Goal: Task Accomplishment & Management: Manage account settings

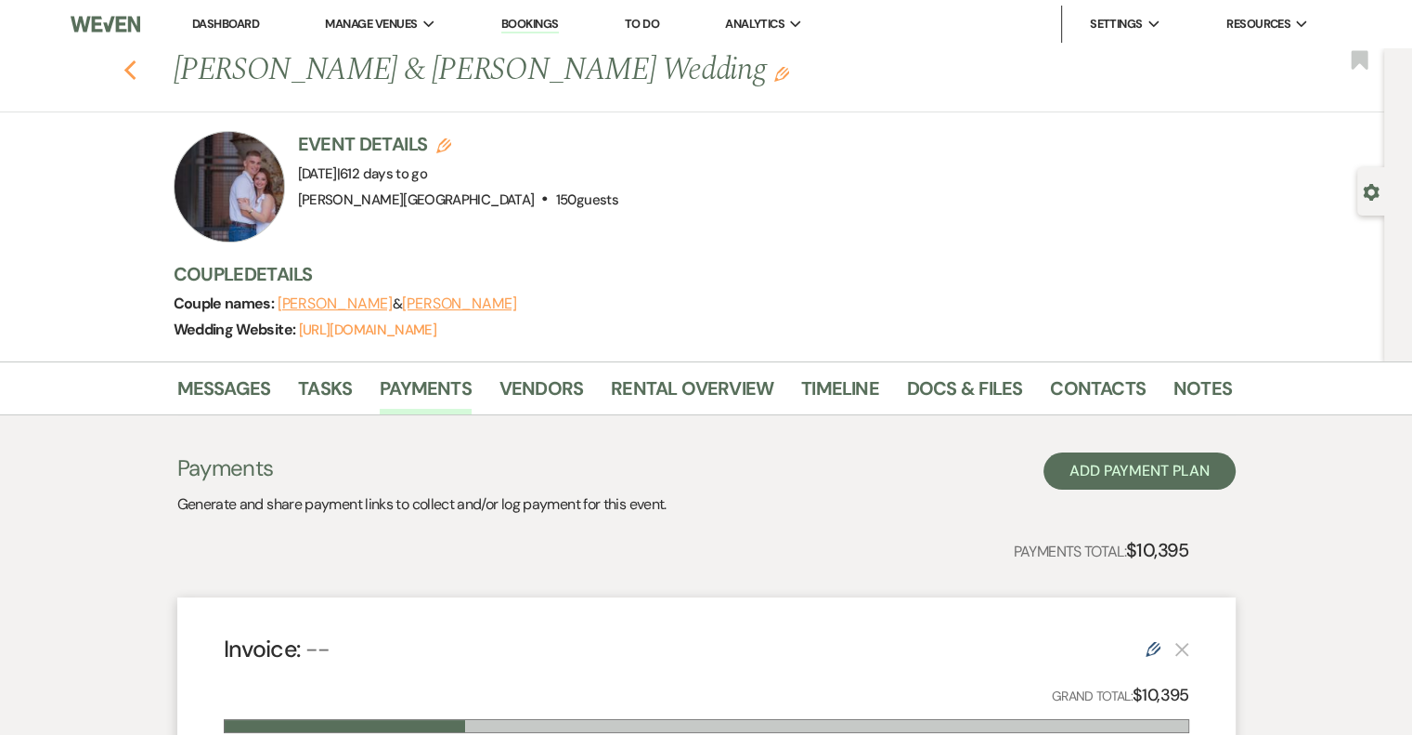
click at [136, 77] on use "button" at bounding box center [130, 70] width 12 height 20
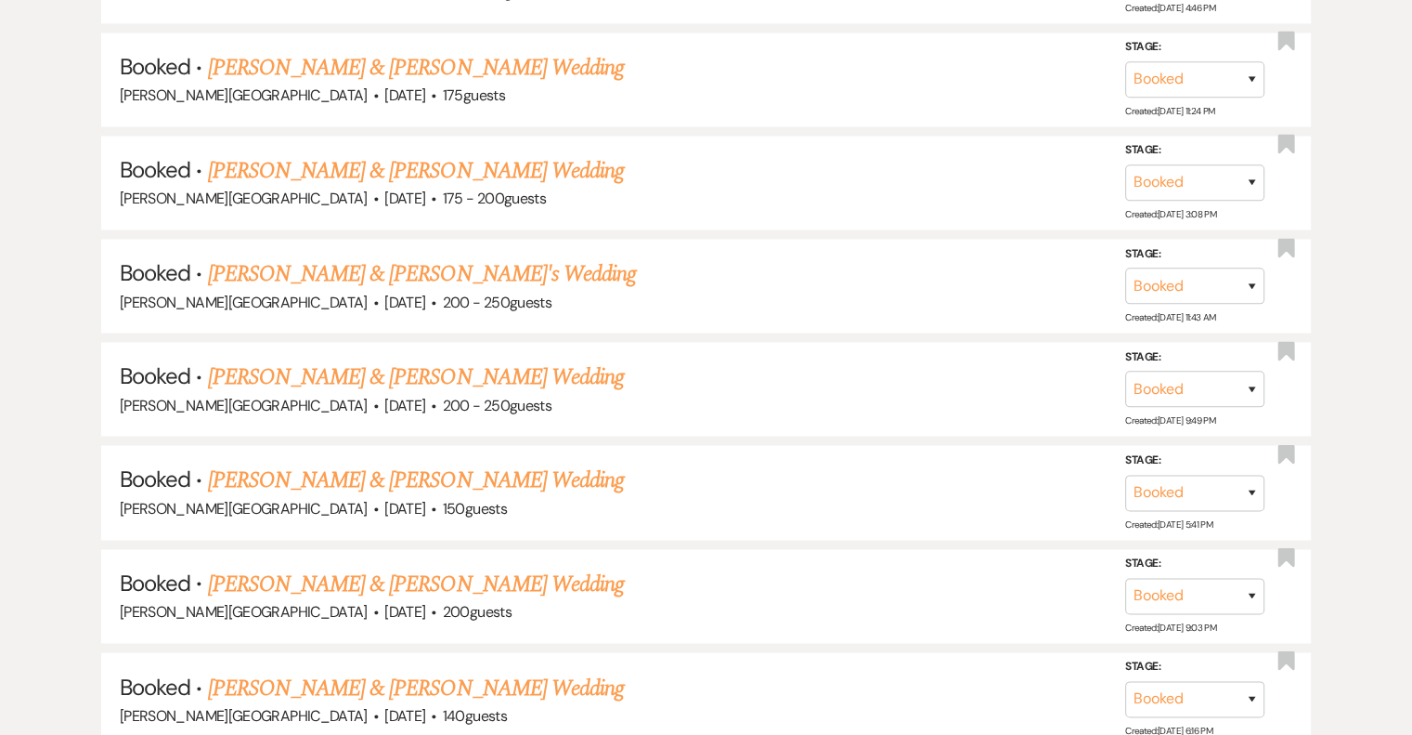
scroll to position [2879, 0]
click at [513, 258] on link "[PERSON_NAME] & [PERSON_NAME]'s Wedding" at bounding box center [422, 273] width 429 height 33
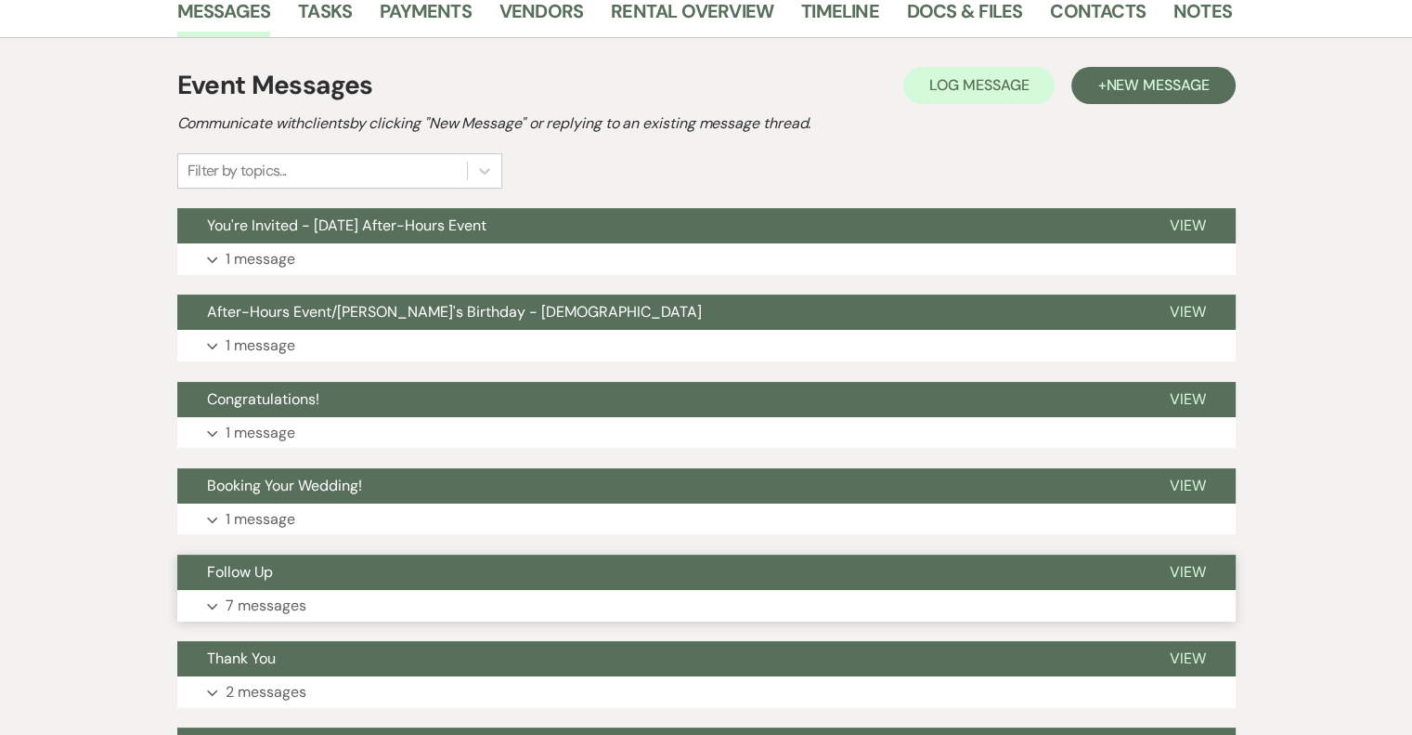
scroll to position [249, 0]
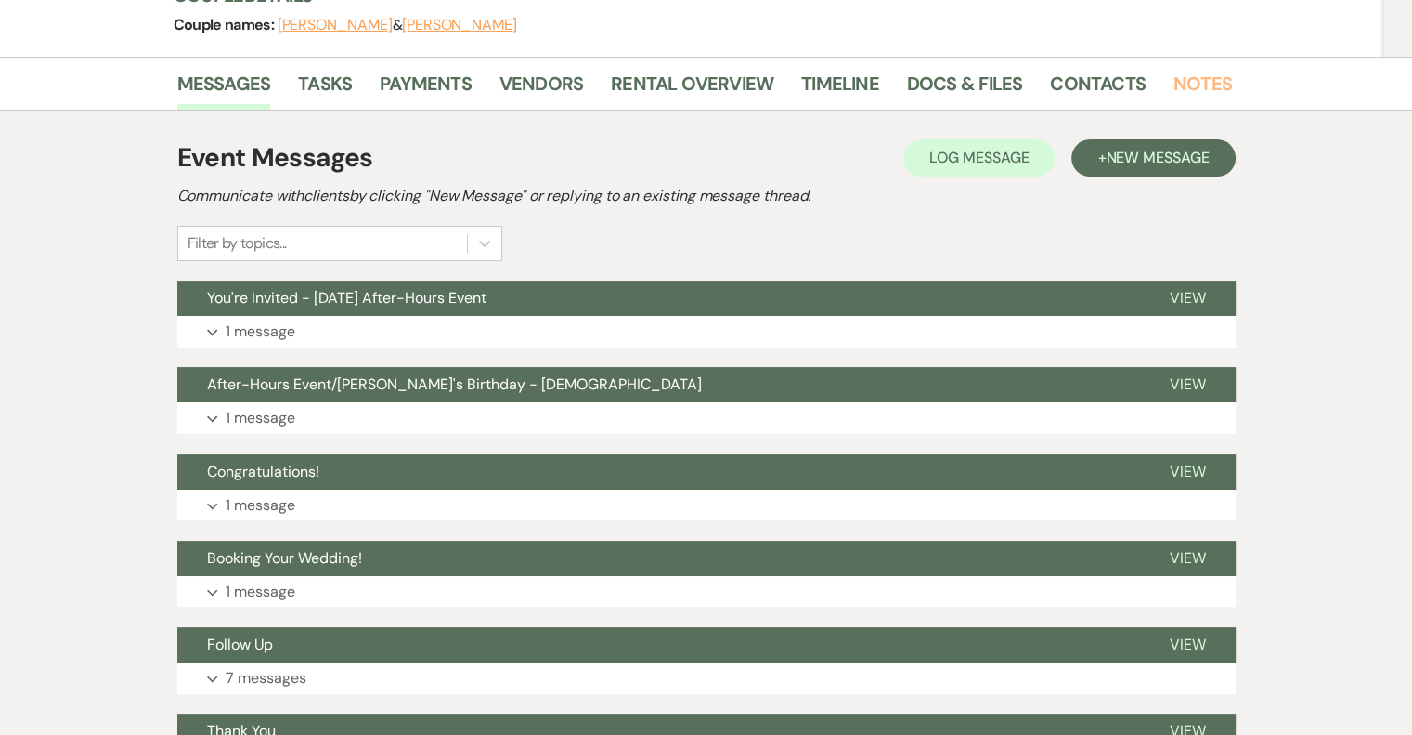
click at [1174, 77] on link "Notes" at bounding box center [1203, 89] width 59 height 41
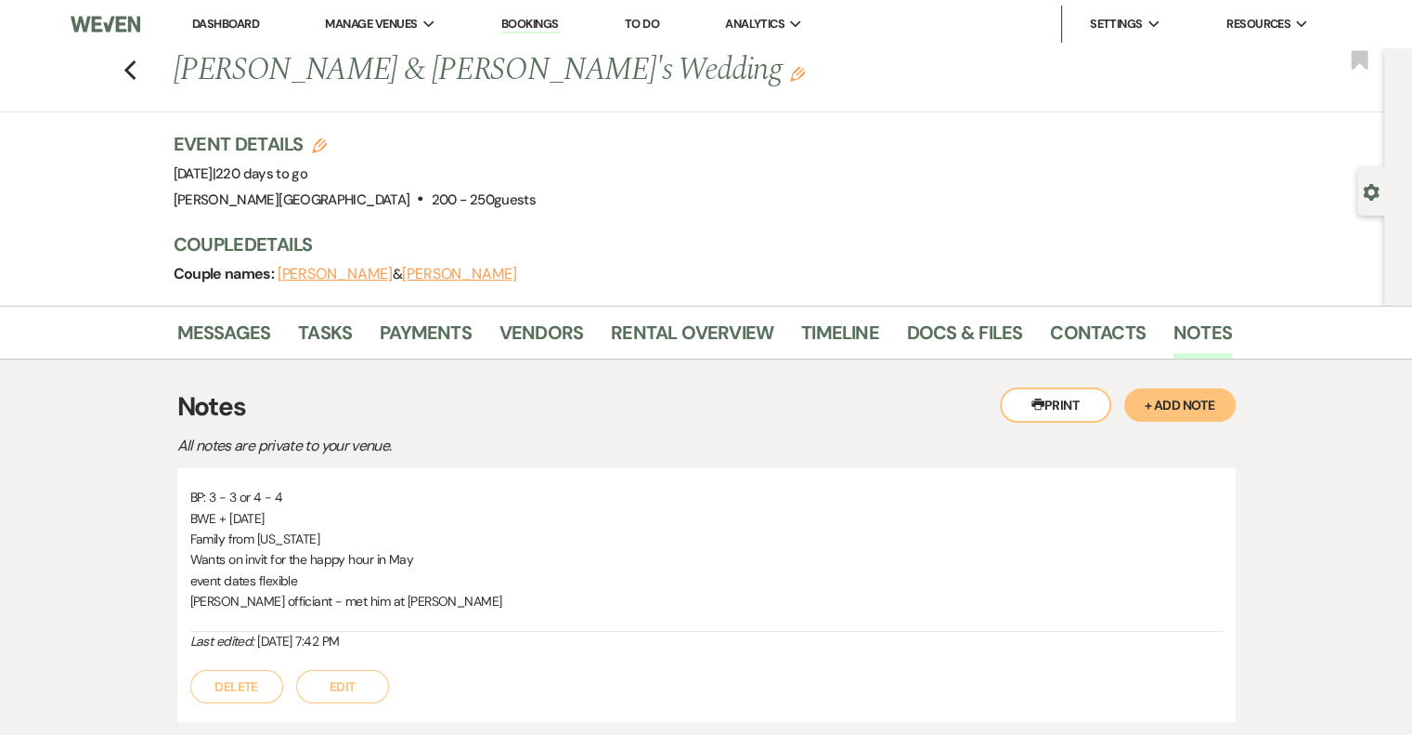
drag, startPoint x: 191, startPoint y: 496, endPoint x: 462, endPoint y: 634, distance: 304.4
click at [462, 634] on div "BP: 3 - 3 or 4 - 4 BWE + [DATE] Family from [US_STATE] Wants on invit for the h…" at bounding box center [706, 568] width 1033 height 163
copy div "BP: 3 - 3 or 4 - 4 BWE + [DATE] Family from [US_STATE] Wants on invit for the h…"
click at [1101, 329] on link "Contacts" at bounding box center [1098, 338] width 96 height 41
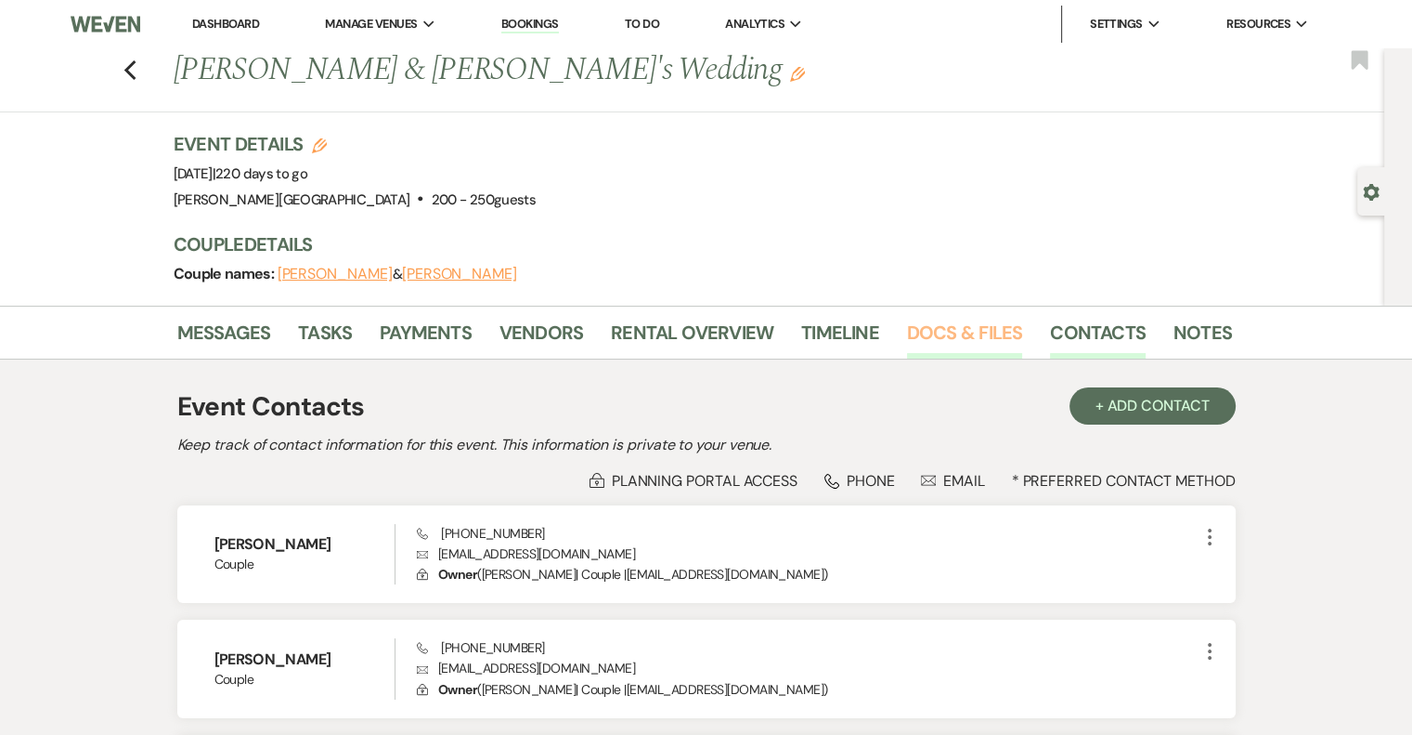
click at [989, 328] on link "Docs & Files" at bounding box center [964, 338] width 115 height 41
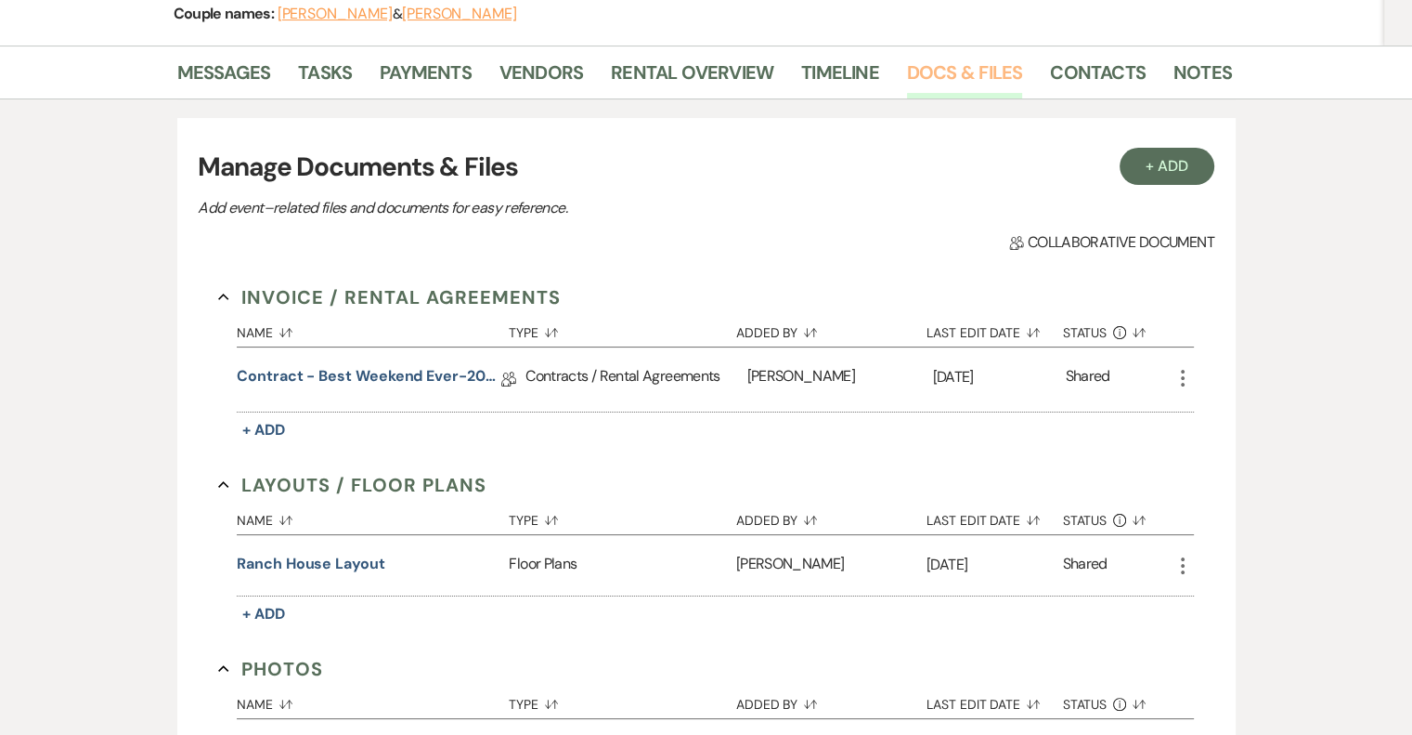
scroll to position [279, 0]
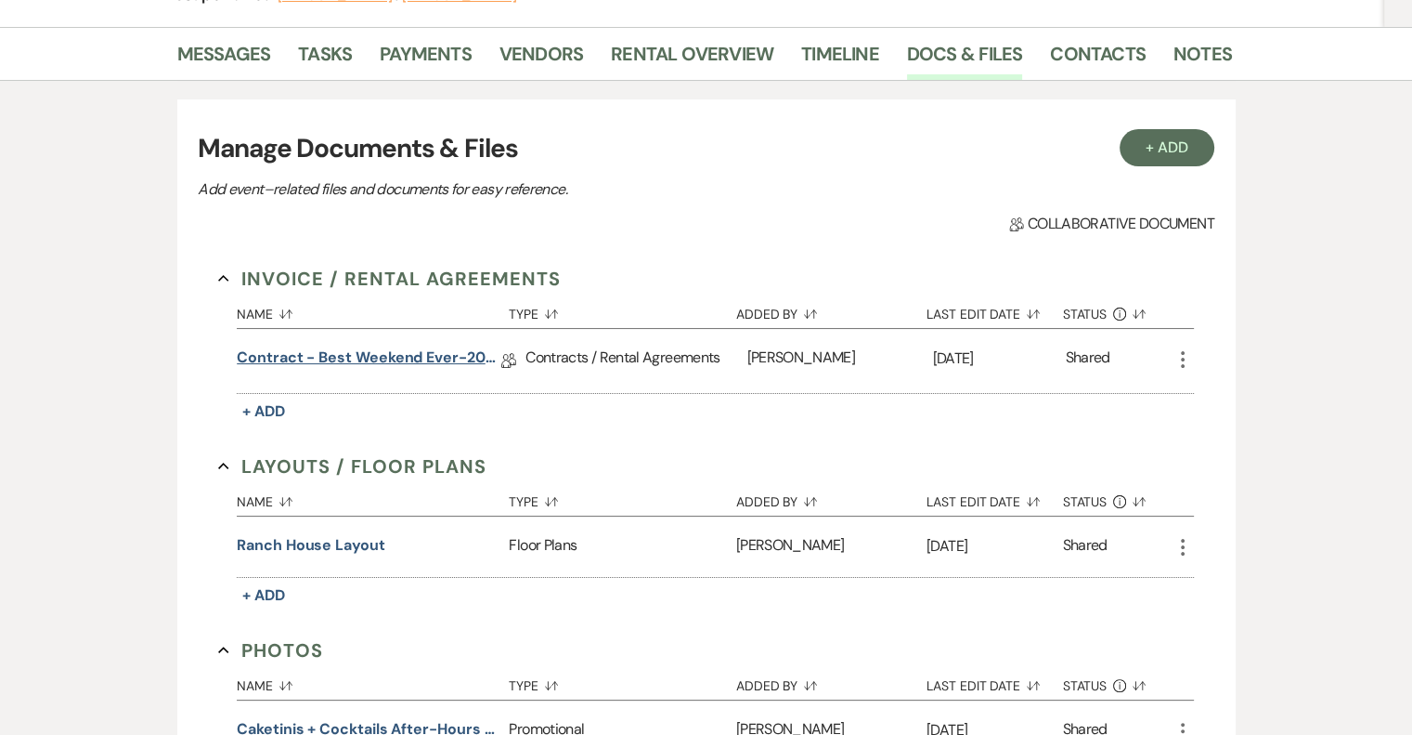
click at [464, 360] on link "Contract - Best Weekend Ever-2026" at bounding box center [369, 360] width 265 height 29
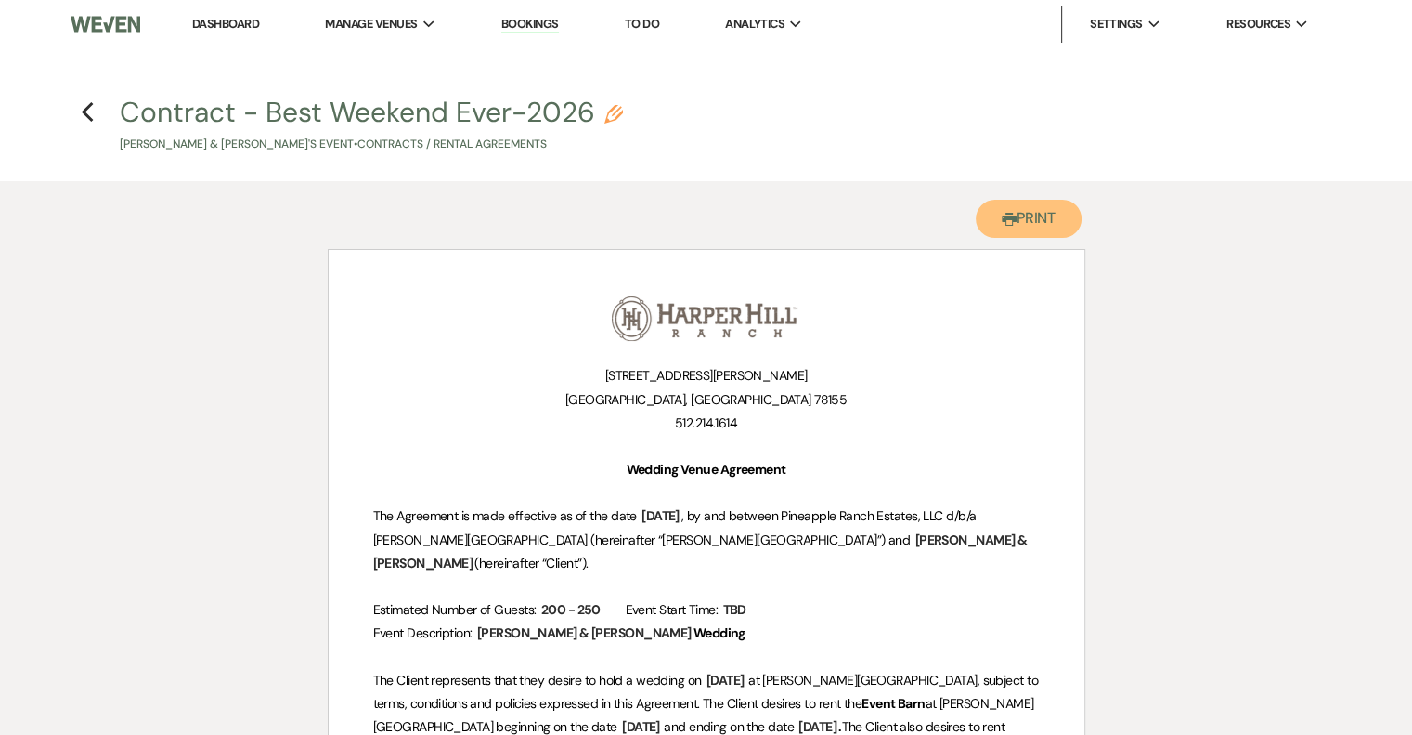
drag, startPoint x: 1035, startPoint y: 237, endPoint x: 826, endPoint y: 345, distance: 235.9
click at [1035, 236] on button "Printer Print" at bounding box center [1029, 219] width 107 height 38
click at [86, 109] on use "button" at bounding box center [87, 112] width 12 height 20
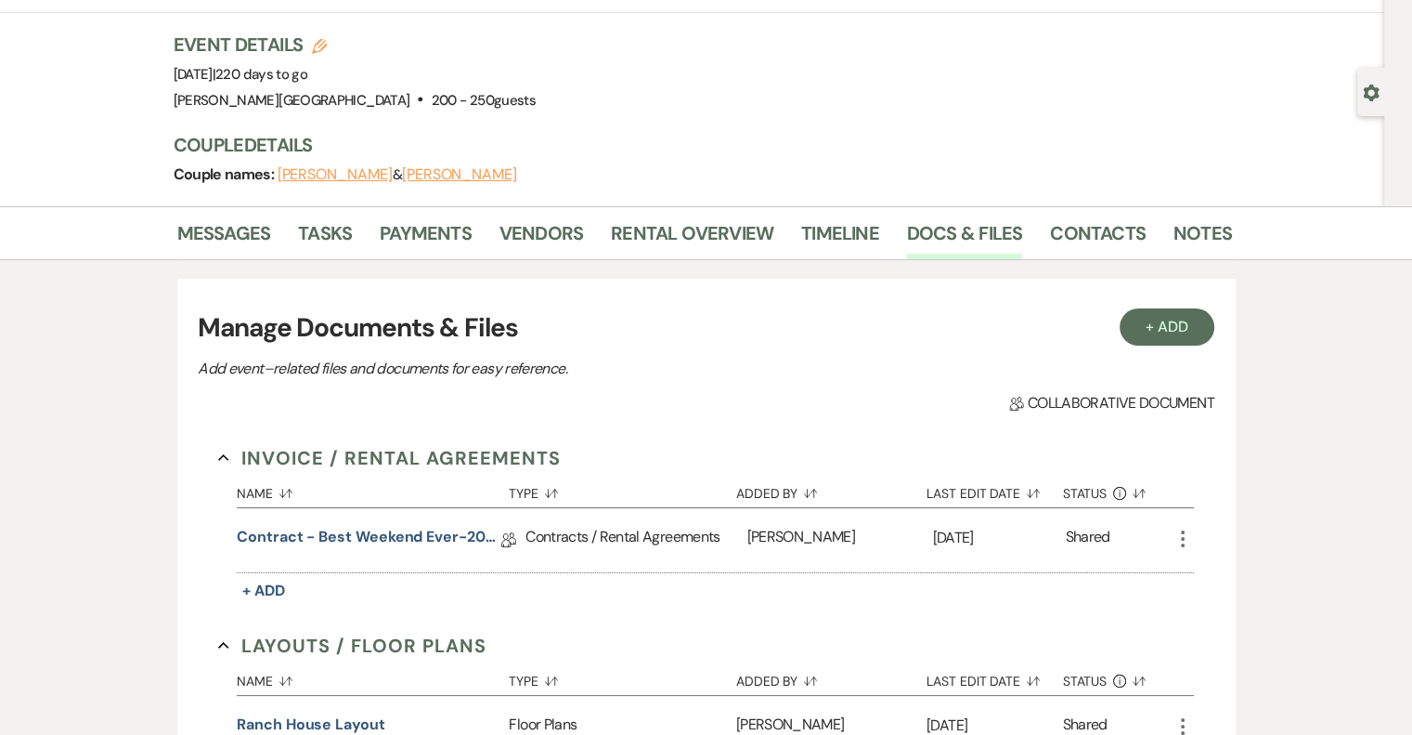
scroll to position [93, 0]
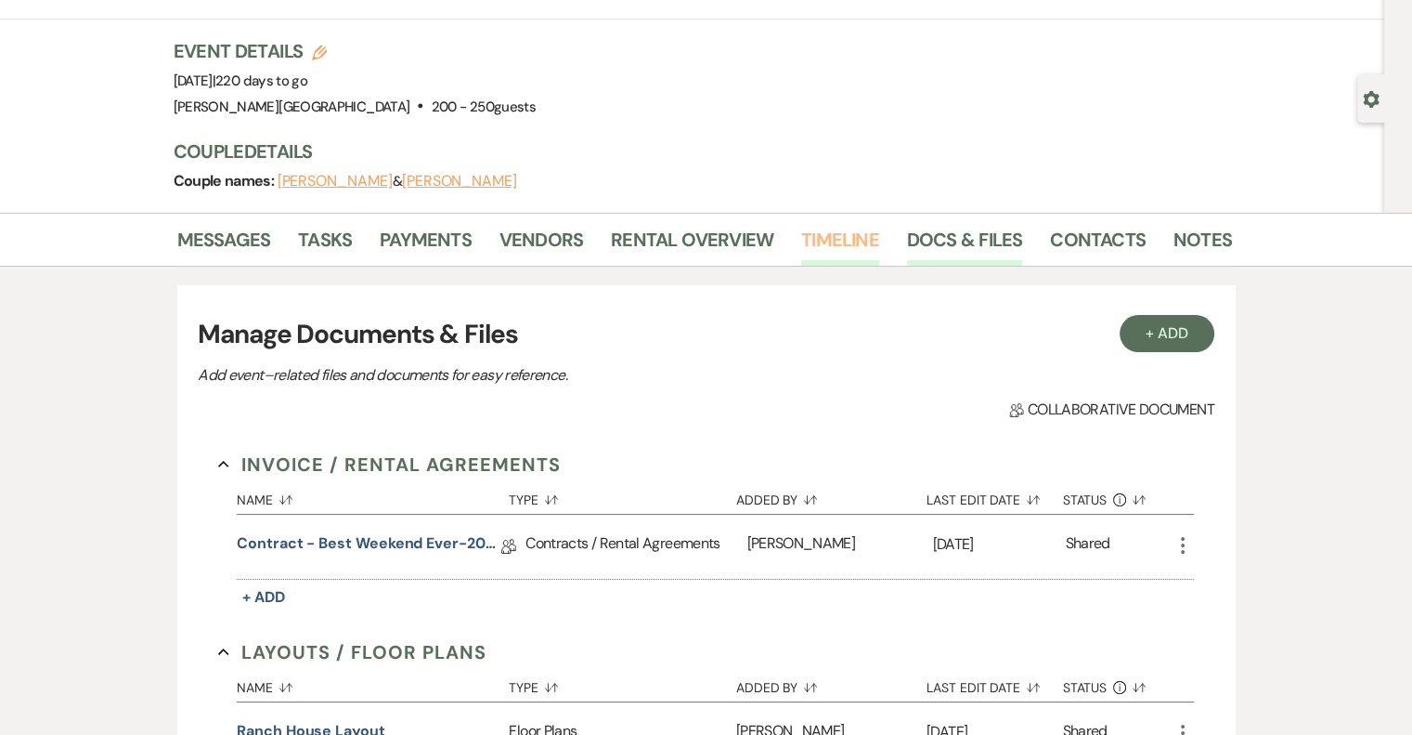
click at [836, 240] on link "Timeline" at bounding box center [840, 245] width 78 height 41
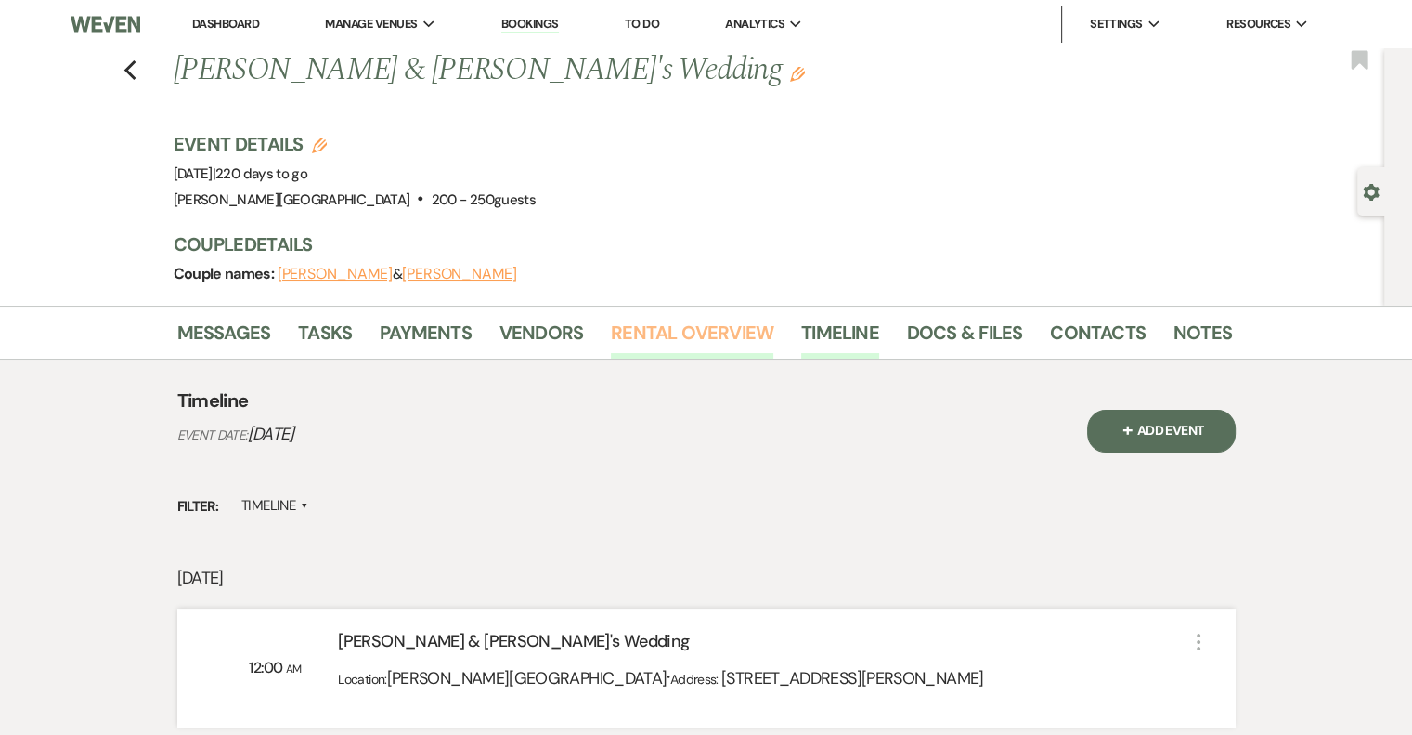
click at [708, 332] on link "Rental Overview" at bounding box center [692, 338] width 163 height 41
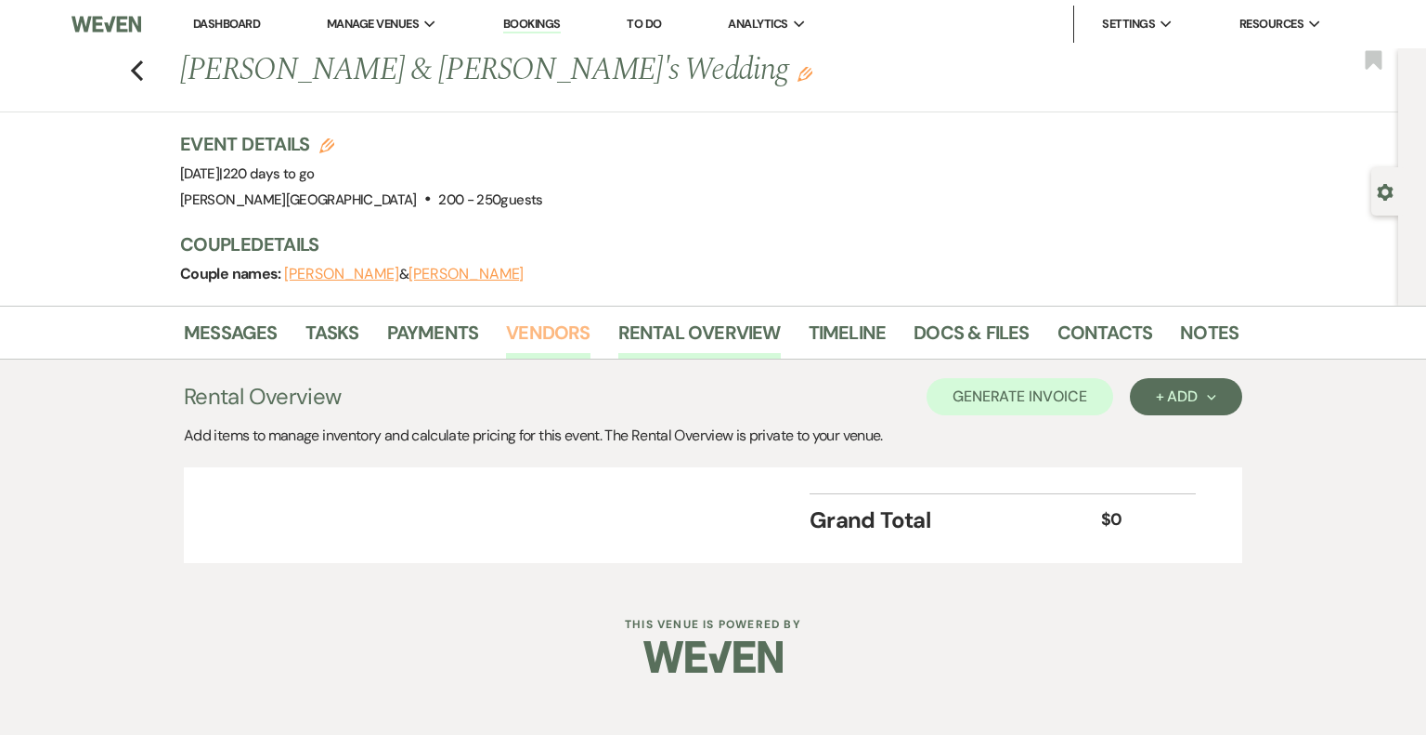
click at [544, 328] on link "Vendors" at bounding box center [548, 338] width 84 height 41
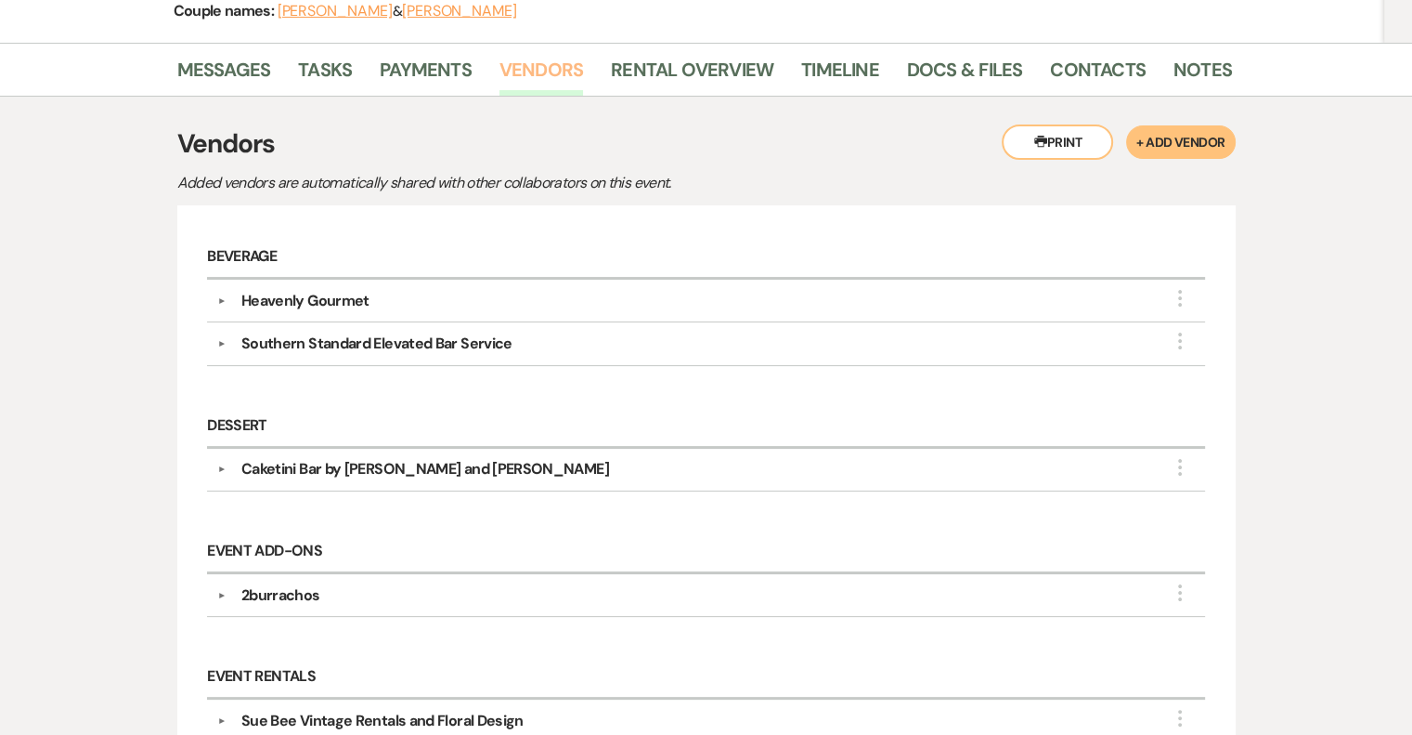
scroll to position [279, 0]
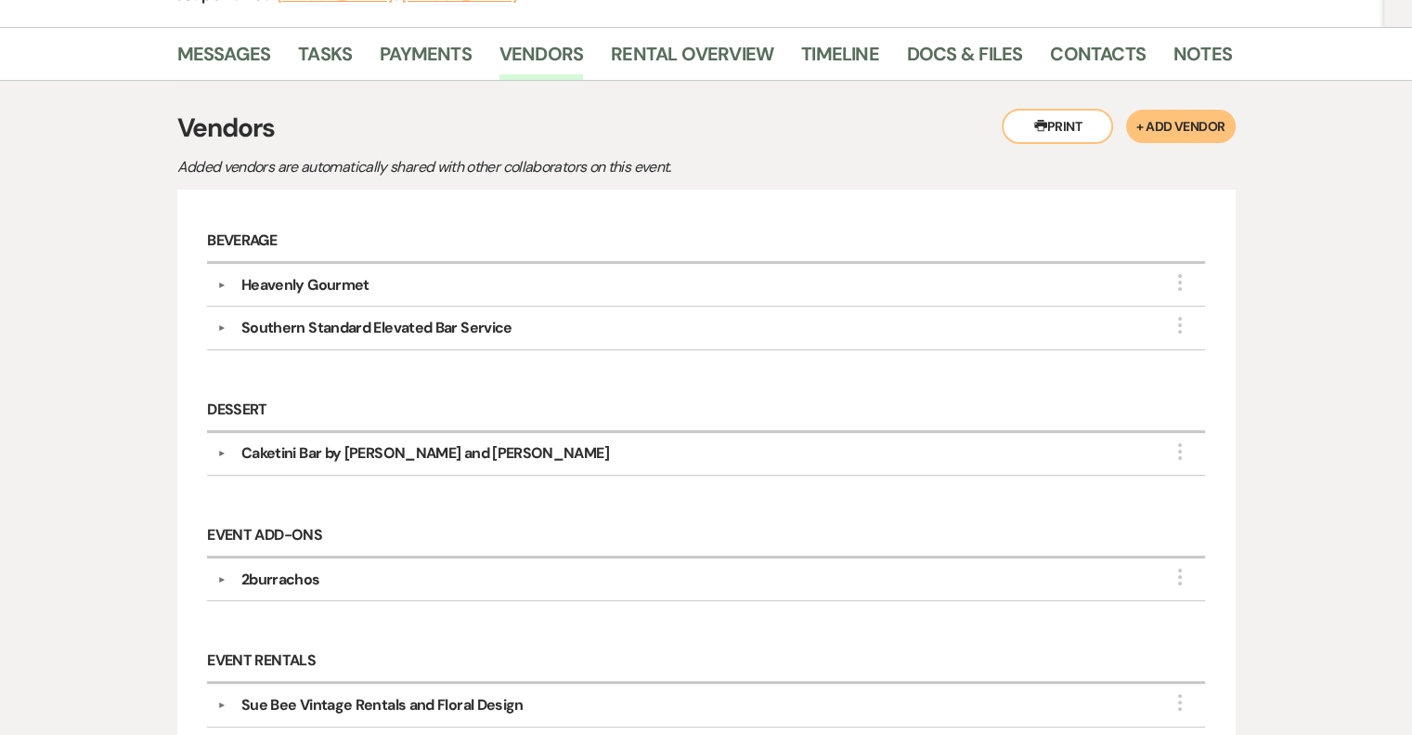
click at [223, 285] on button "▼" at bounding box center [222, 284] width 22 height 9
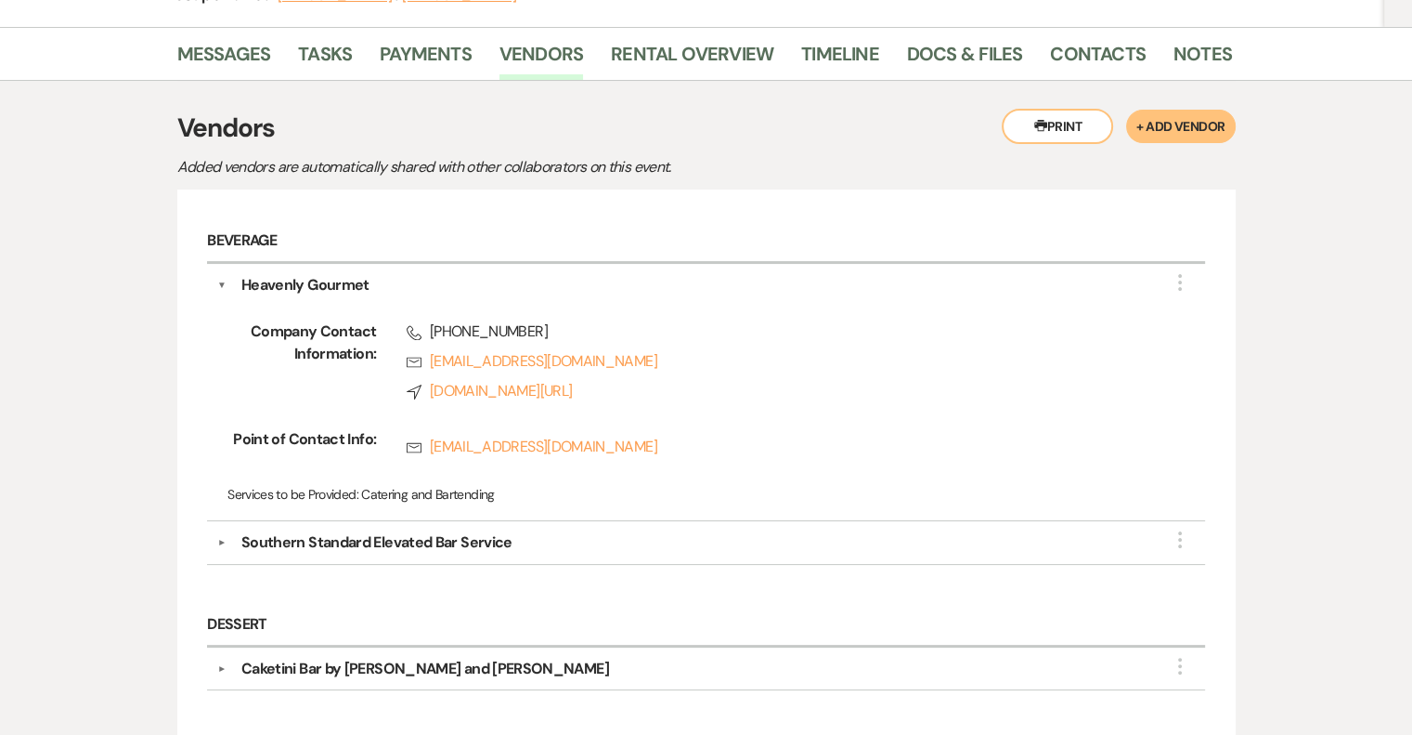
click at [221, 539] on button "▼" at bounding box center [222, 542] width 22 height 9
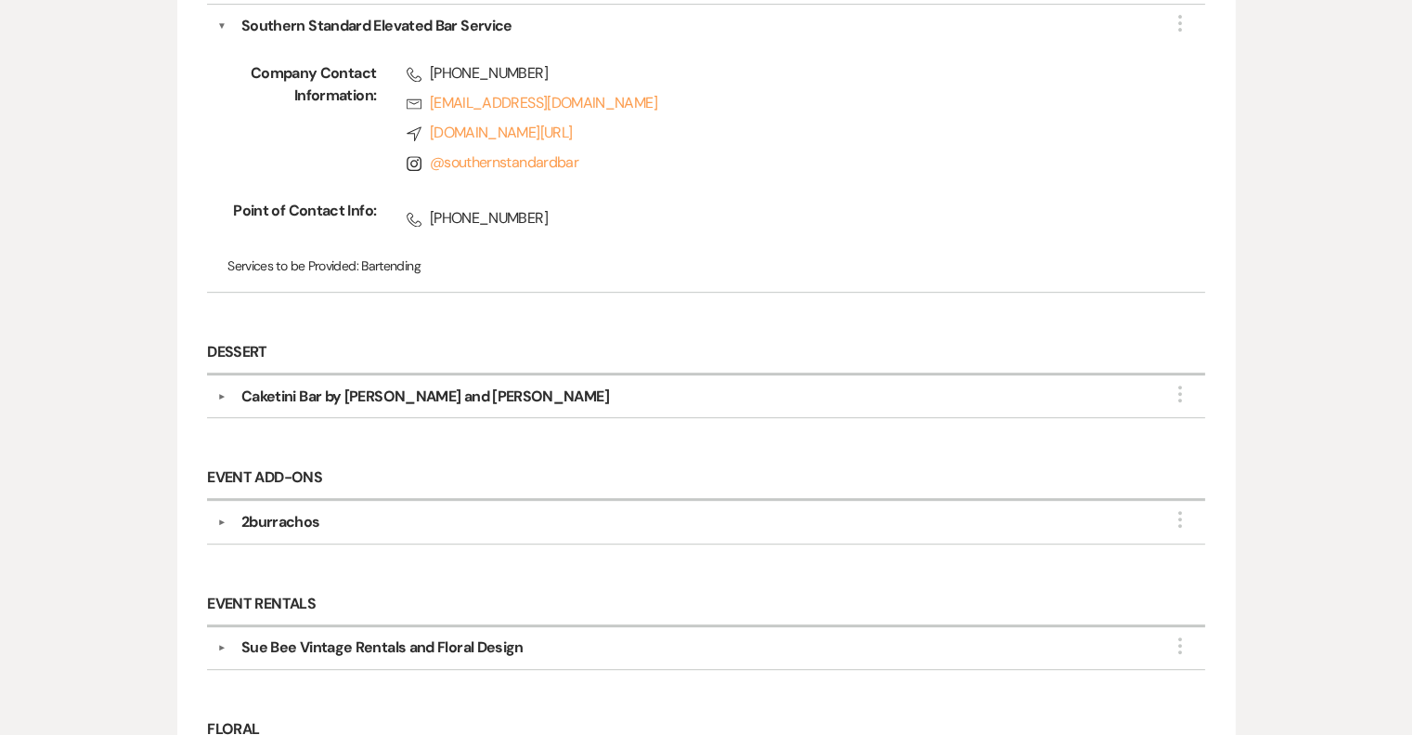
scroll to position [836, 0]
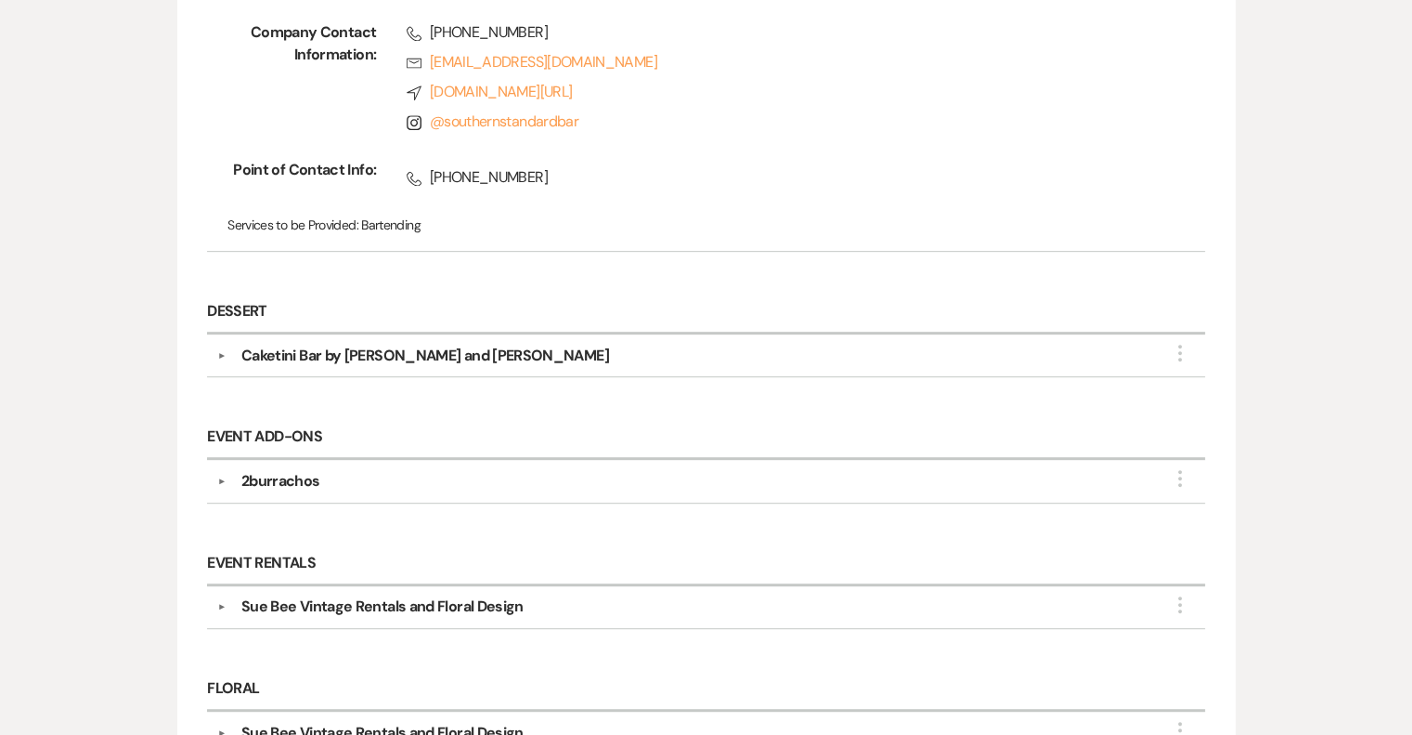
click at [225, 351] on button "▼" at bounding box center [222, 355] width 22 height 9
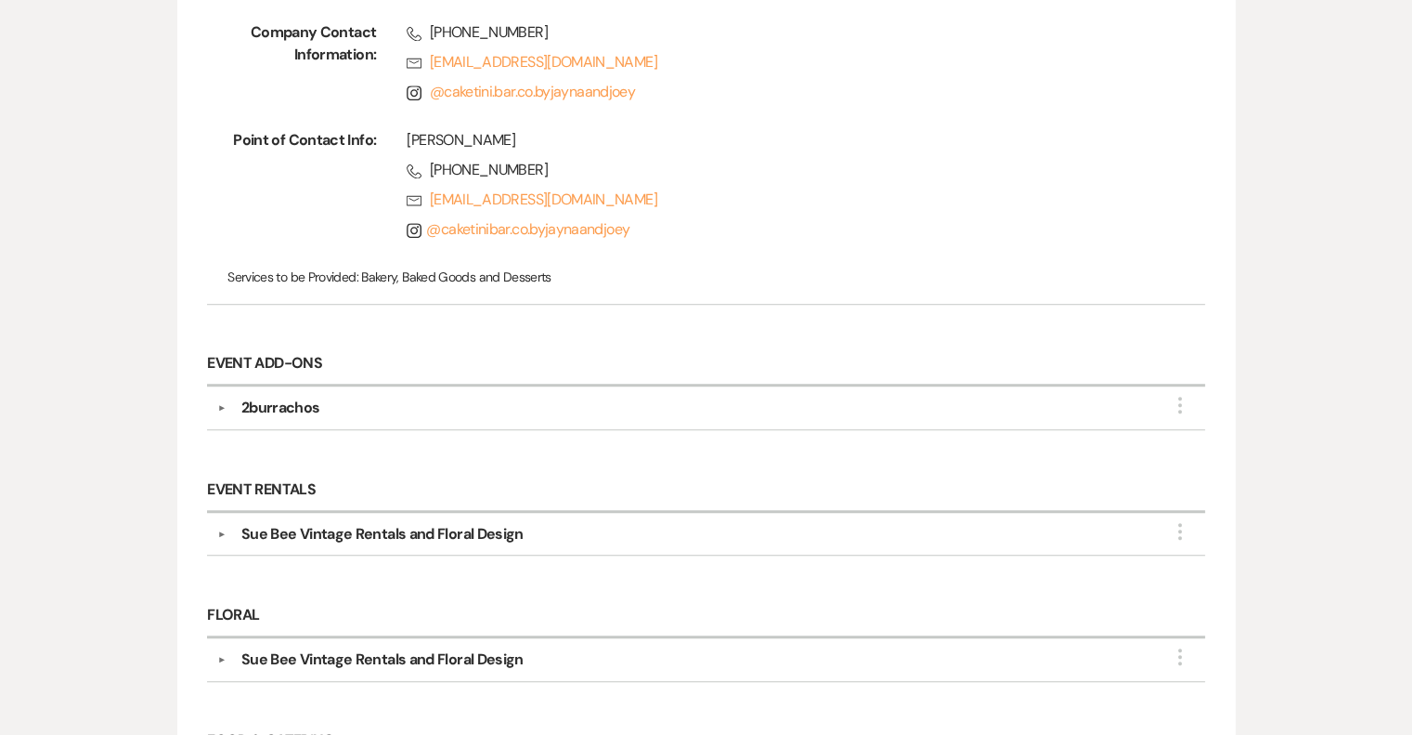
scroll to position [1207, 0]
click at [222, 401] on button "▼" at bounding box center [222, 405] width 22 height 9
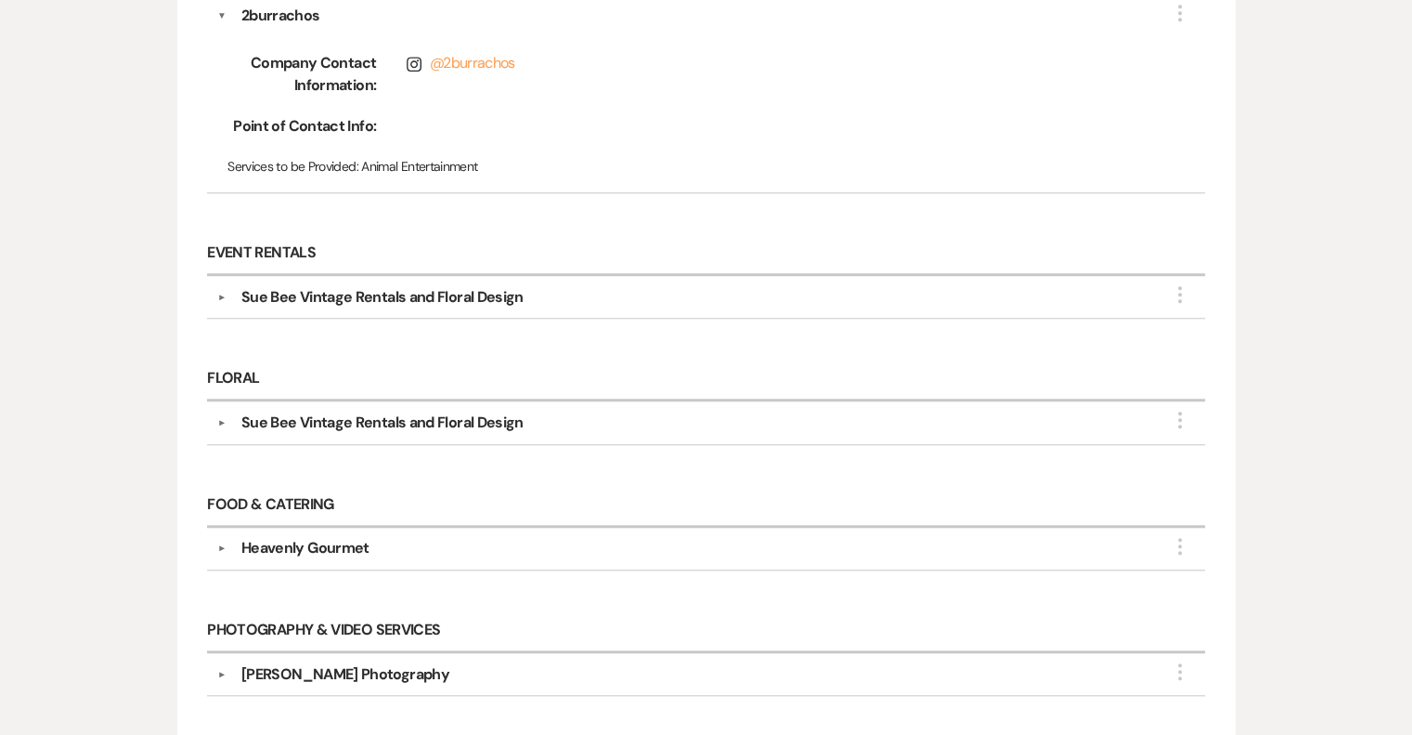
scroll to position [1671, 0]
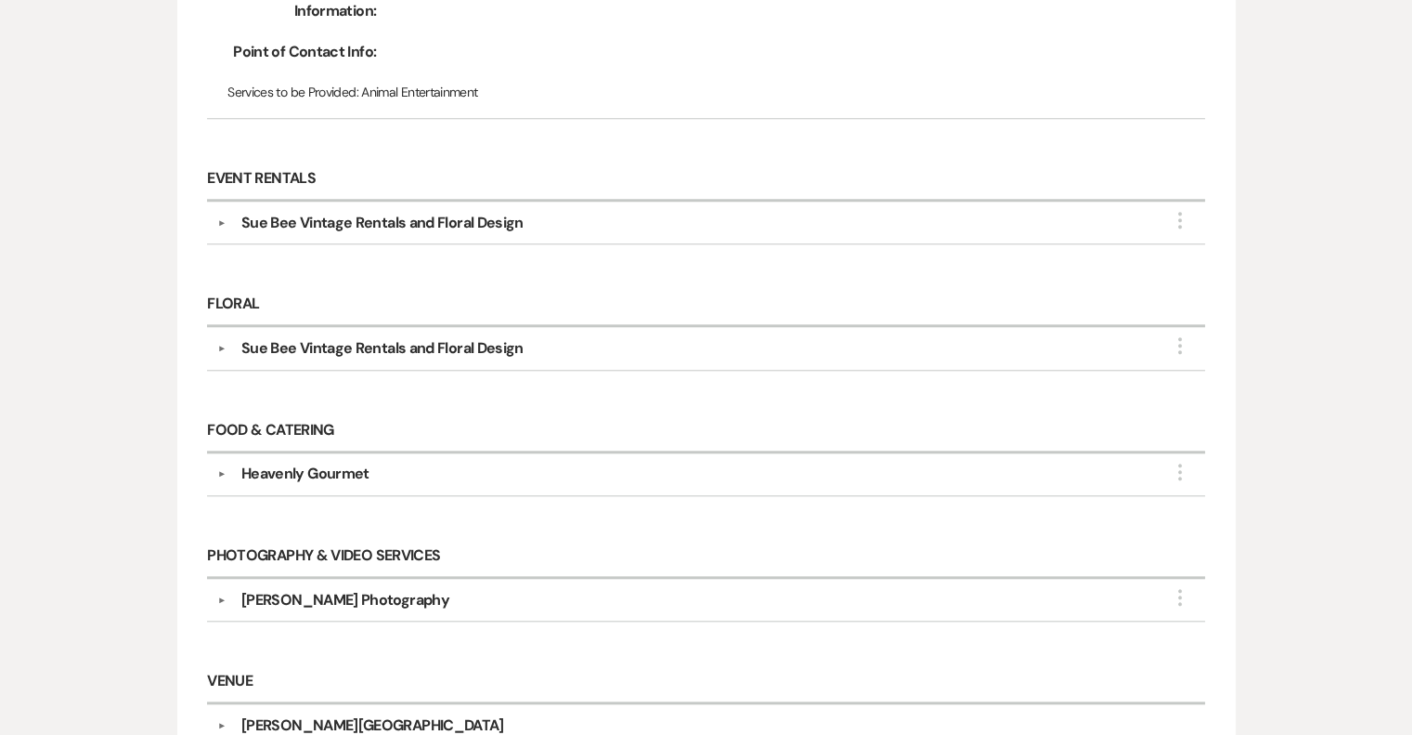
click at [221, 344] on button "▼" at bounding box center [222, 348] width 22 height 9
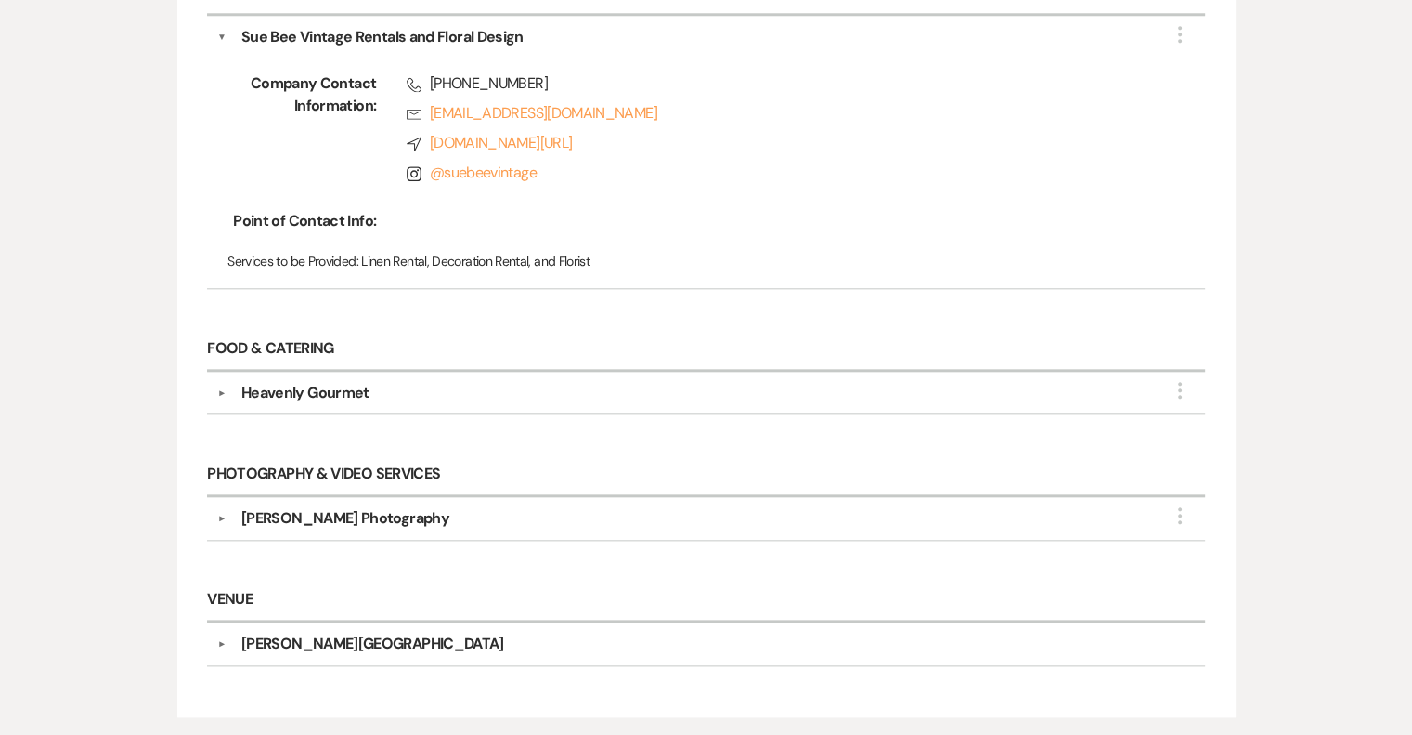
scroll to position [2043, 0]
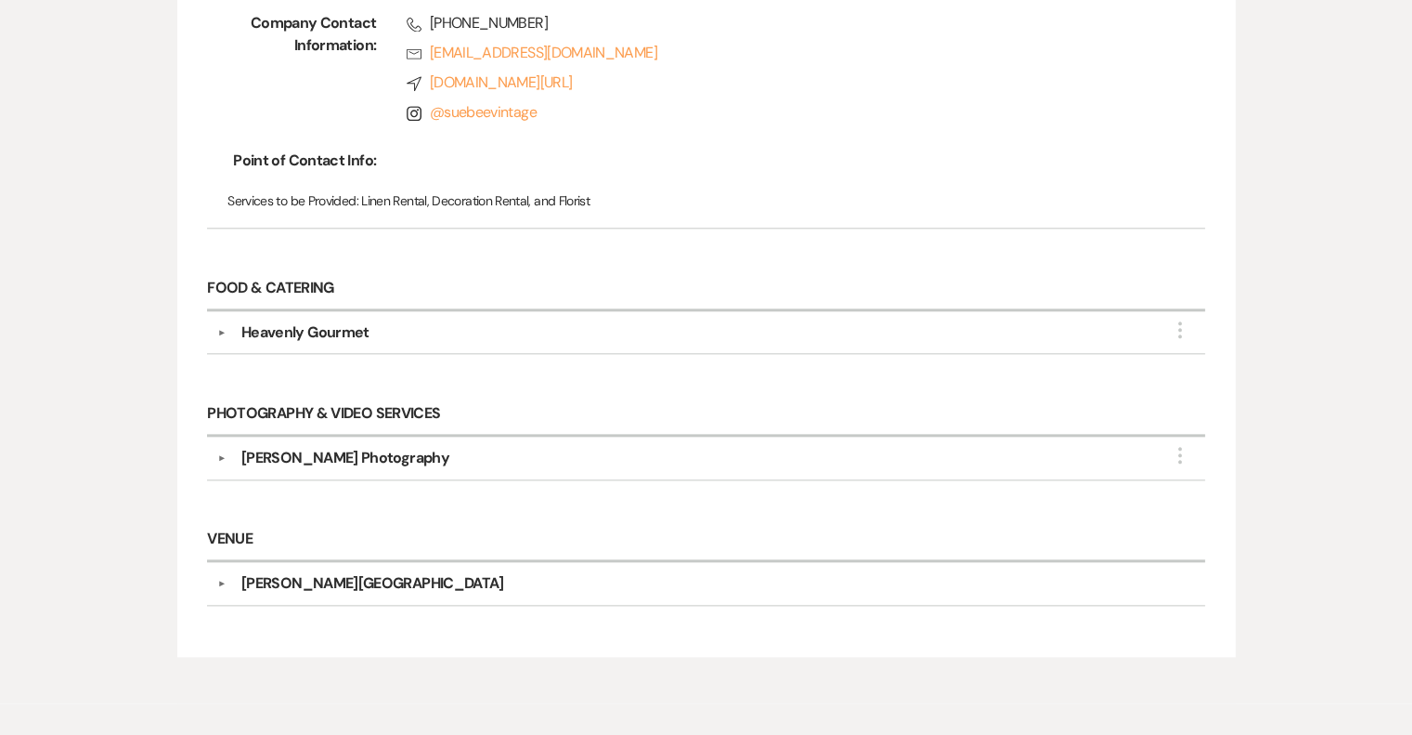
click at [219, 328] on button "▼" at bounding box center [222, 332] width 22 height 9
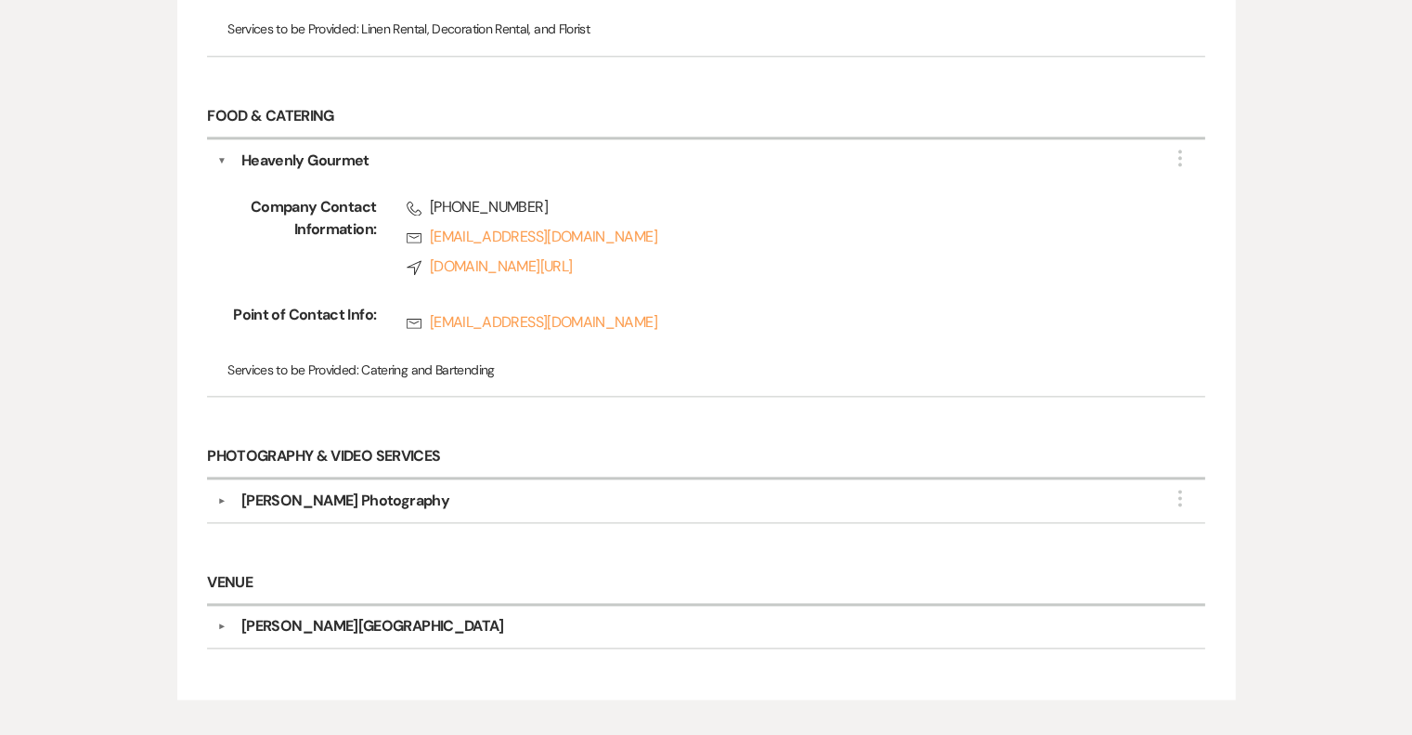
scroll to position [2330, 0]
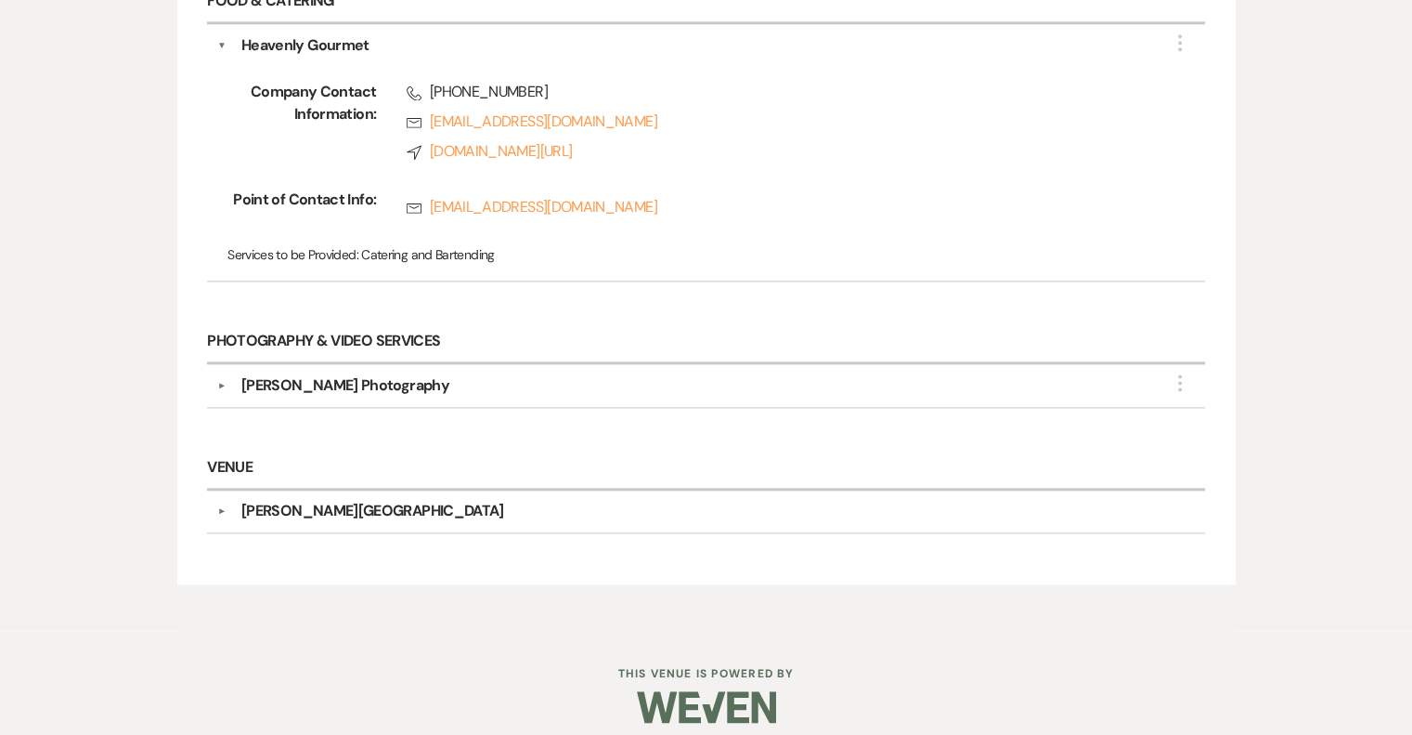
click at [223, 381] on button "▼" at bounding box center [222, 385] width 22 height 9
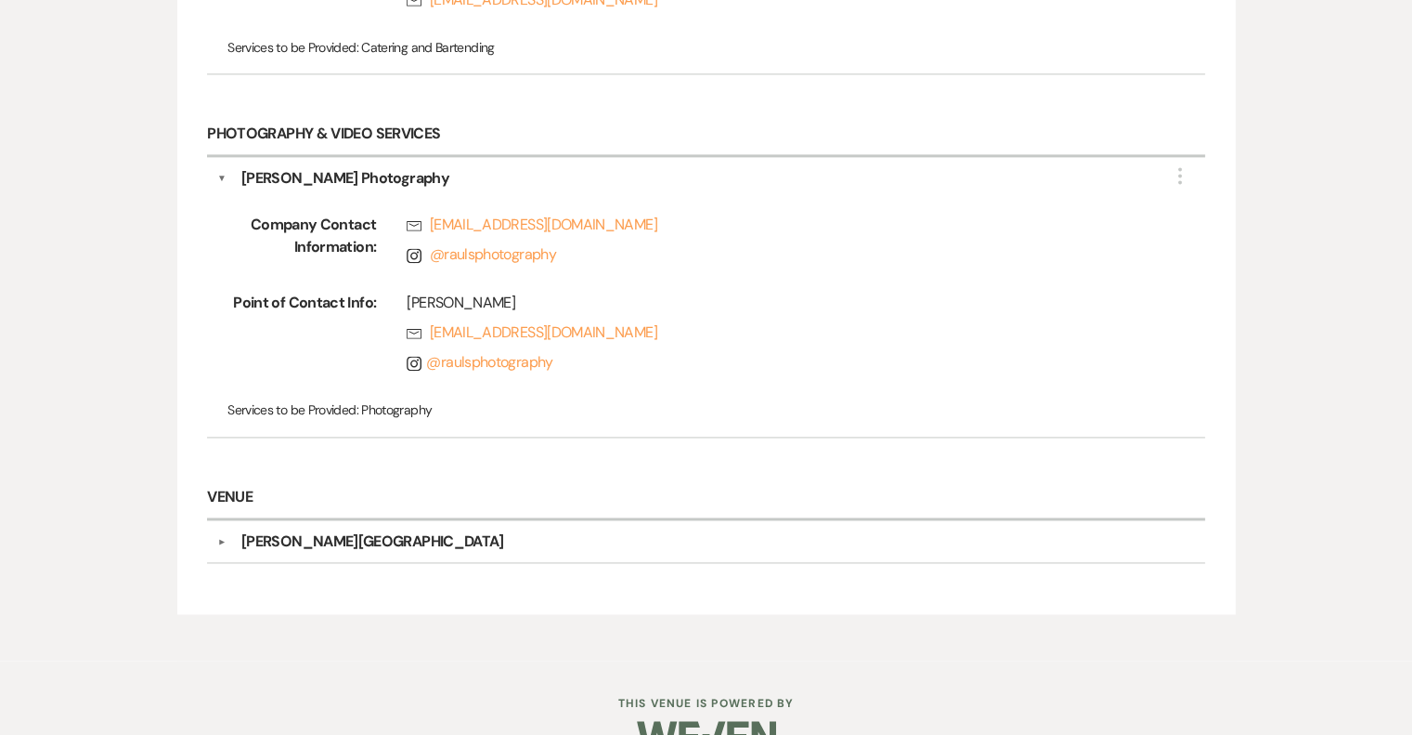
scroll to position [2567, 0]
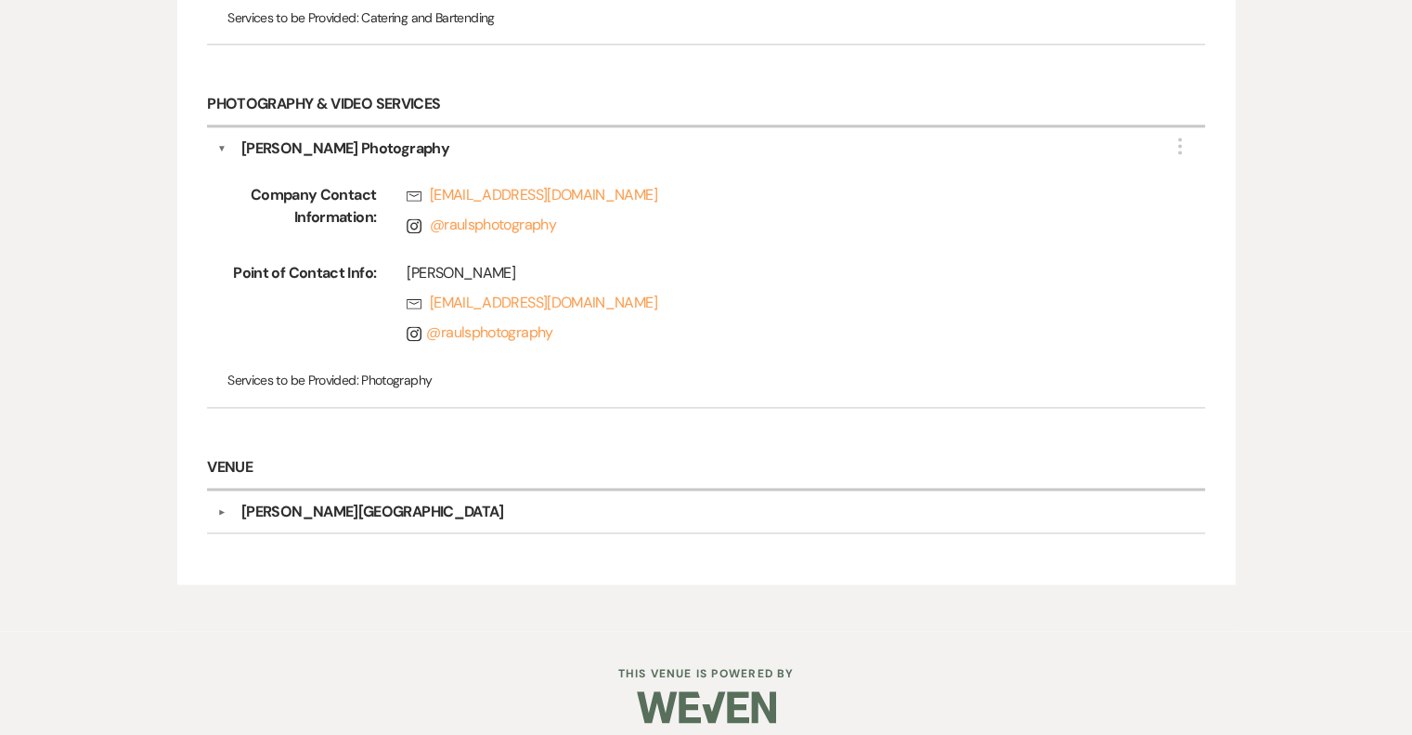
click at [223, 507] on button "▼" at bounding box center [222, 511] width 22 height 9
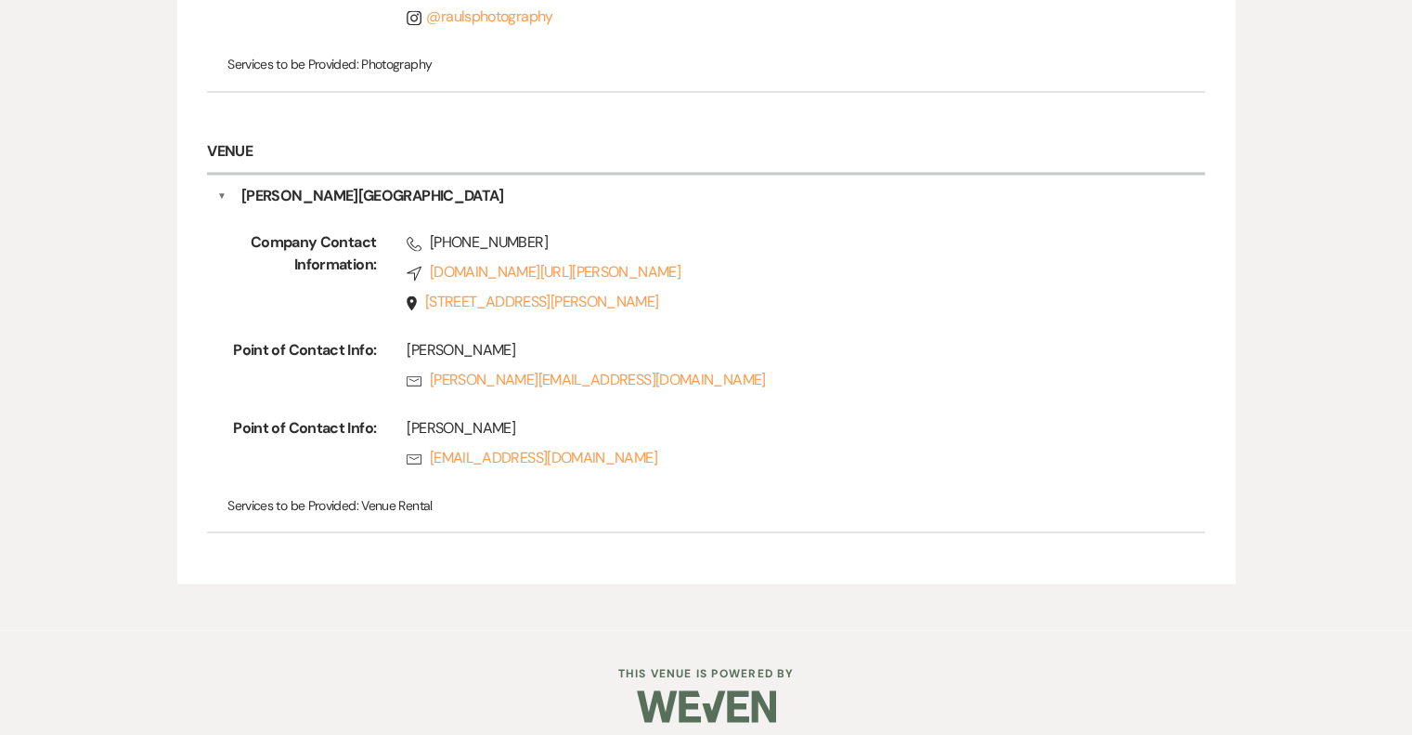
scroll to position [2697, 0]
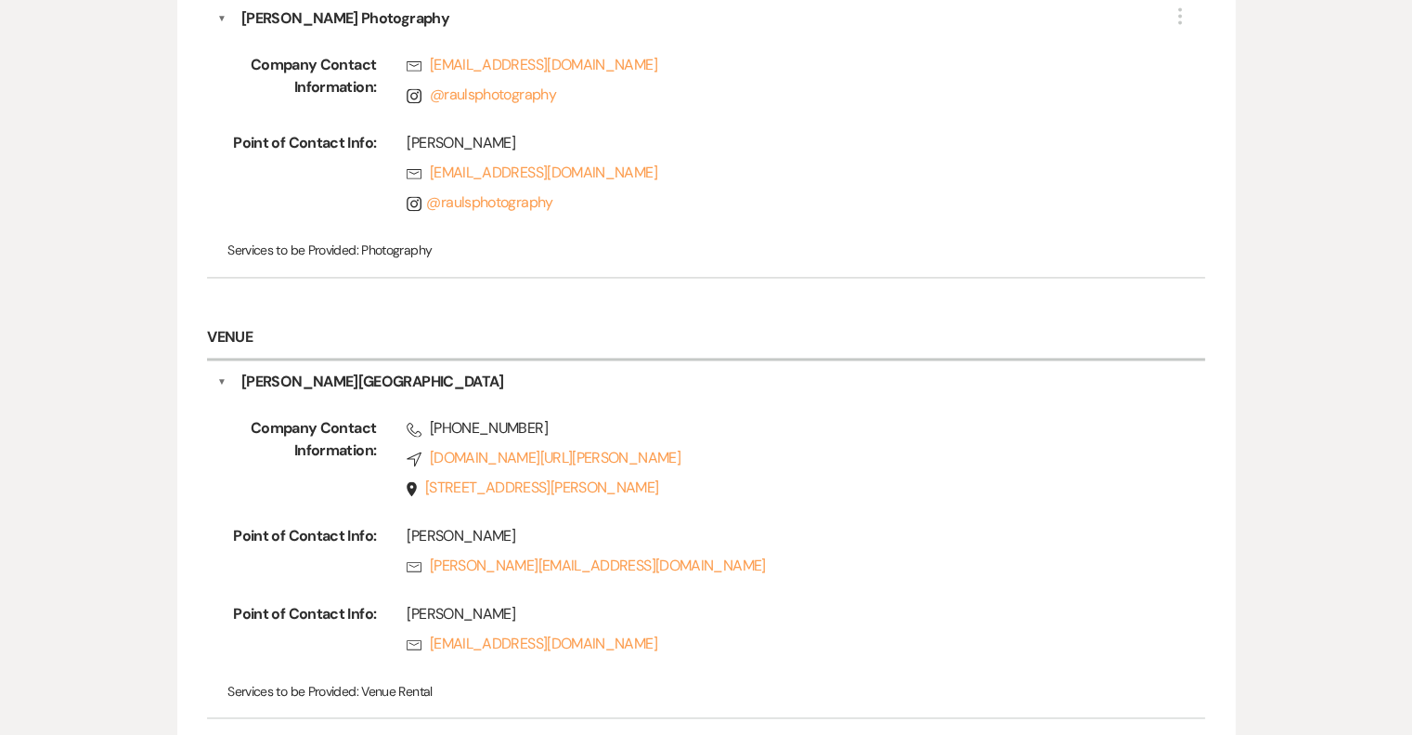
click at [220, 371] on button "▼" at bounding box center [221, 382] width 9 height 22
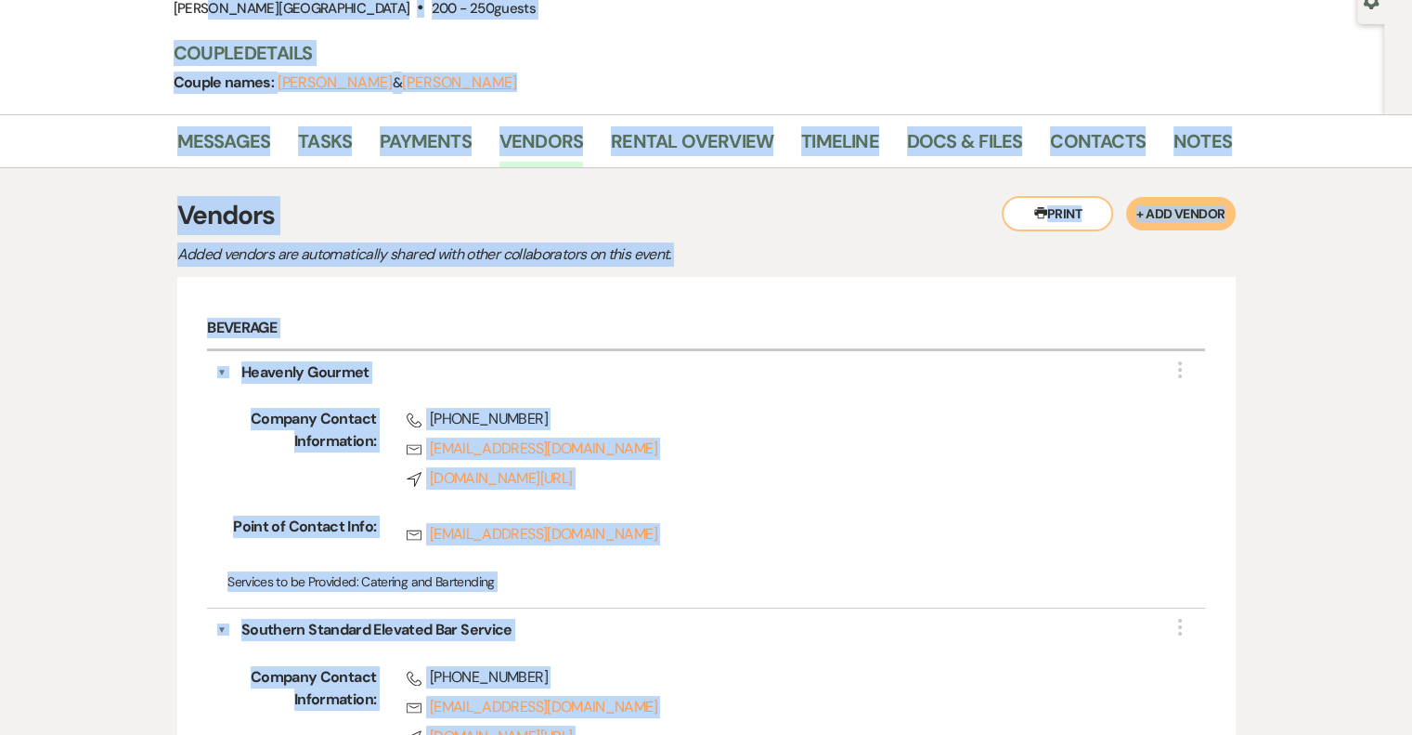
scroll to position [65, 0]
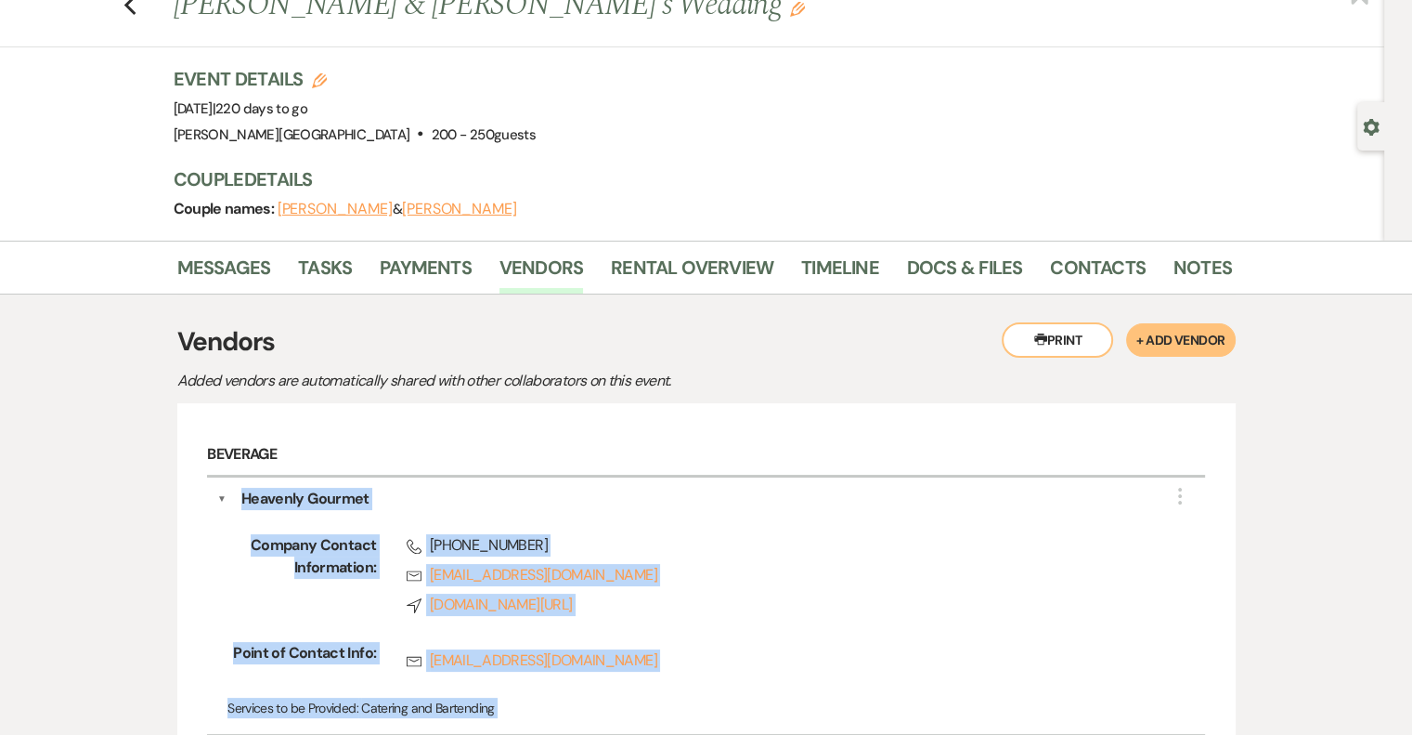
drag, startPoint x: 449, startPoint y: 364, endPoint x: 243, endPoint y: 502, distance: 248.3
copy div "Loremips Dolorsi Amet Consect Adipisc Elitseddoei: Tempo (056) 805-9146 Inci Ut…"
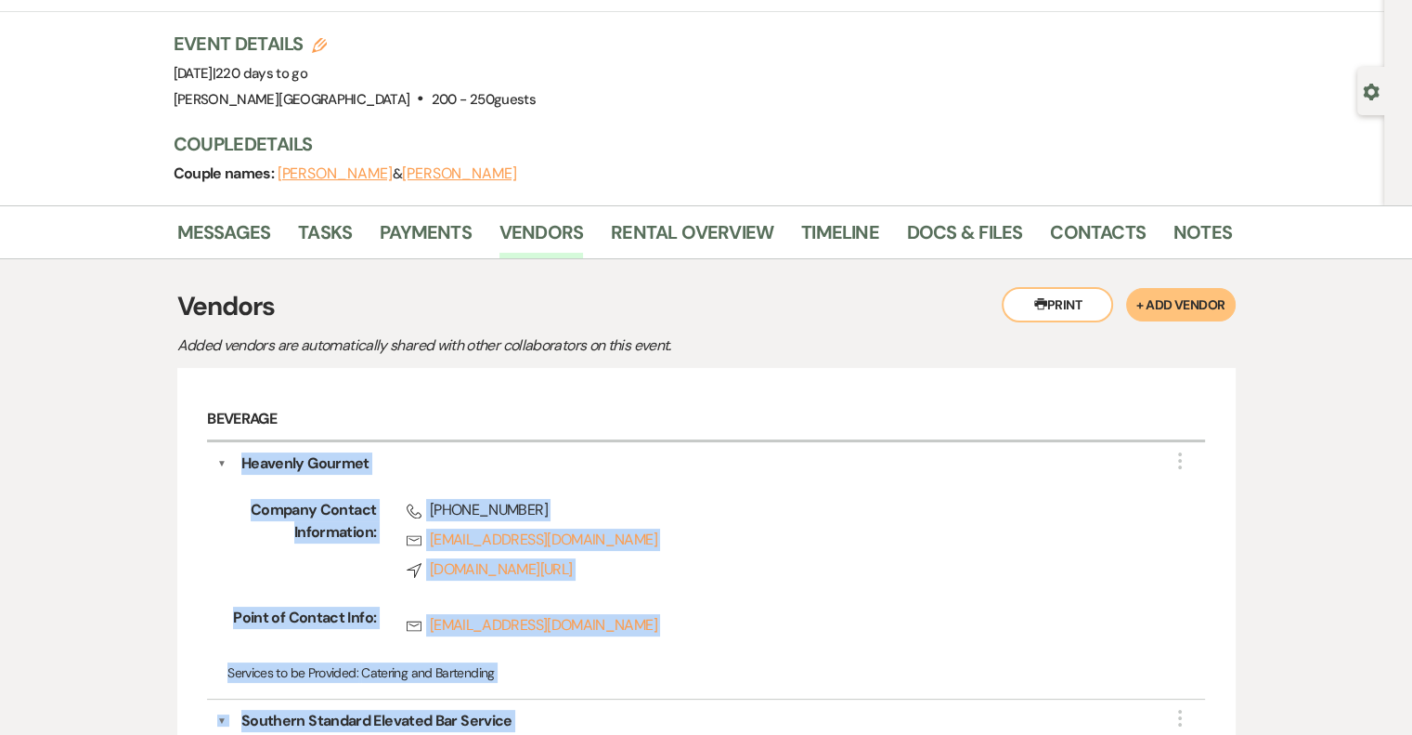
scroll to position [0, 0]
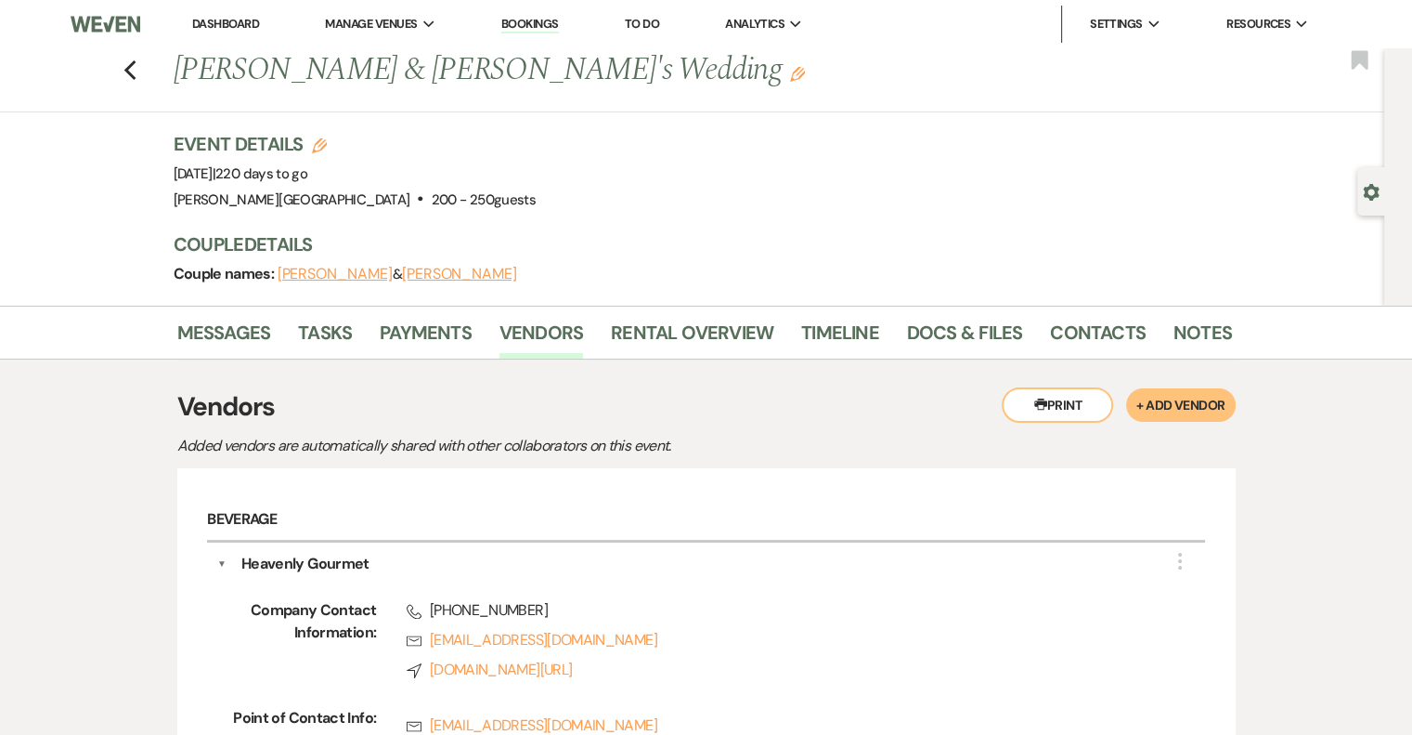
click at [584, 515] on h6 "Beverage" at bounding box center [705, 521] width 997 height 44
click at [432, 341] on link "Payments" at bounding box center [426, 338] width 92 height 41
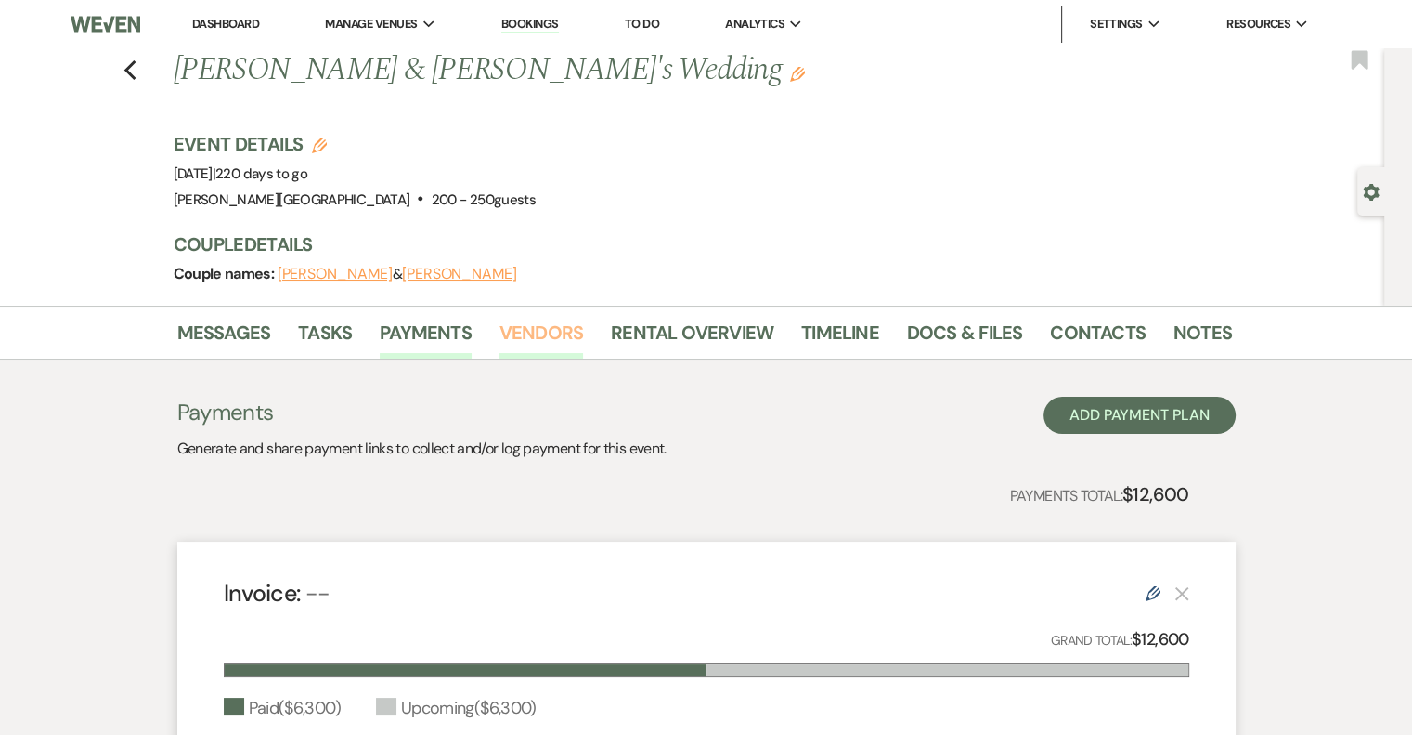
click at [541, 332] on link "Vendors" at bounding box center [542, 338] width 84 height 41
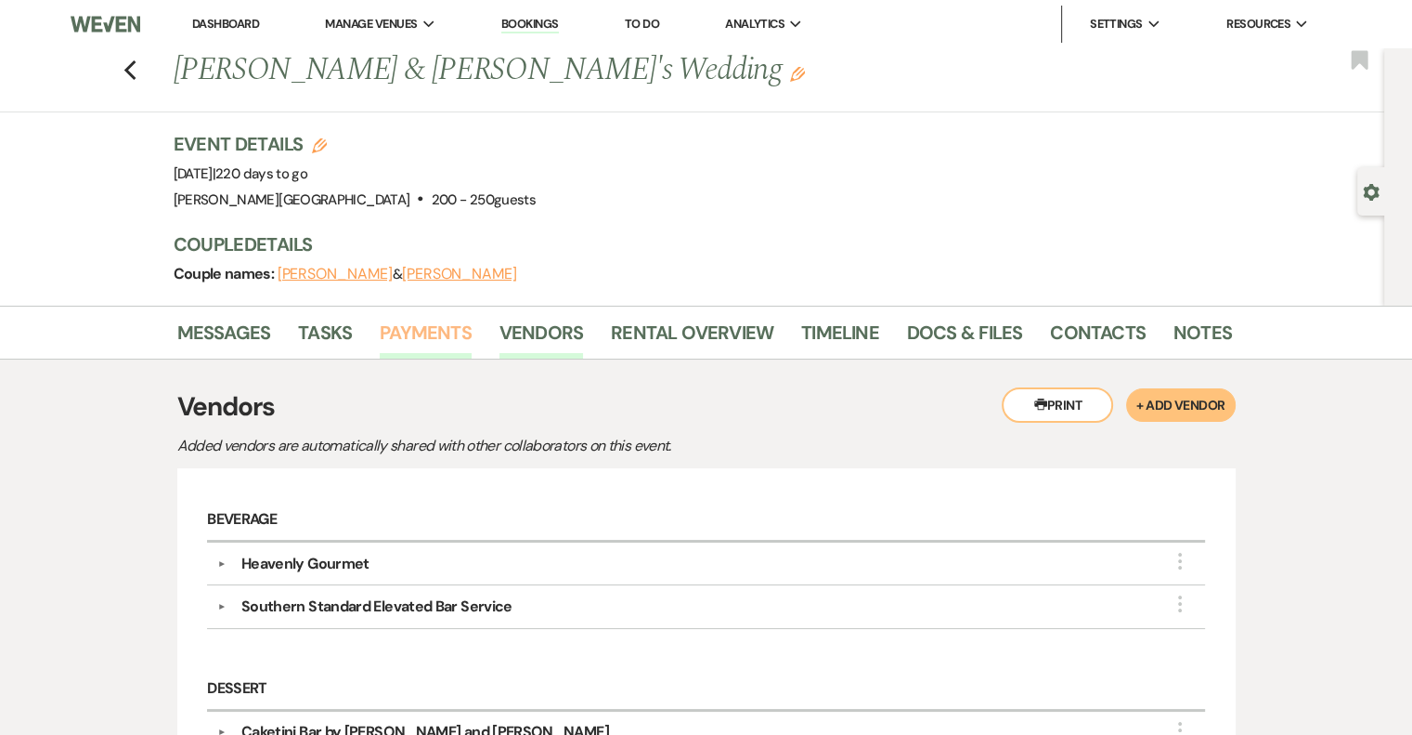
click at [437, 341] on link "Payments" at bounding box center [426, 338] width 92 height 41
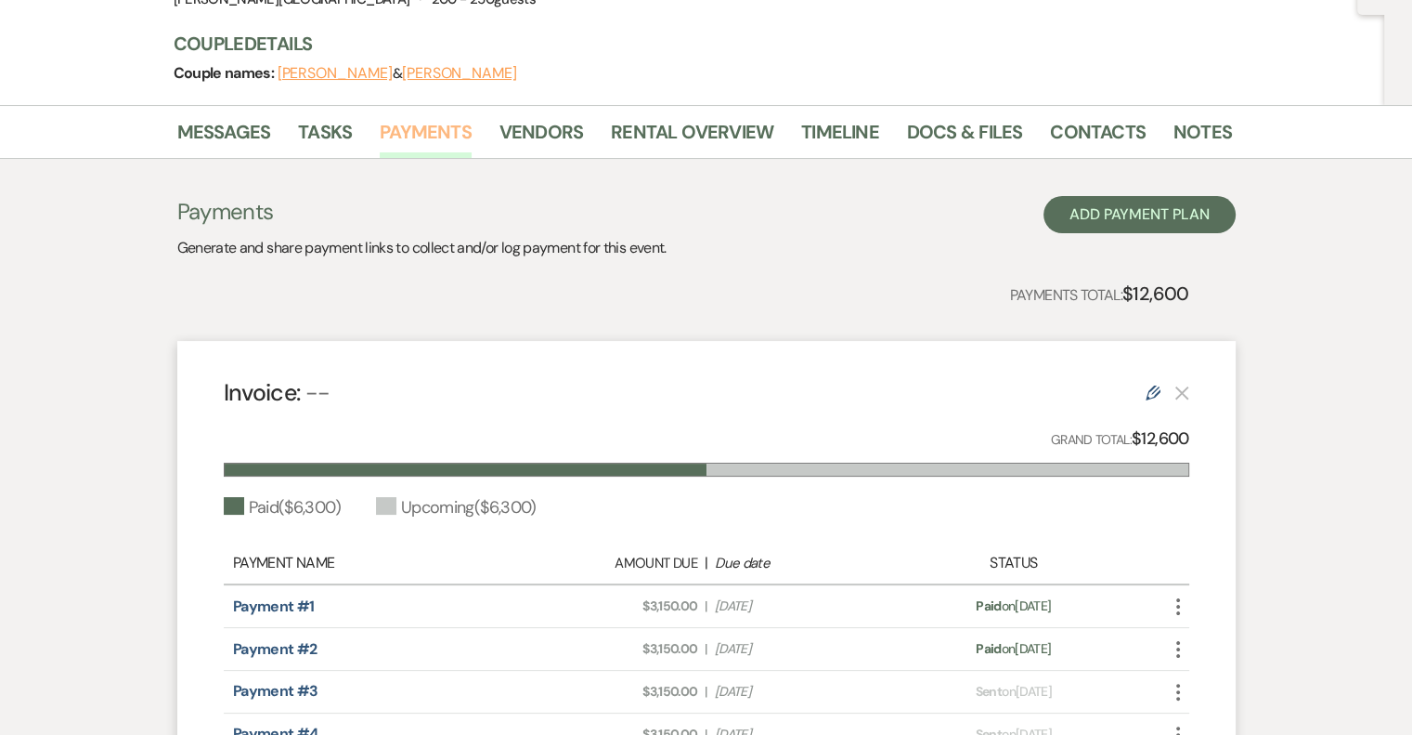
scroll to position [186, 0]
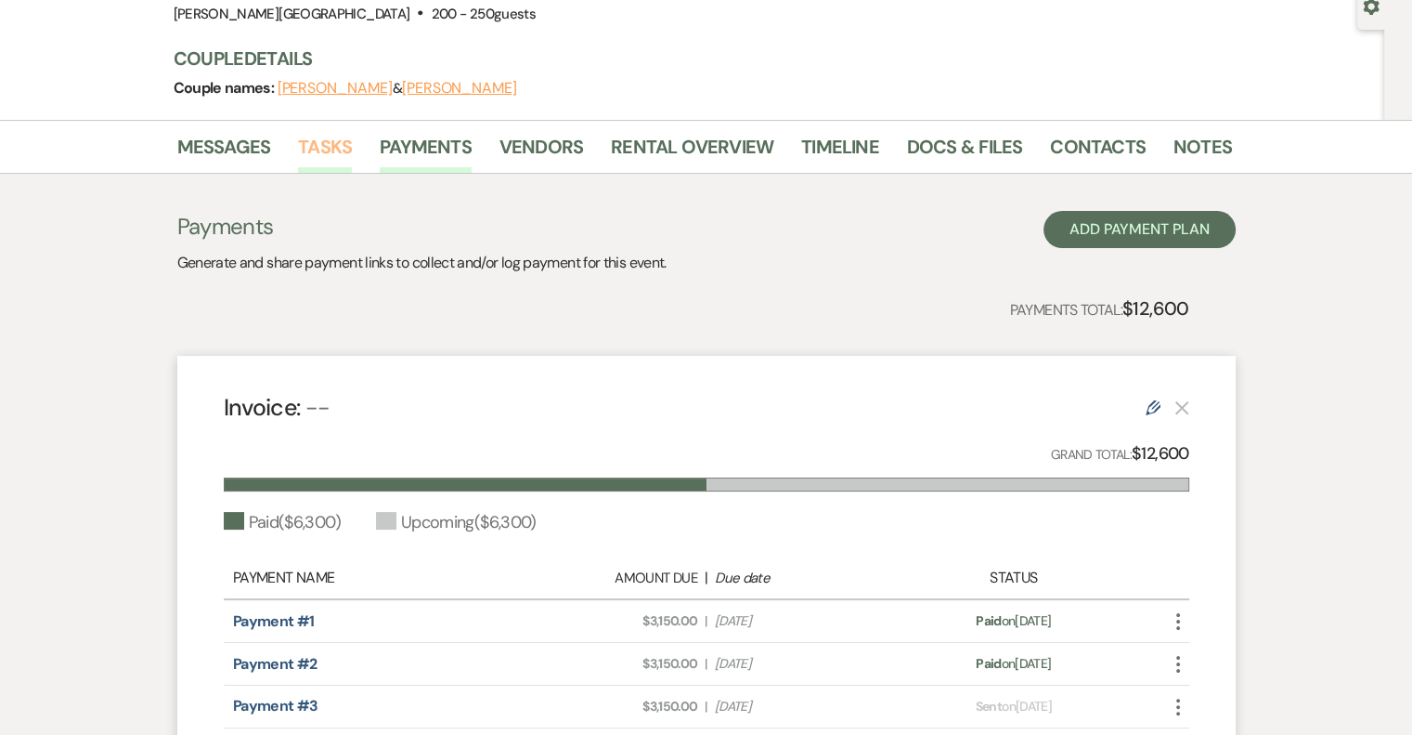
click at [318, 150] on link "Tasks" at bounding box center [325, 152] width 54 height 41
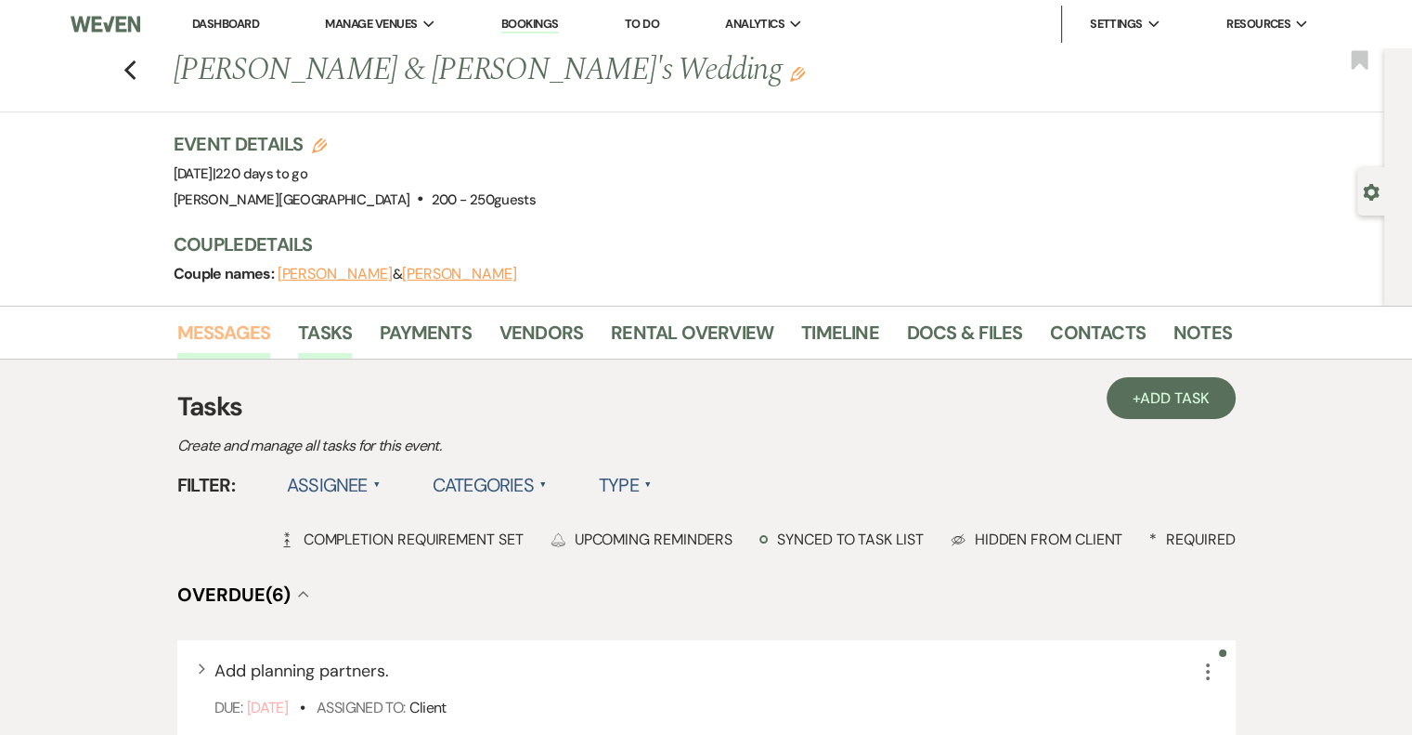
click at [215, 333] on link "Messages" at bounding box center [224, 338] width 94 height 41
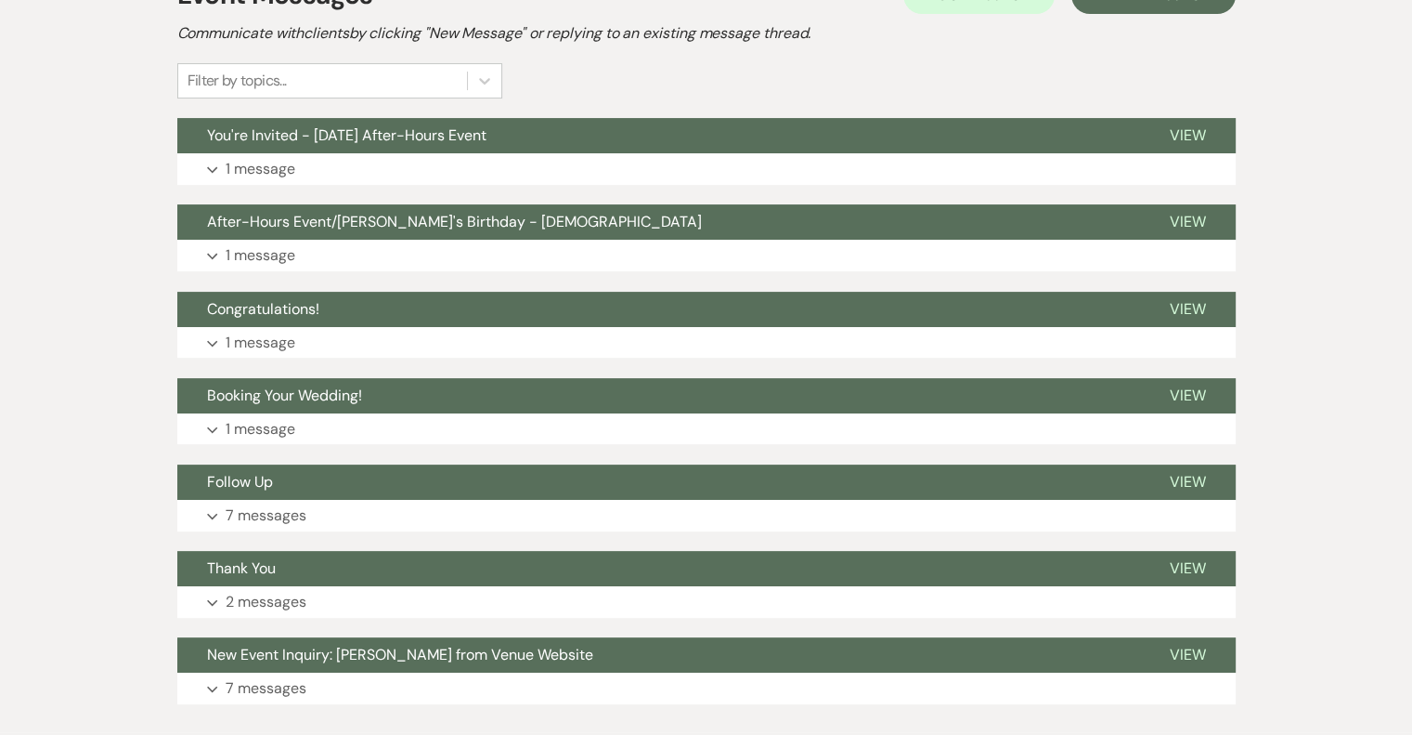
scroll to position [527, 0]
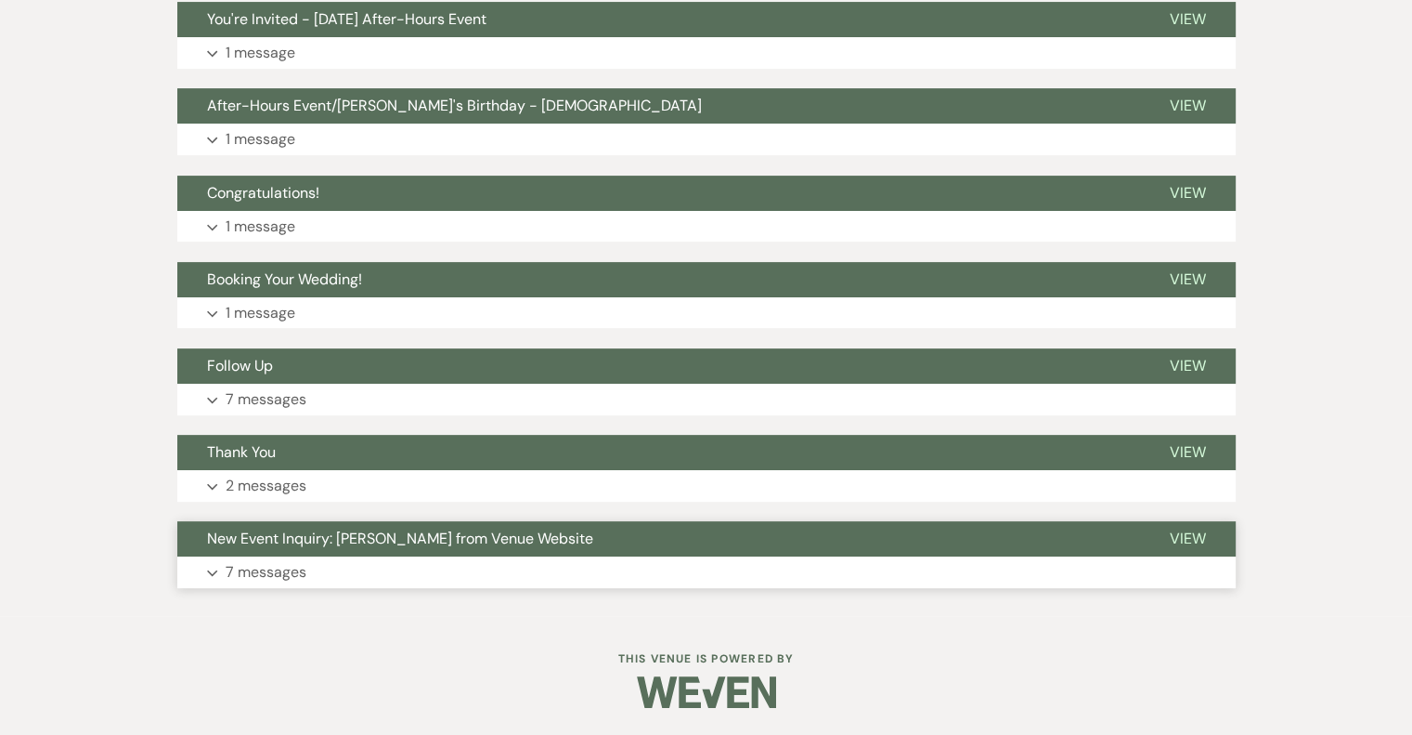
click at [257, 571] on p "7 messages" at bounding box center [266, 572] width 81 height 24
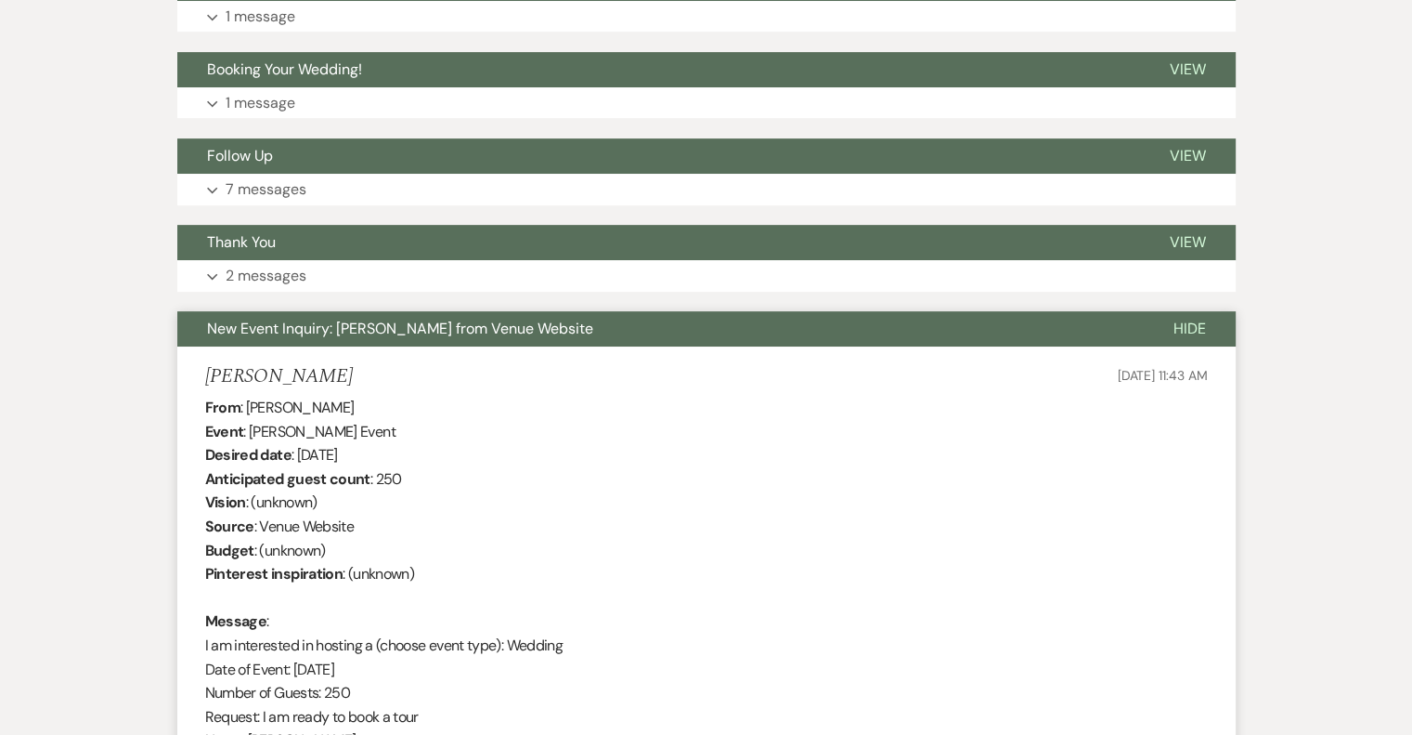
scroll to position [806, 0]
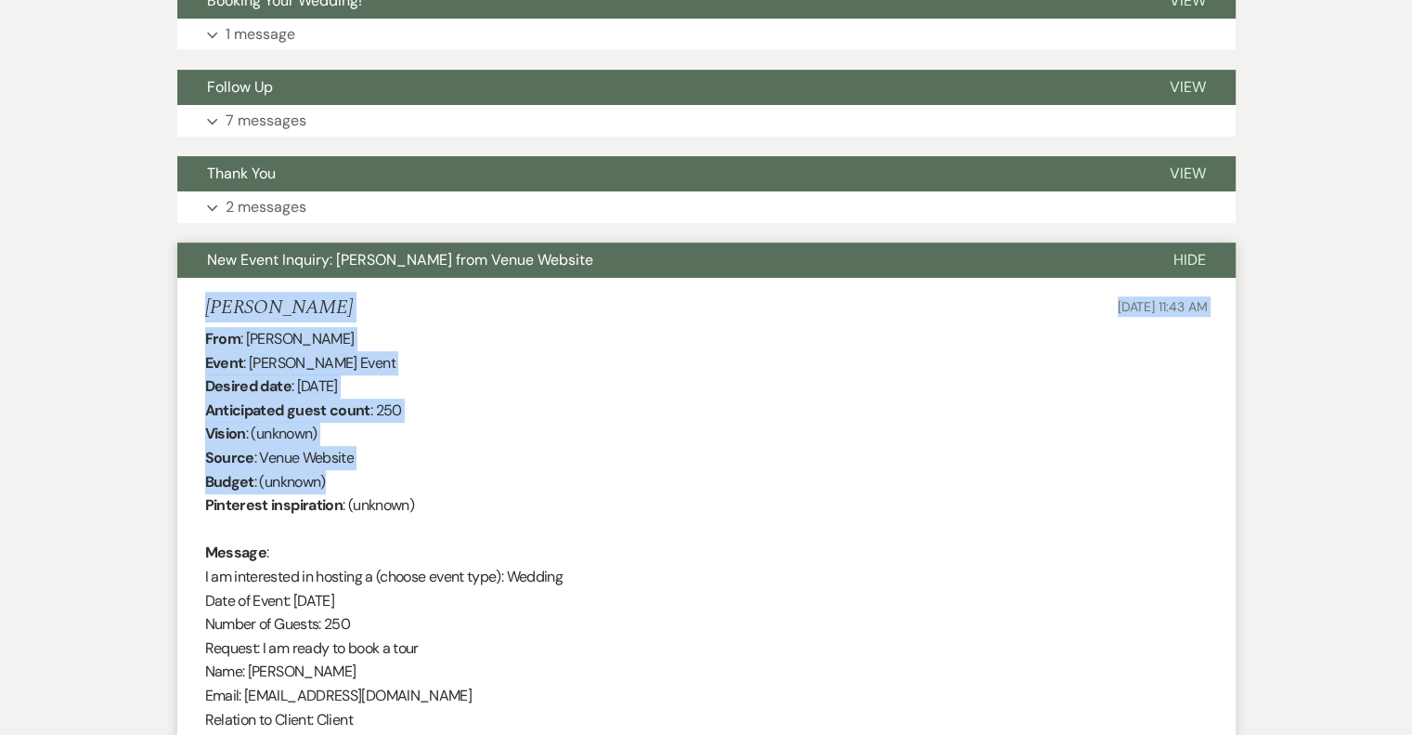
drag, startPoint x: 207, startPoint y: 307, endPoint x: 532, endPoint y: 486, distance: 370.7
click at [532, 486] on li "[PERSON_NAME] [DATE] 11:43 AM From : [PERSON_NAME] Event : [PERSON_NAME] Event …" at bounding box center [706, 585] width 1059 height 615
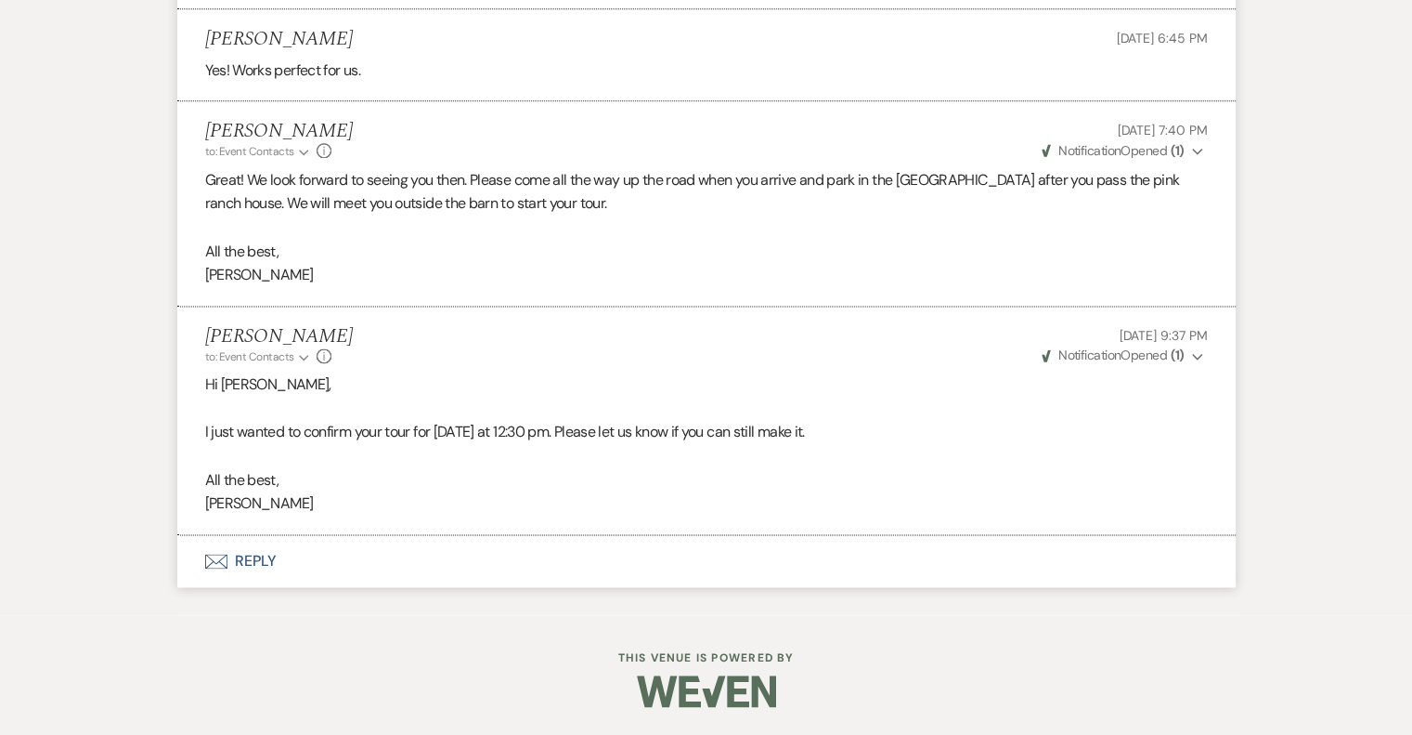
scroll to position [2471, 0]
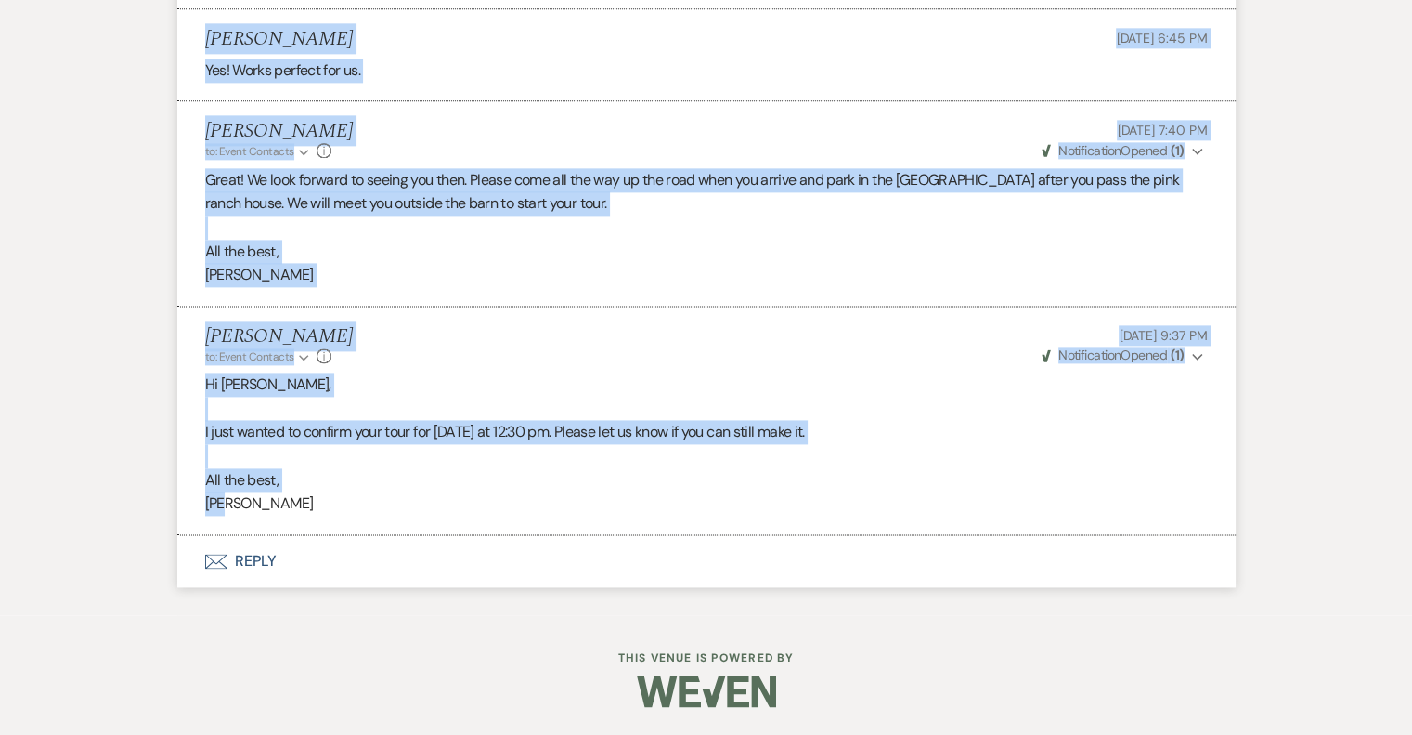
click at [332, 510] on p "[PERSON_NAME]" at bounding box center [706, 503] width 1003 height 24
copy ul "[PERSON_NAME] [DATE] 11:43 AM From : [PERSON_NAME] Event : [PERSON_NAME] Event …"
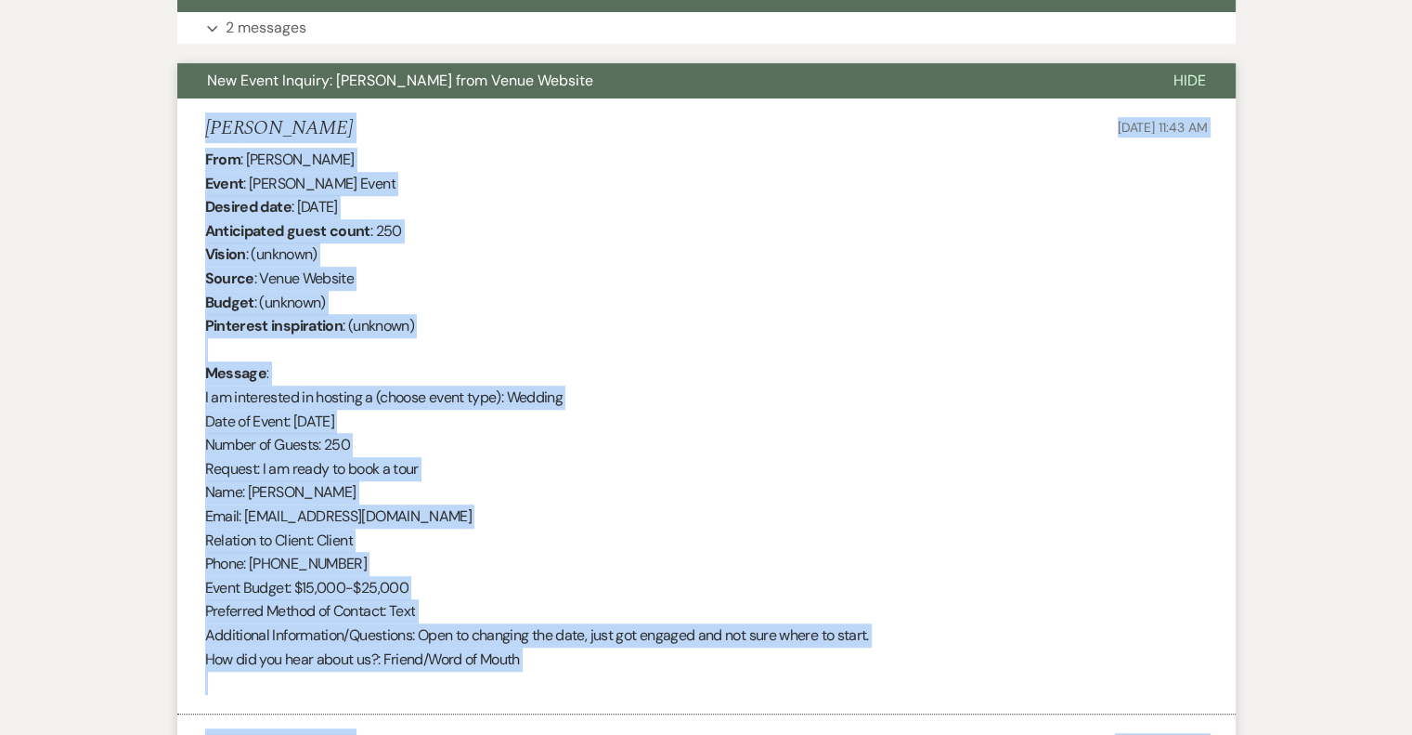
scroll to position [614, 0]
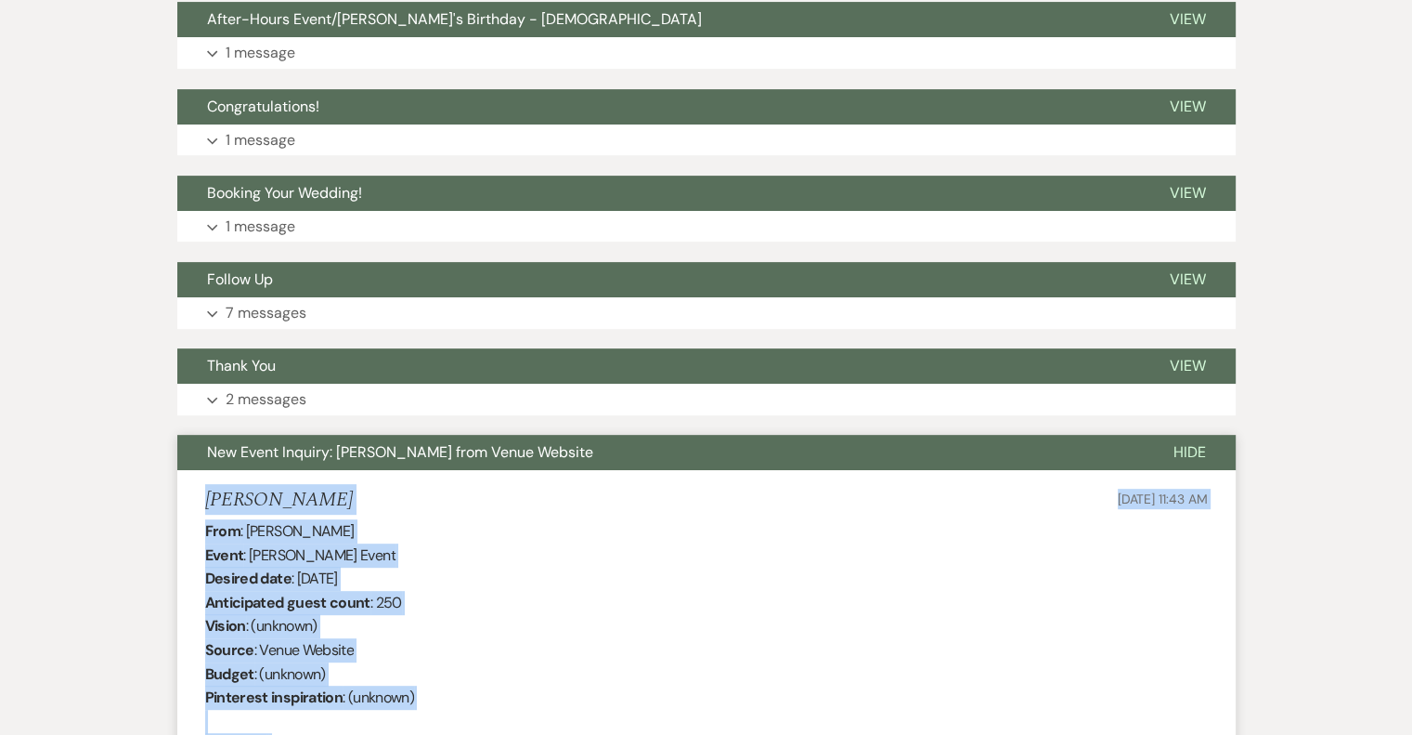
click at [325, 458] on span "New Event Inquiry: [PERSON_NAME] from Venue Website" at bounding box center [400, 452] width 386 height 20
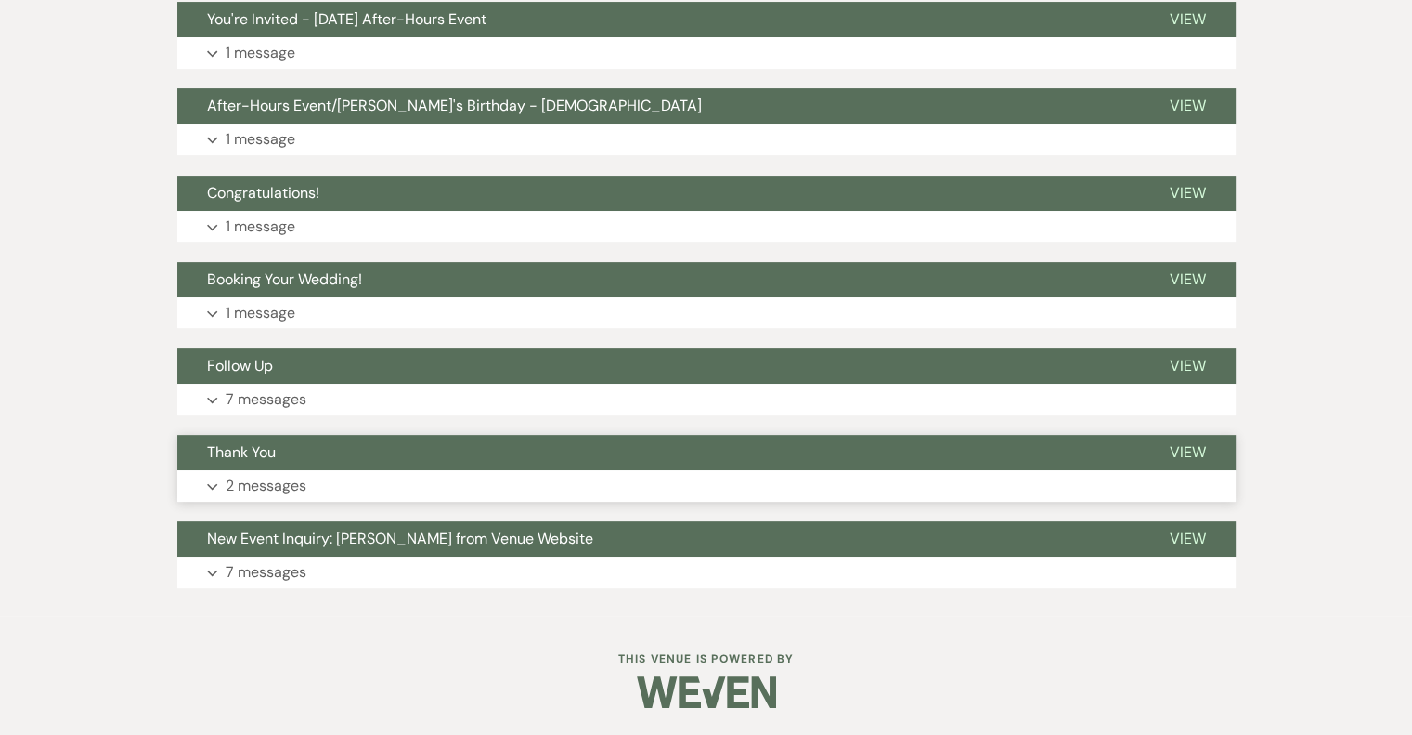
click at [286, 481] on p "2 messages" at bounding box center [266, 486] width 81 height 24
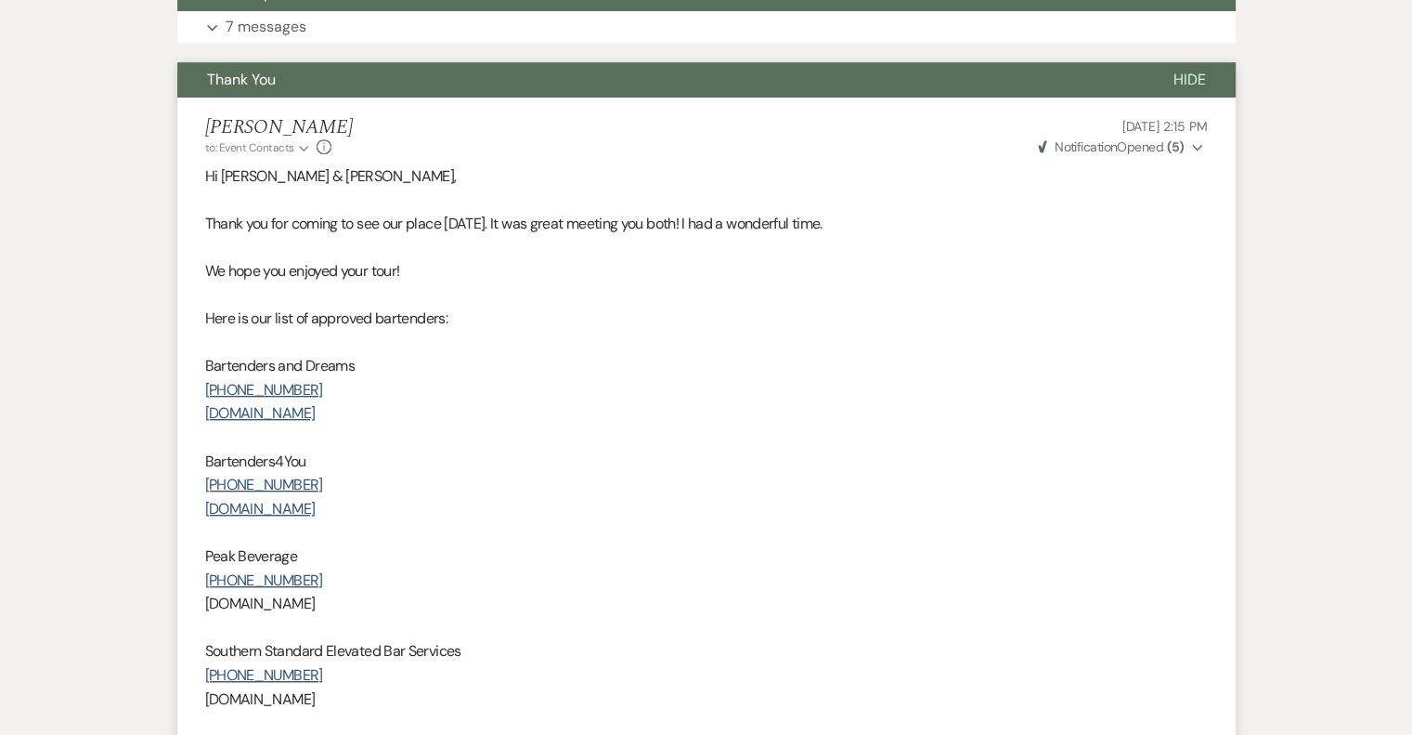
scroll to position [806, 0]
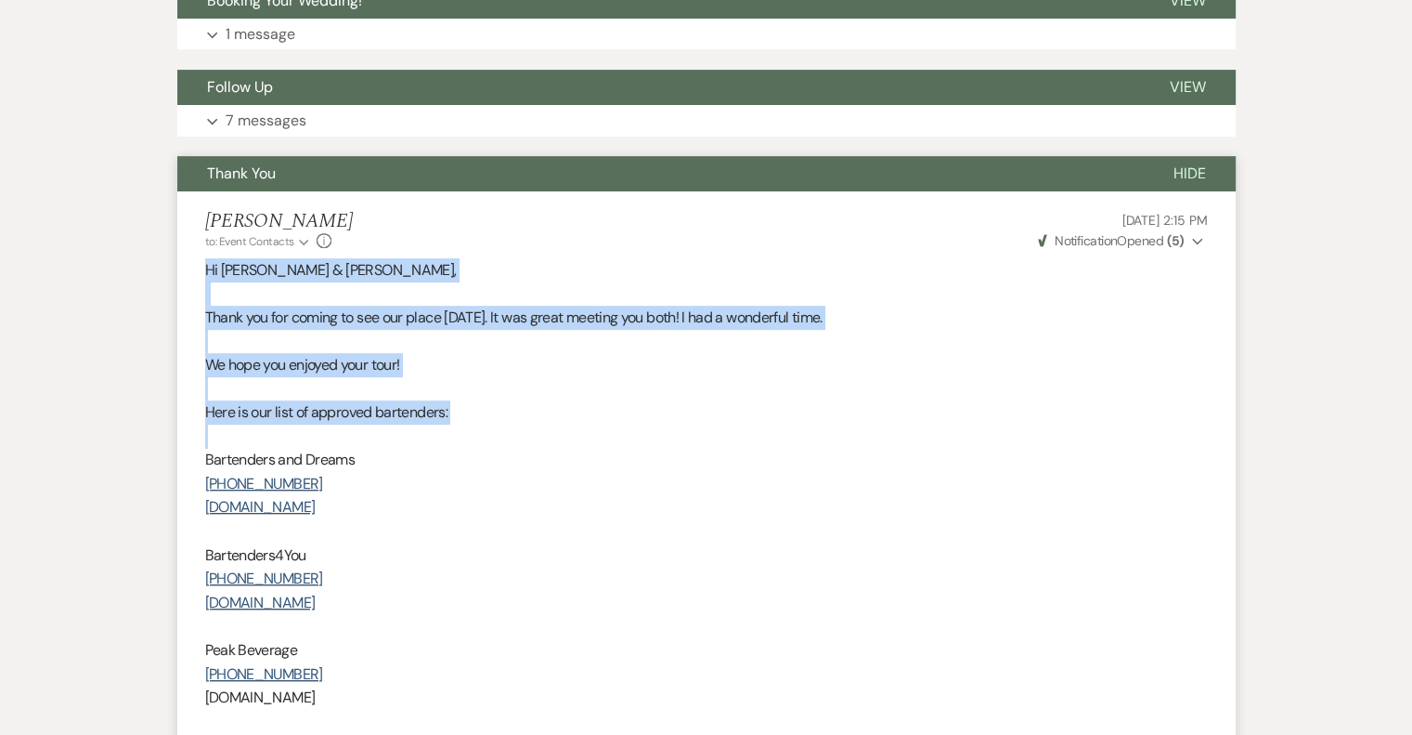
drag, startPoint x: 204, startPoint y: 267, endPoint x: 474, endPoint y: 424, distance: 312.1
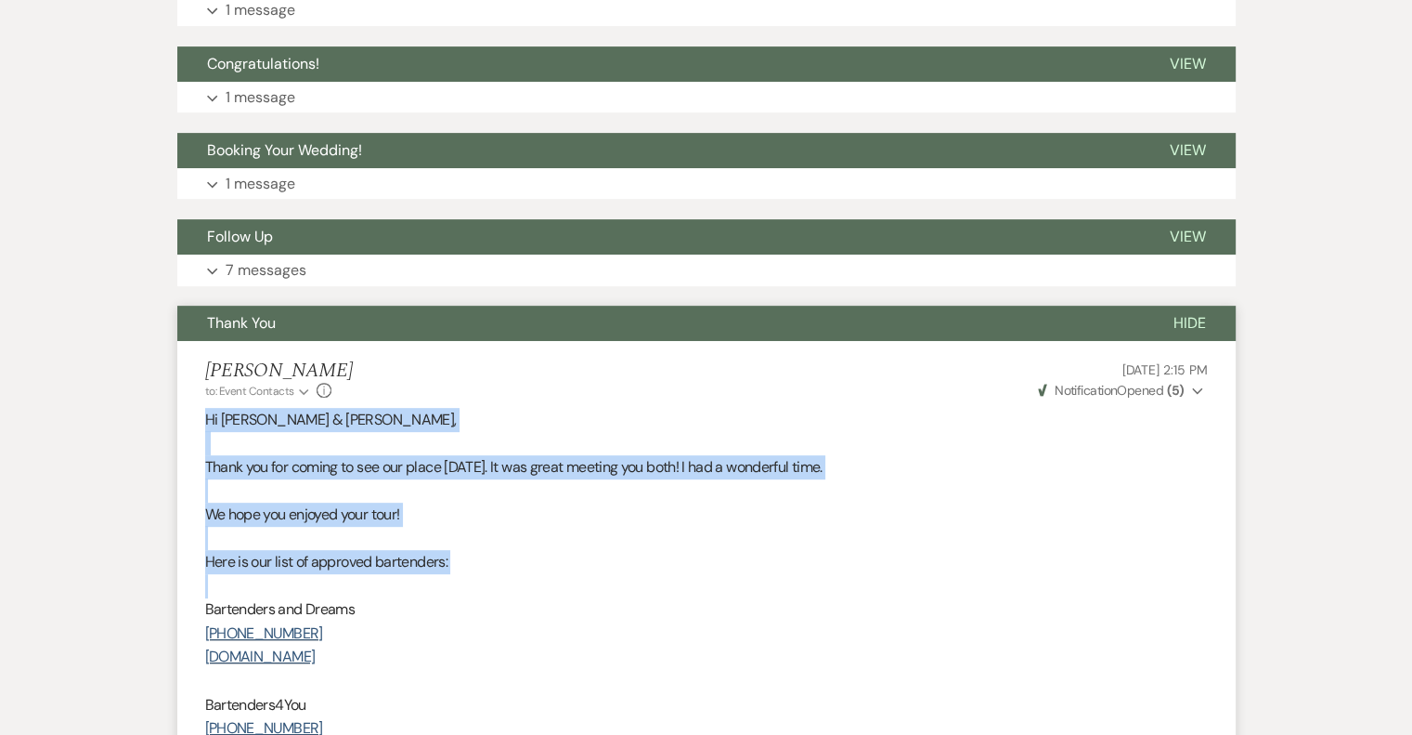
scroll to position [594, 0]
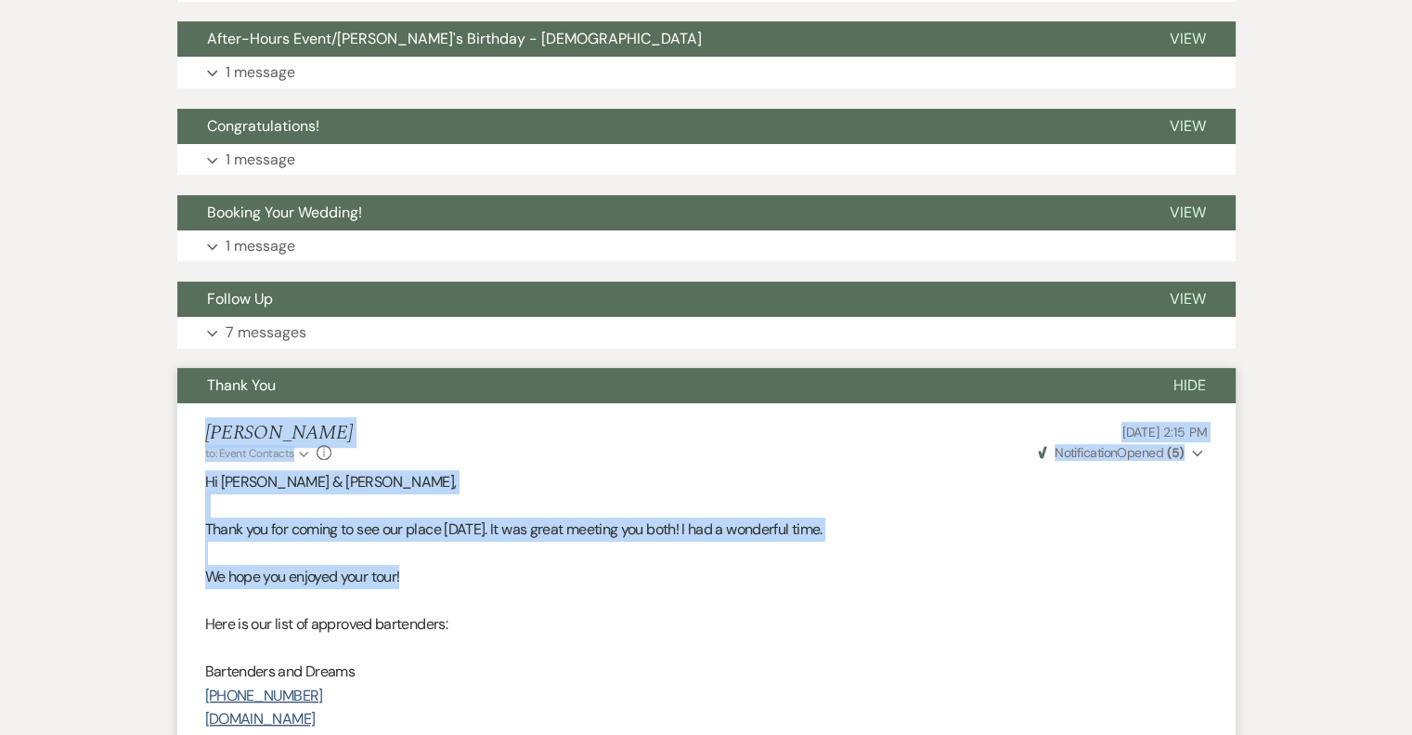
drag, startPoint x: 208, startPoint y: 431, endPoint x: 578, endPoint y: 579, distance: 398.3
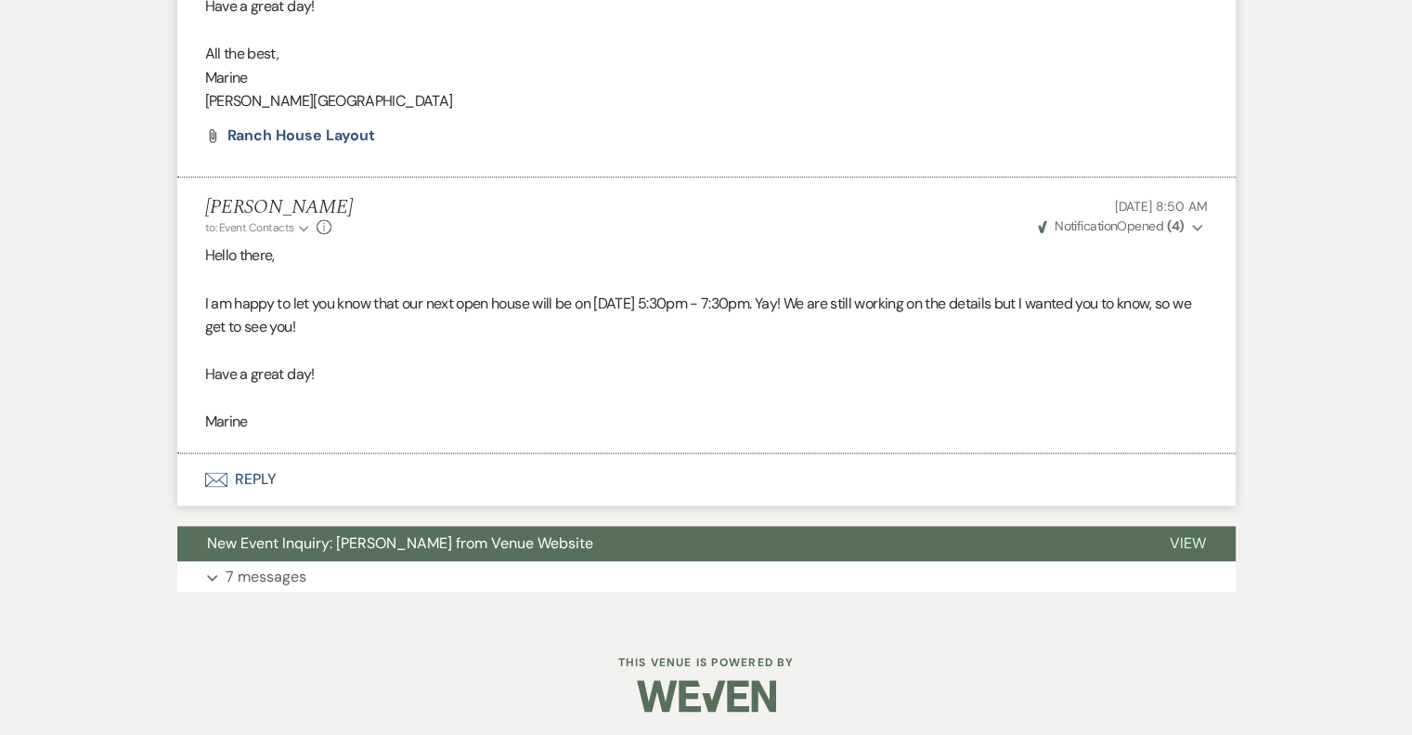
scroll to position [2451, 0]
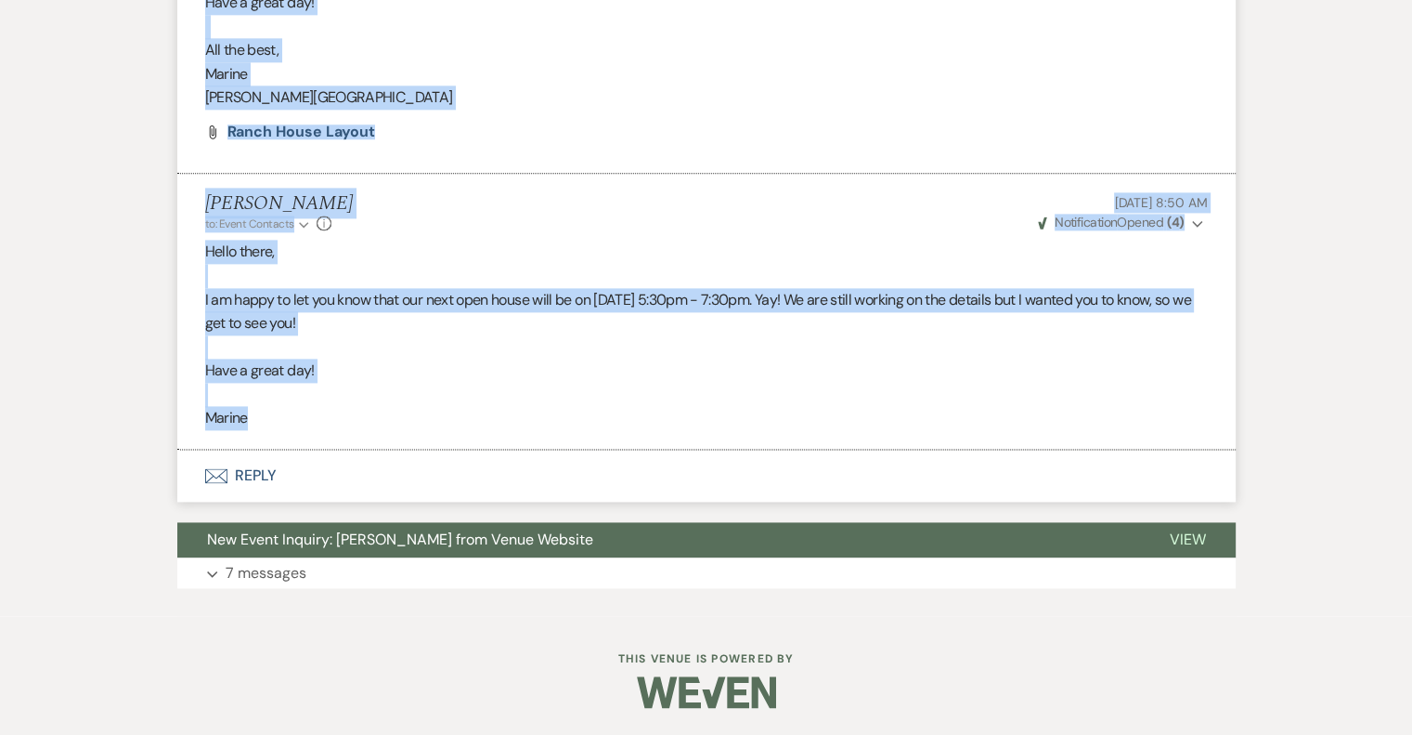
click at [353, 419] on p "Marine" at bounding box center [706, 418] width 1003 height 24
copy ul "Loremi Do Sitam co: Adipi Elitsedd Eiusmo Temp Inc 37, 6926, 5:48 UT Labor Etdo…"
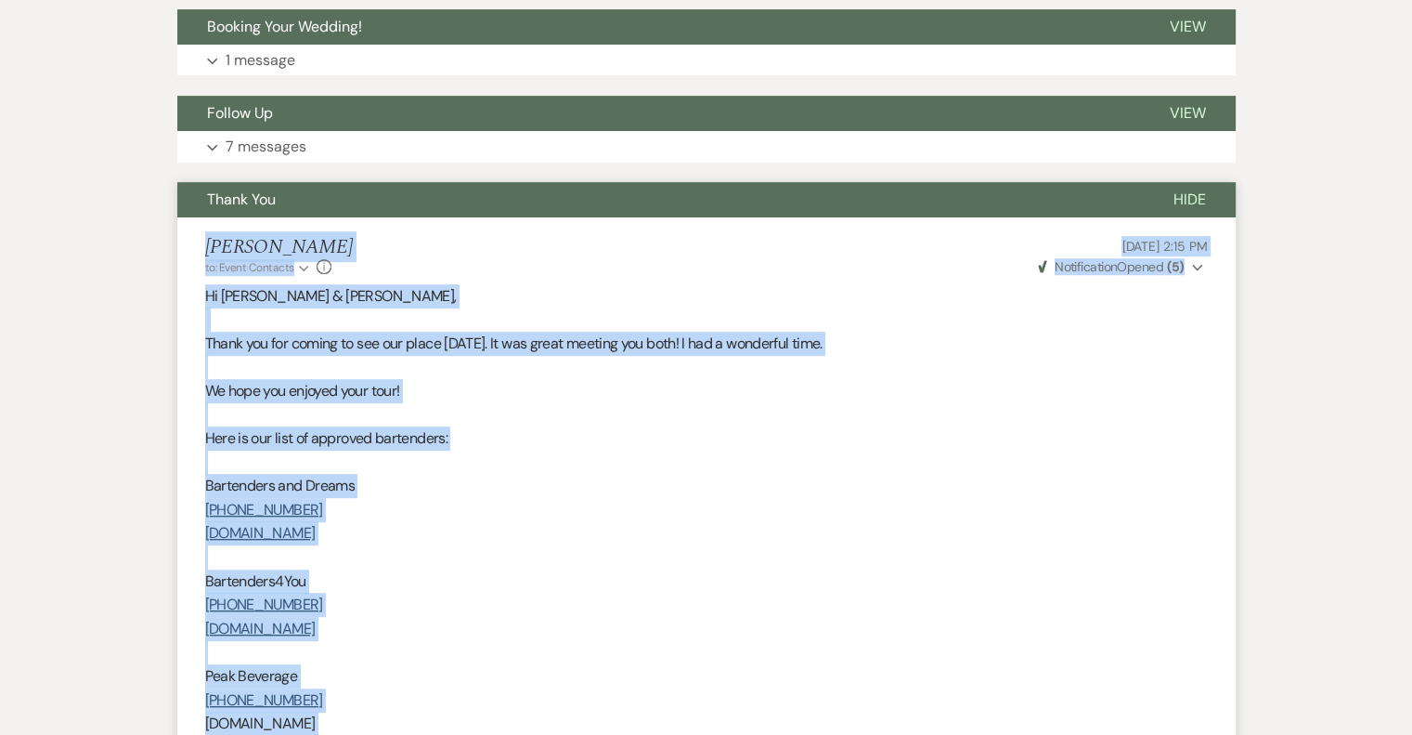
click at [244, 198] on span "Thank You" at bounding box center [241, 199] width 69 height 20
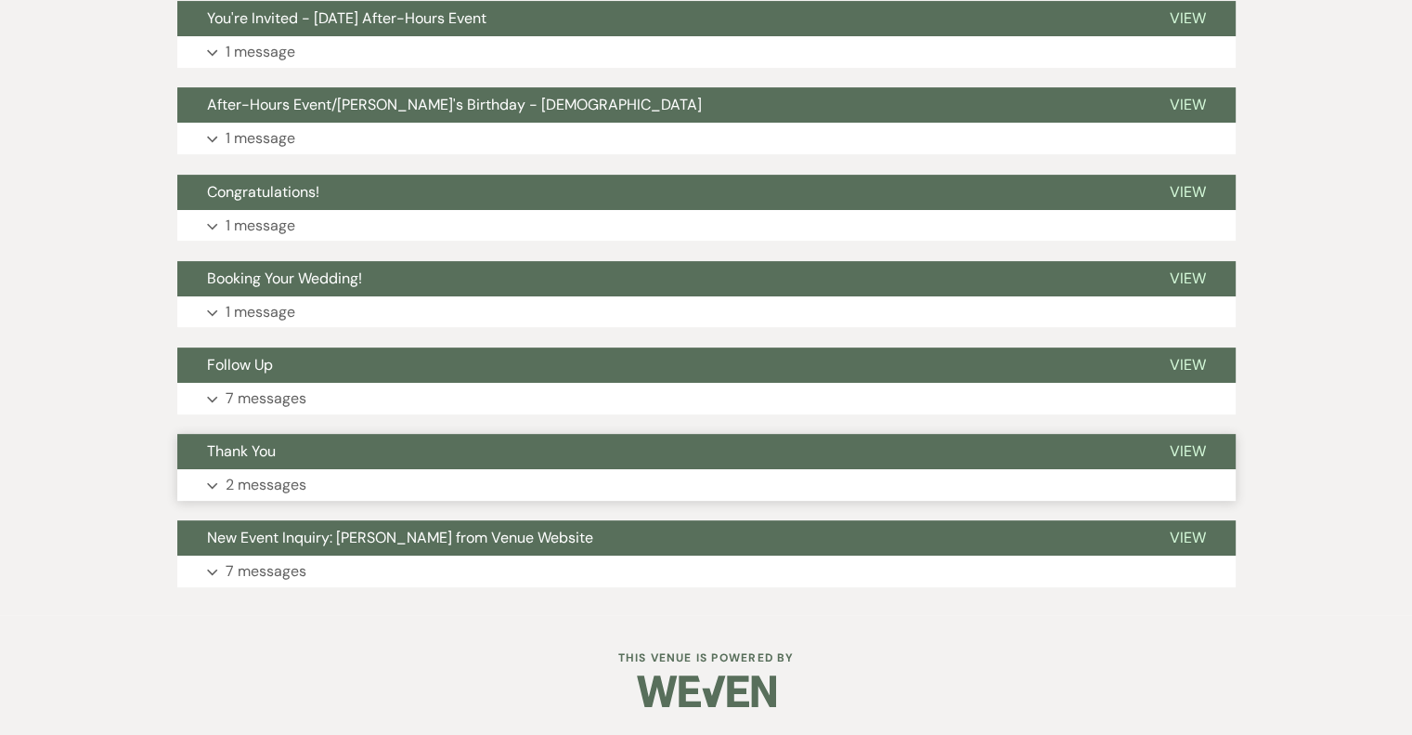
scroll to position [527, 0]
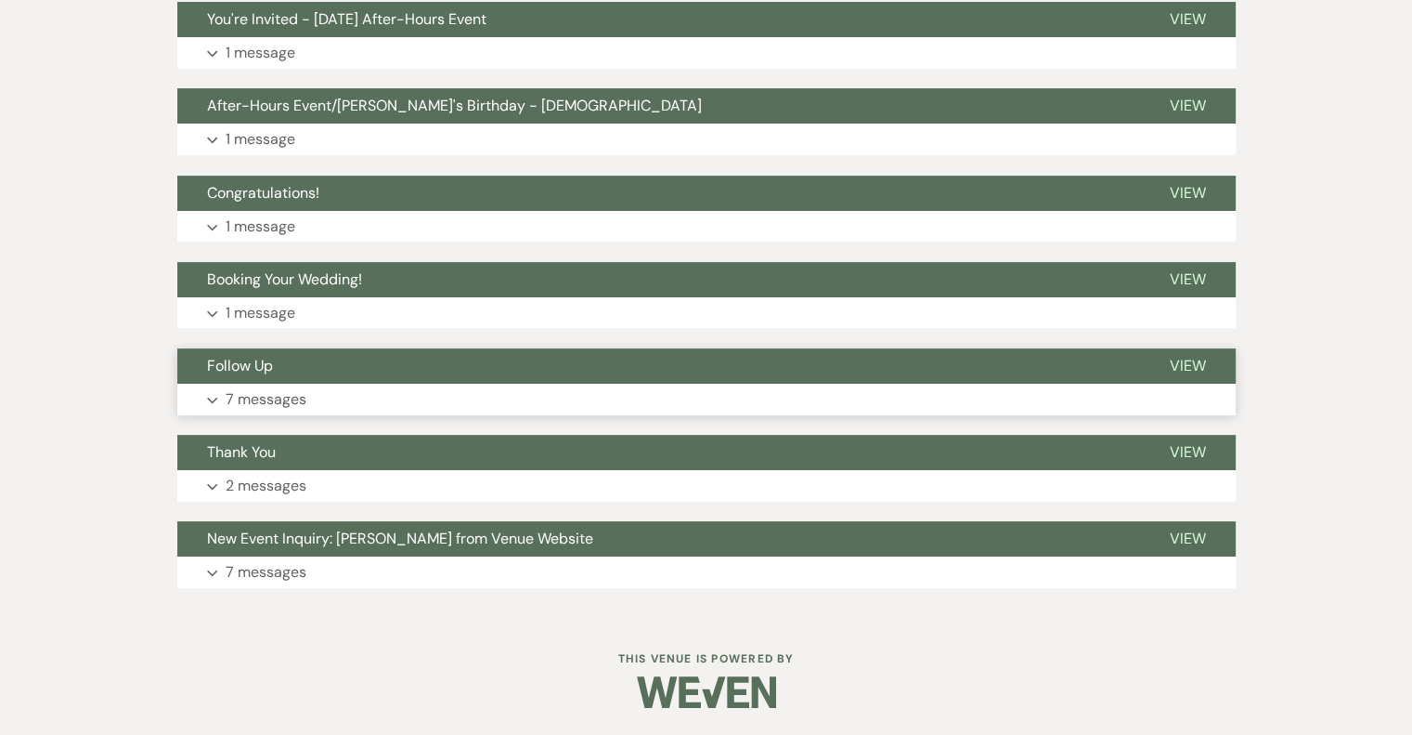
click at [266, 405] on p "7 messages" at bounding box center [266, 399] width 81 height 24
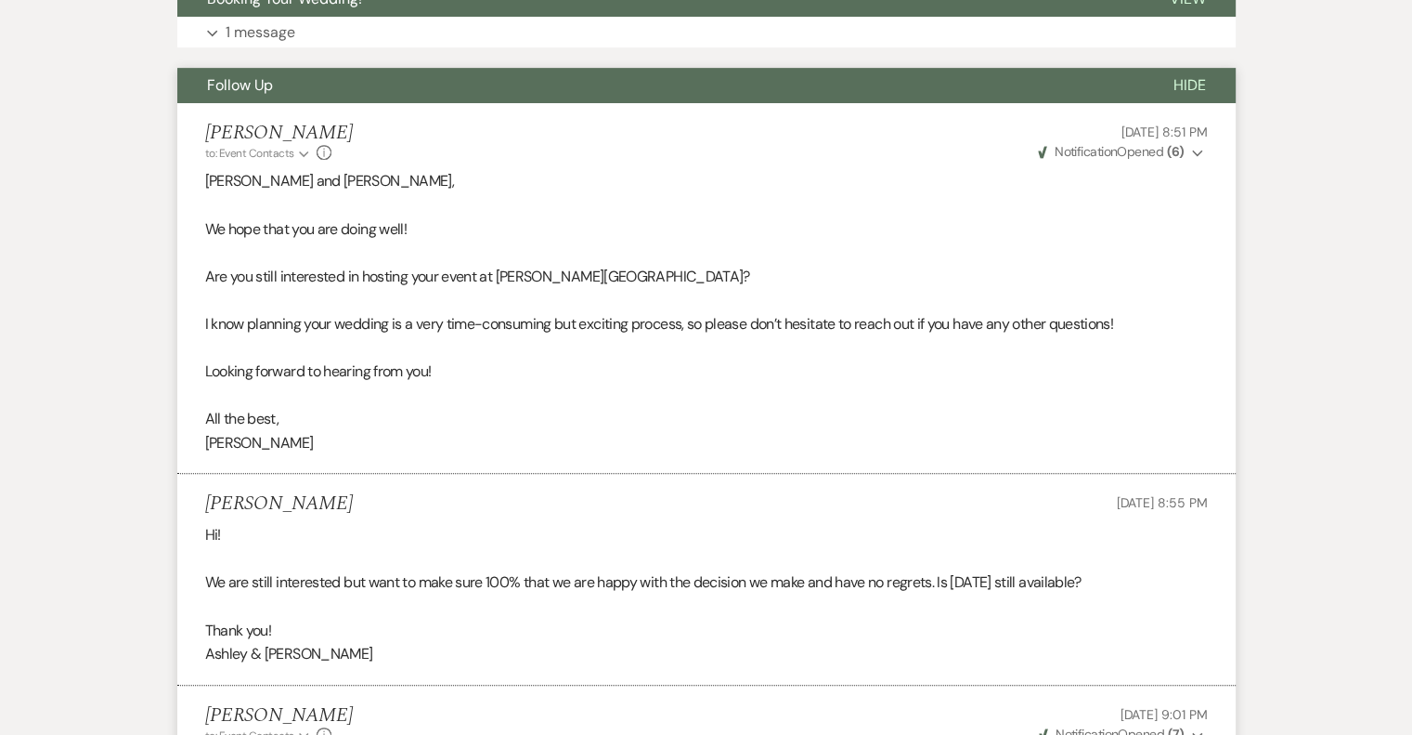
scroll to position [713, 0]
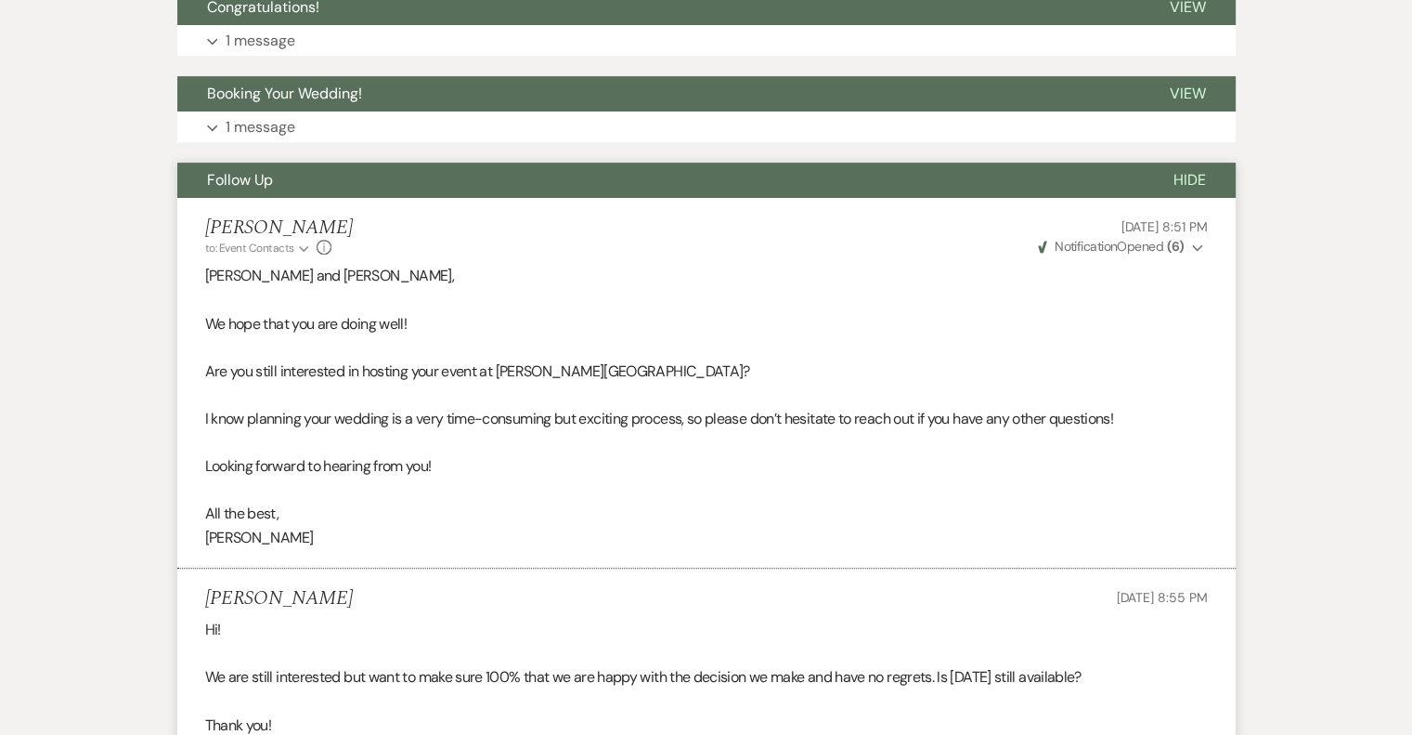
drag, startPoint x: 204, startPoint y: 226, endPoint x: 526, endPoint y: 478, distance: 408.7
click at [526, 478] on li "[PERSON_NAME] to: Event Contacts Expand Info [DATE] 8:51 PM Weven Check Notific…" at bounding box center [706, 383] width 1059 height 371
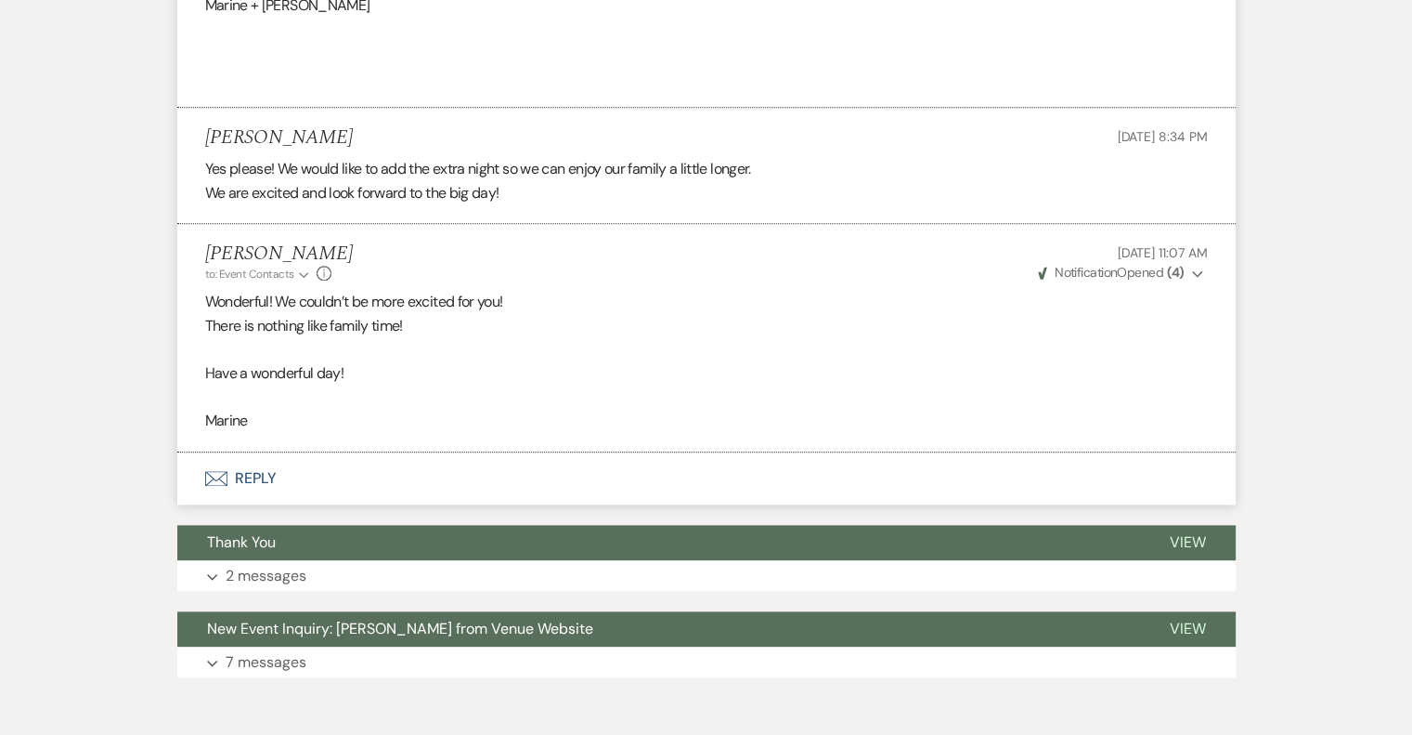
scroll to position [2199, 0]
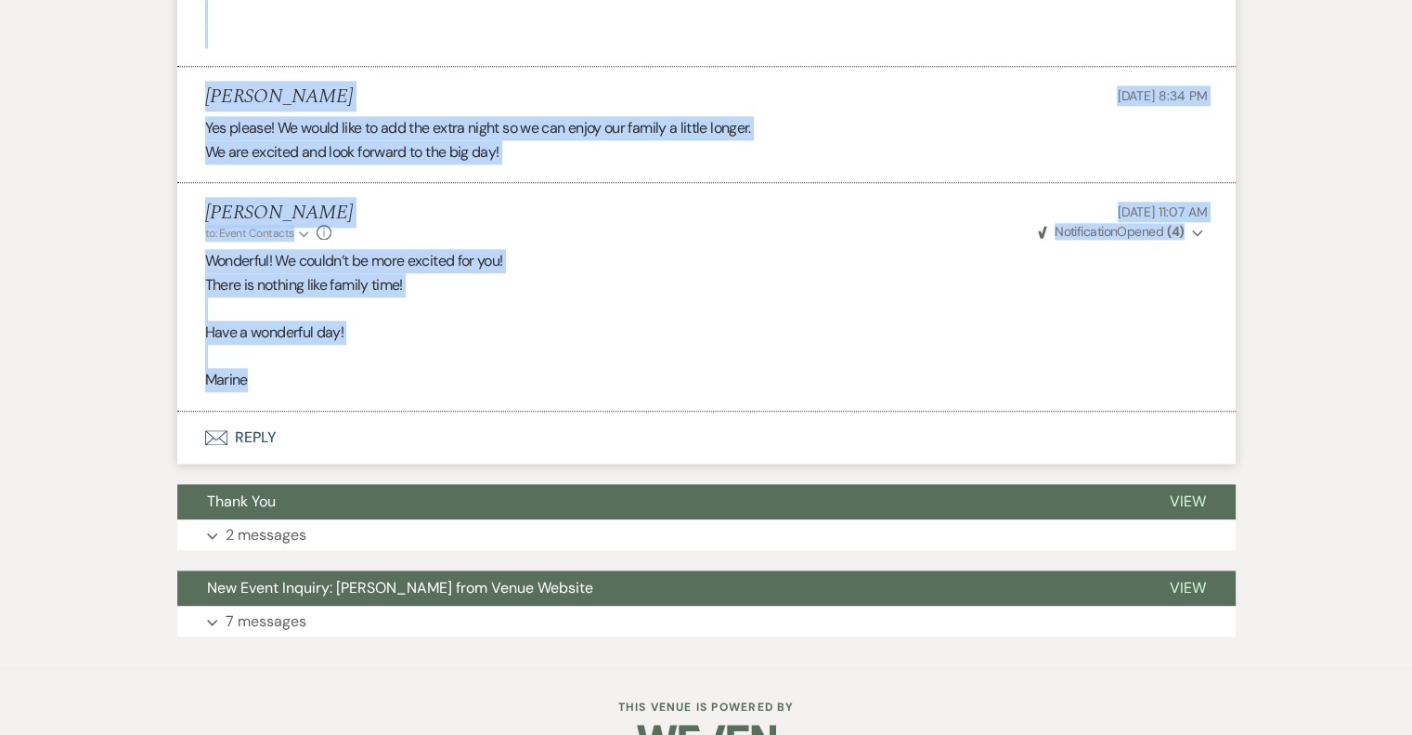
click at [356, 391] on li "[PERSON_NAME] to: Event Contacts Expand Info [DATE] 11:07 AM Weven Check Notifi…" at bounding box center [706, 297] width 1059 height 228
copy ul "Loremi Do Sitam co: Adipi Elitsedd Eiusmo Temp Inc 56, 5067, 7:74 UT Labor Etdo…"
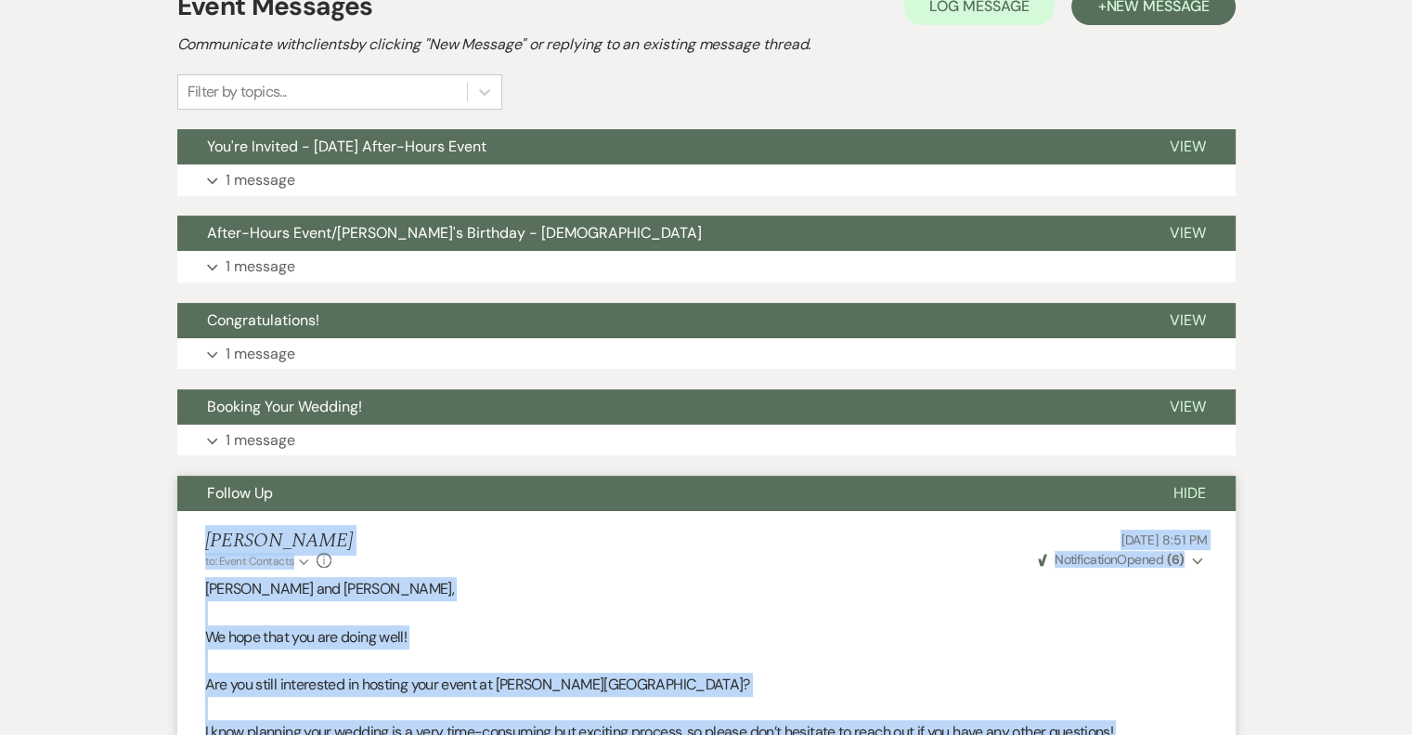
scroll to position [342, 0]
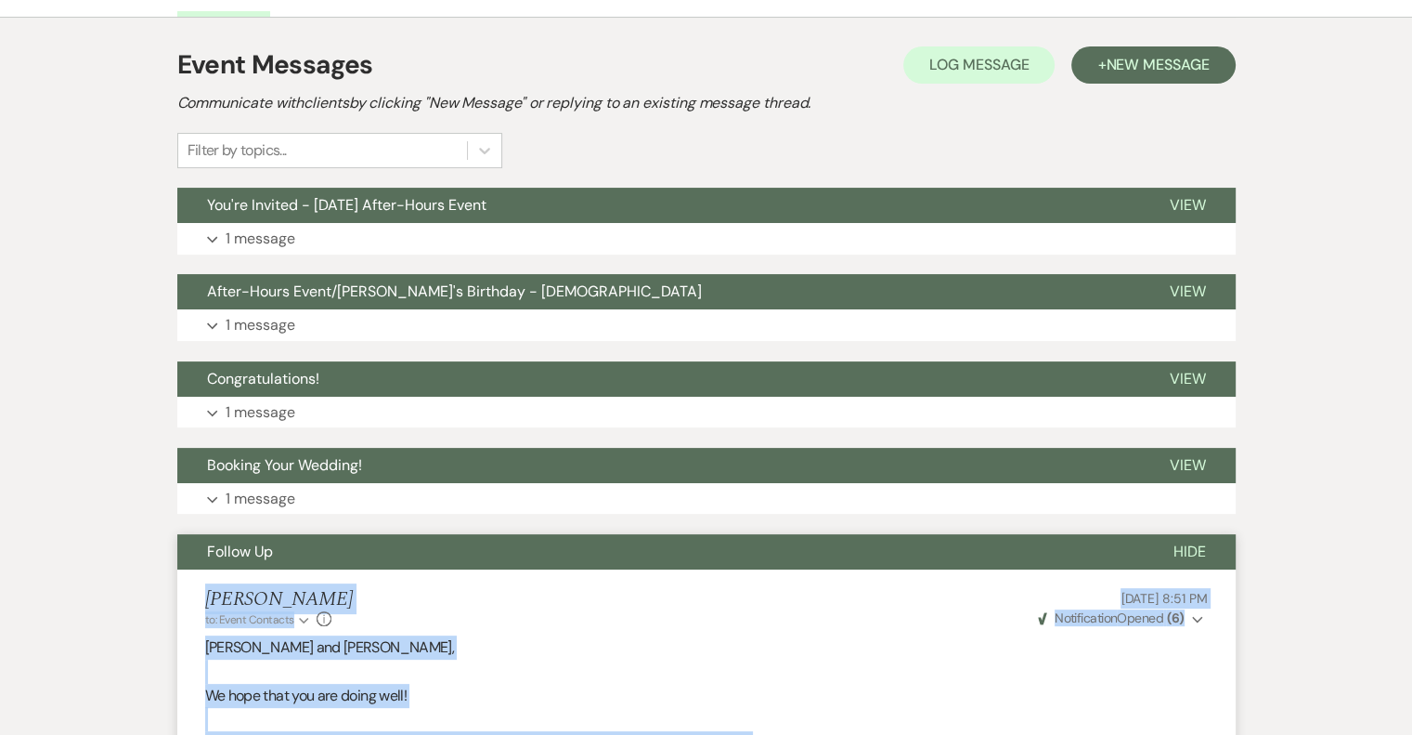
click at [265, 555] on span "Follow Up" at bounding box center [240, 551] width 66 height 20
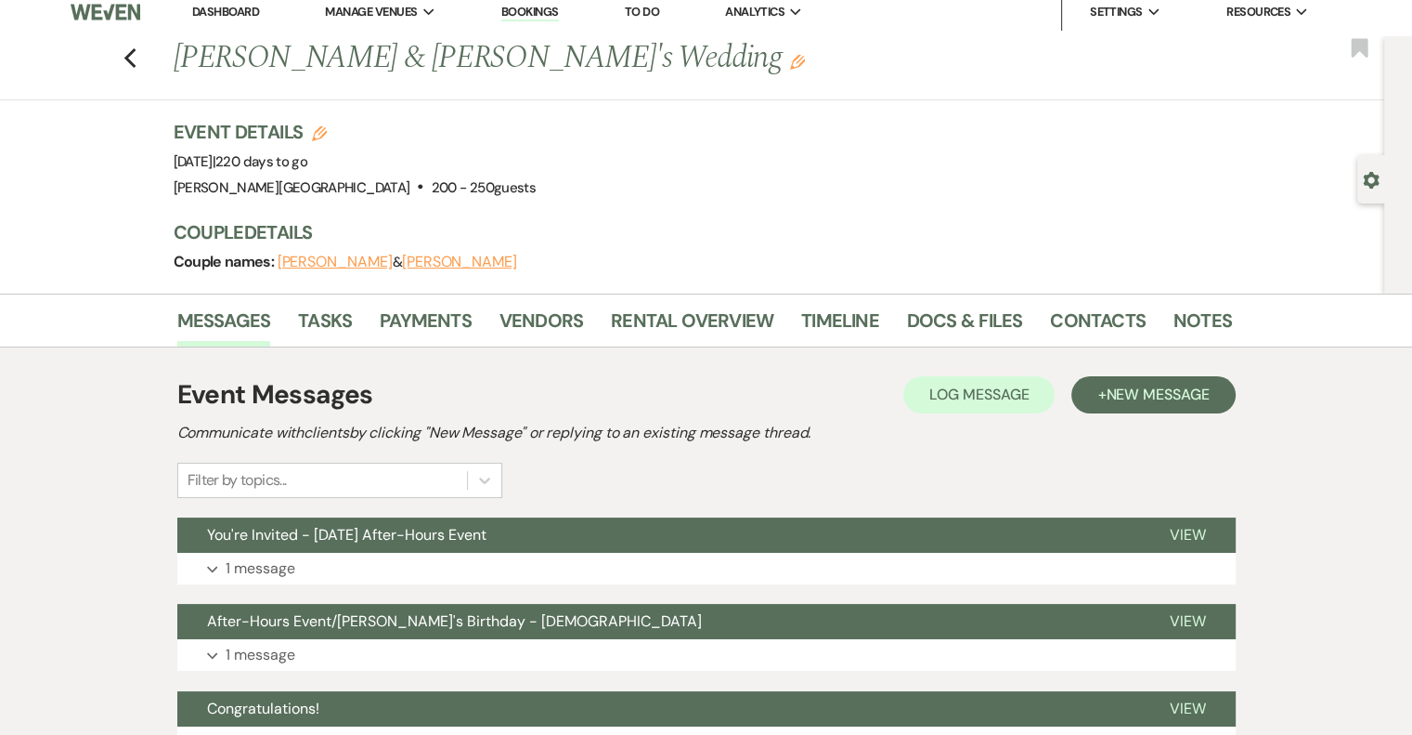
scroll to position [0, 0]
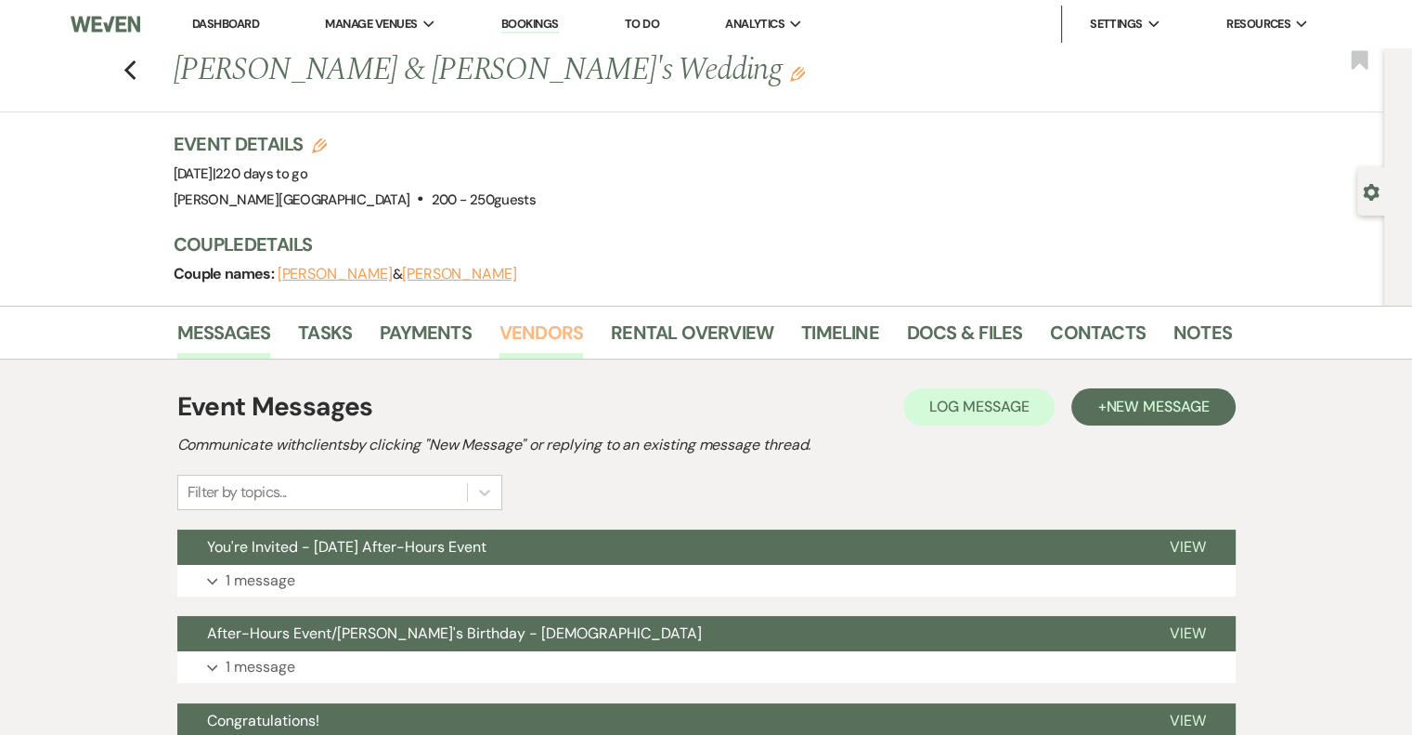
click at [556, 331] on link "Vendors" at bounding box center [542, 338] width 84 height 41
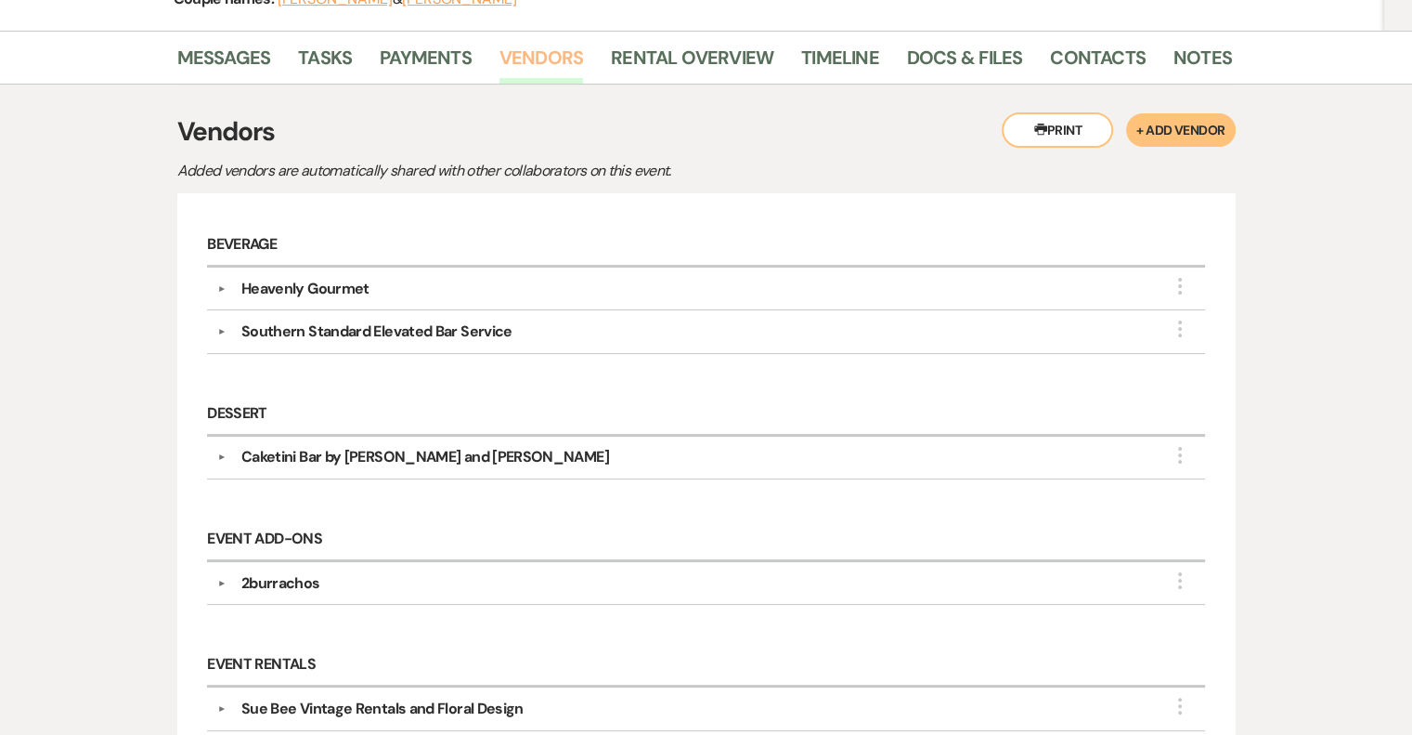
scroll to position [371, 0]
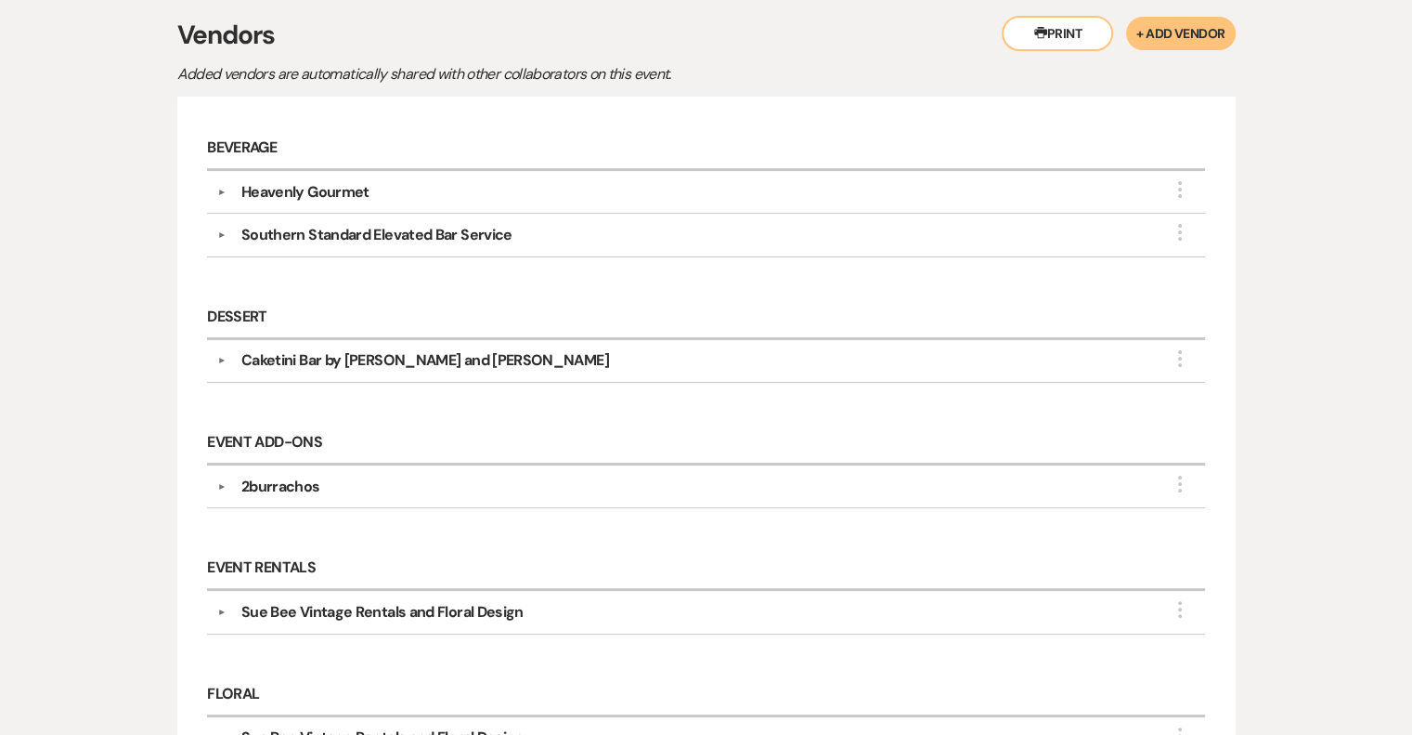
click at [219, 482] on button "▼" at bounding box center [222, 486] width 22 height 9
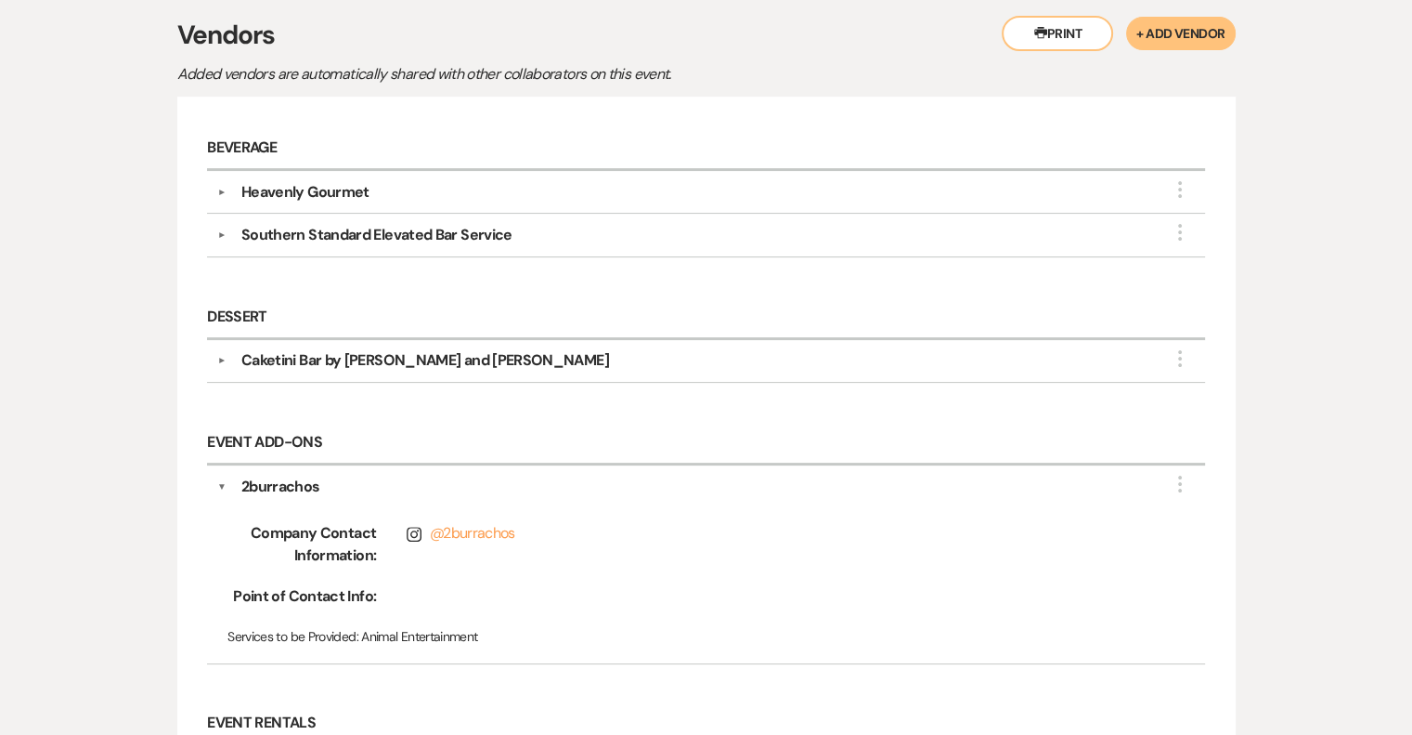
click at [219, 481] on button "▼" at bounding box center [221, 486] width 9 height 22
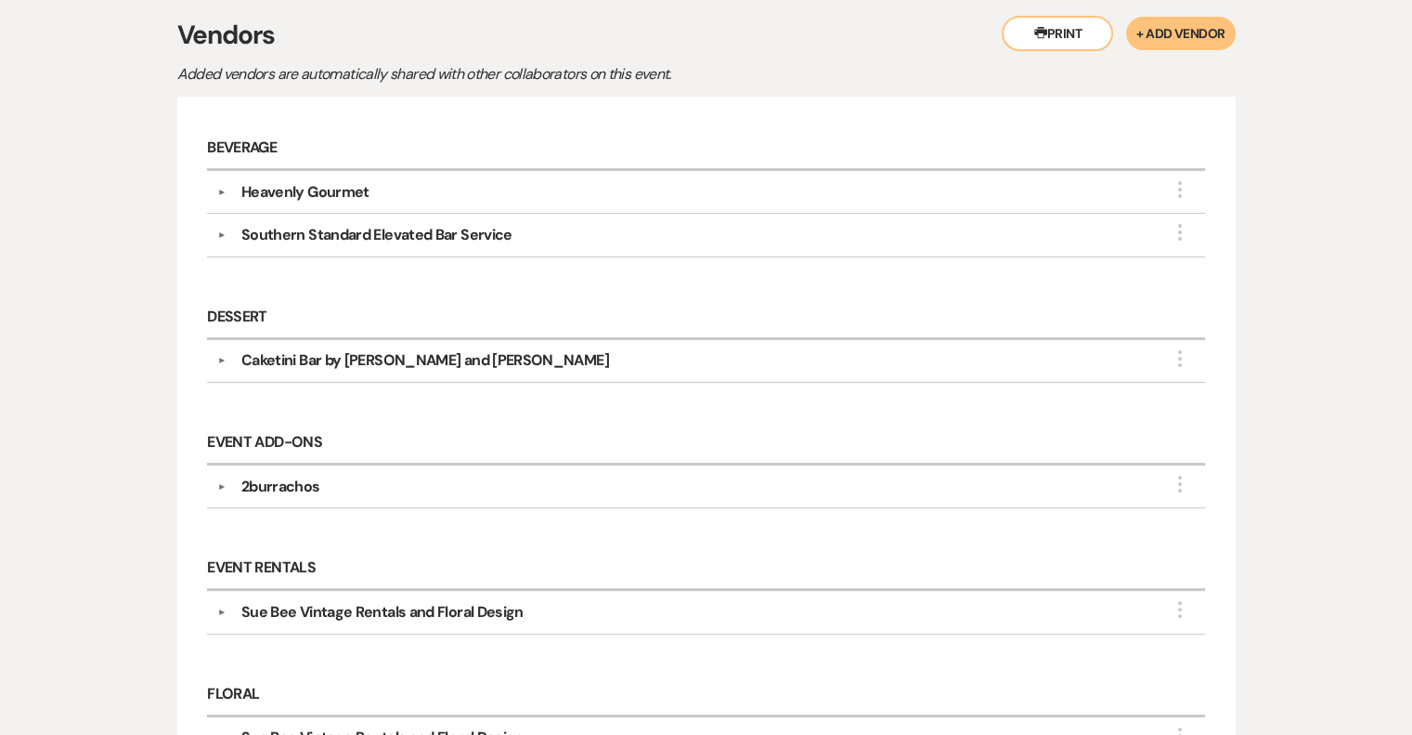
scroll to position [464, 0]
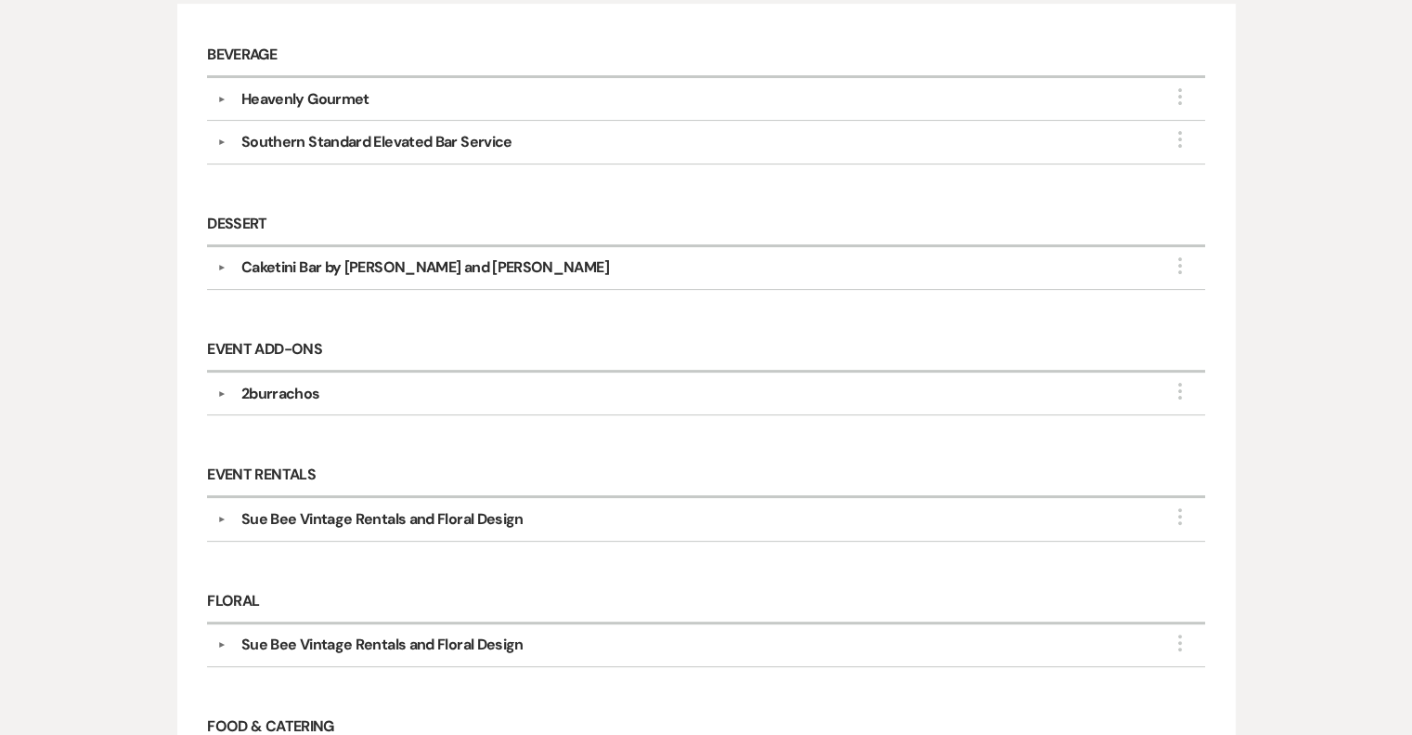
click at [218, 514] on button "▼" at bounding box center [222, 518] width 22 height 9
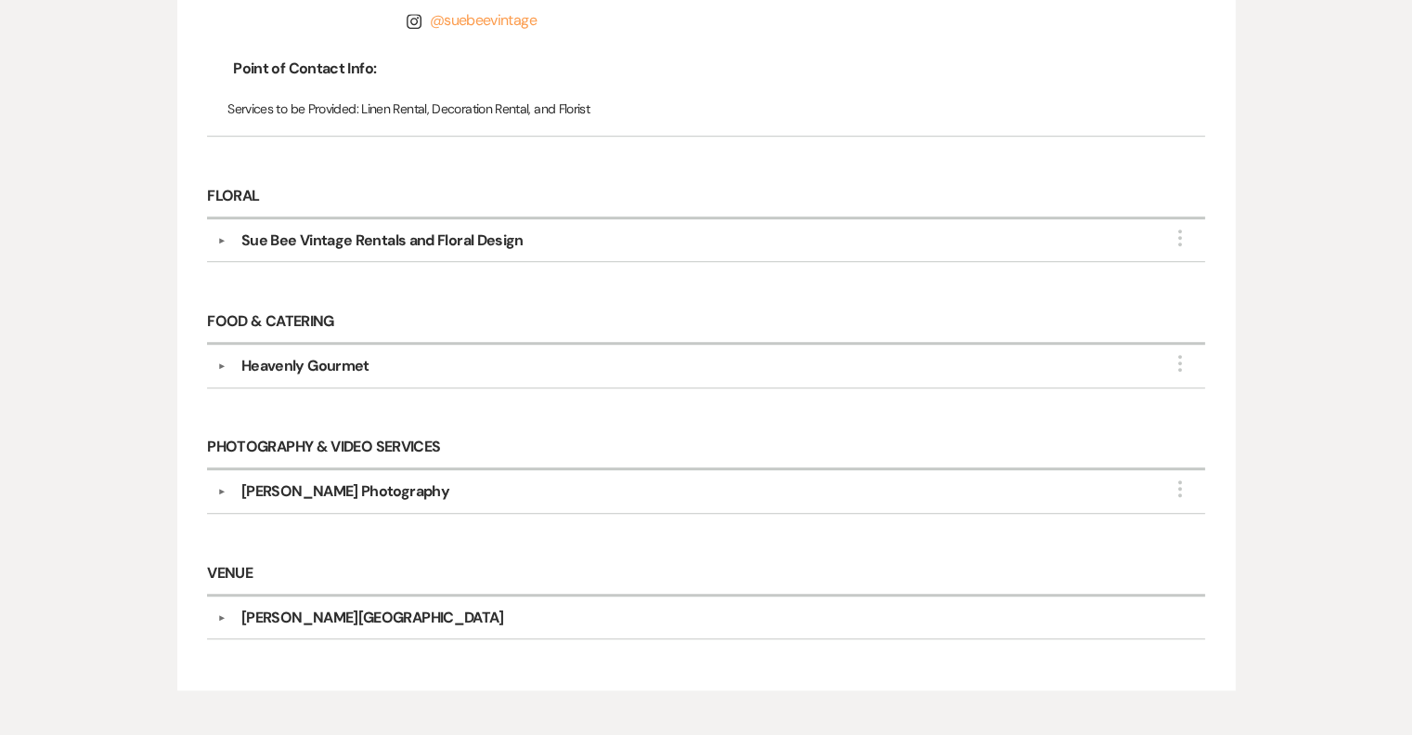
scroll to position [1114, 0]
